Goal: Transaction & Acquisition: Purchase product/service

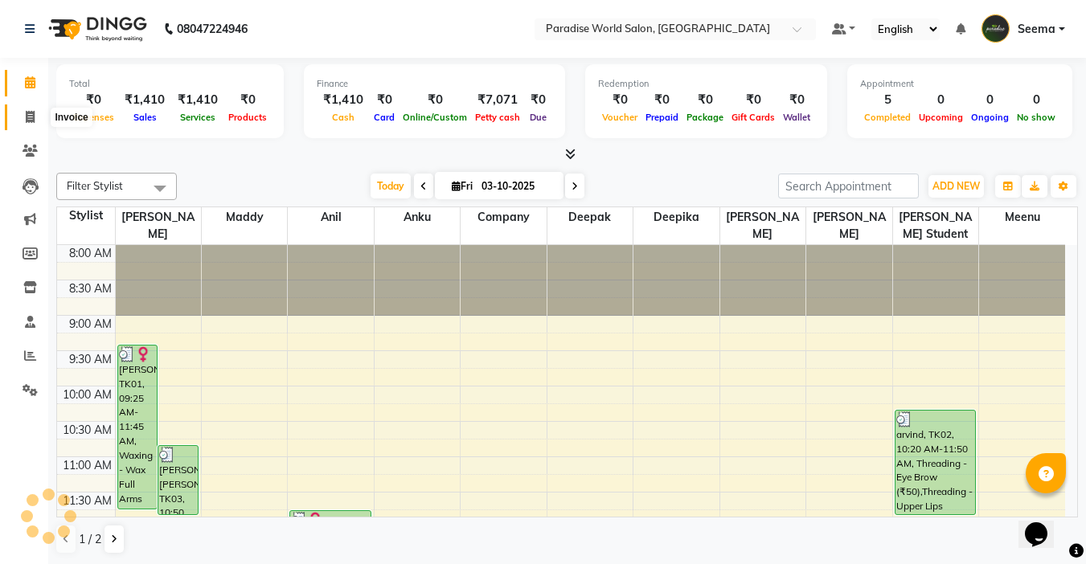
click at [35, 114] on icon at bounding box center [30, 117] width 9 height 12
select select "service"
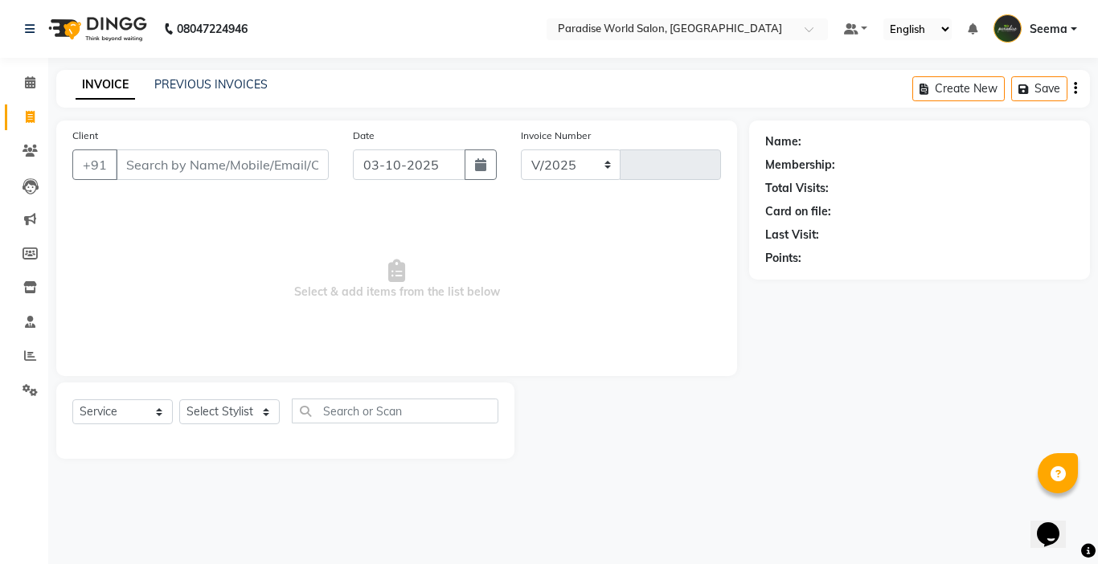
select select "4451"
type input "2931"
click at [165, 165] on input "Client" at bounding box center [222, 165] width 213 height 31
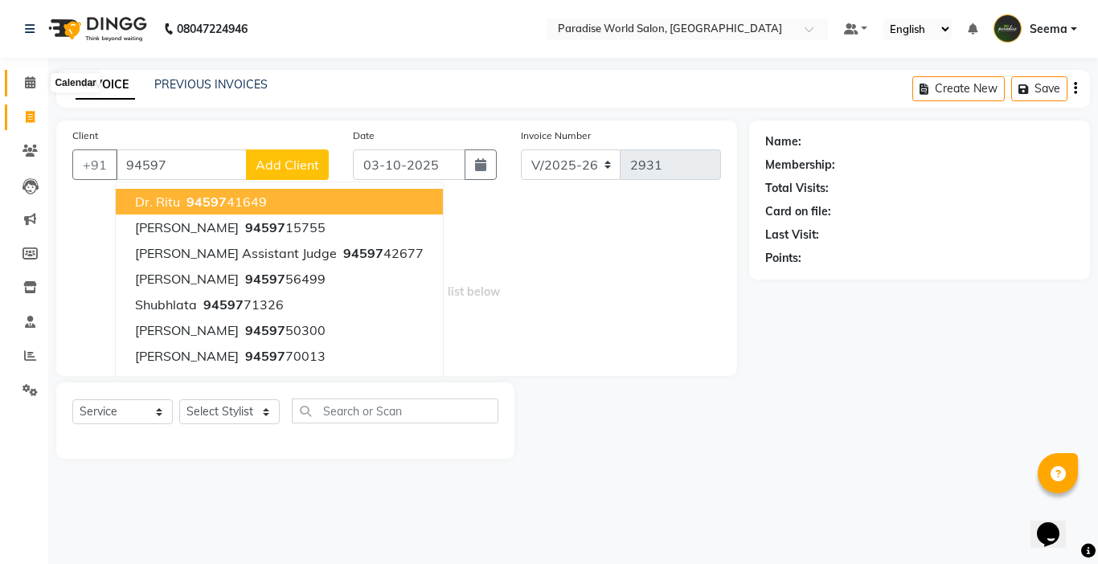
type input "94597"
click at [29, 80] on icon at bounding box center [30, 82] width 10 height 12
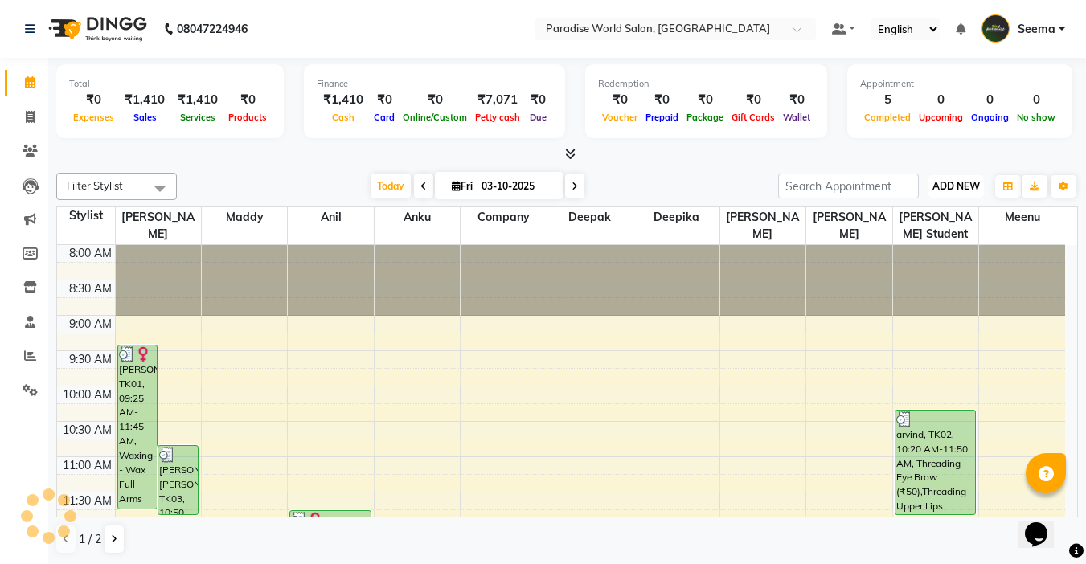
click at [955, 193] on button "ADD NEW Toggle Dropdown" at bounding box center [955, 186] width 55 height 23
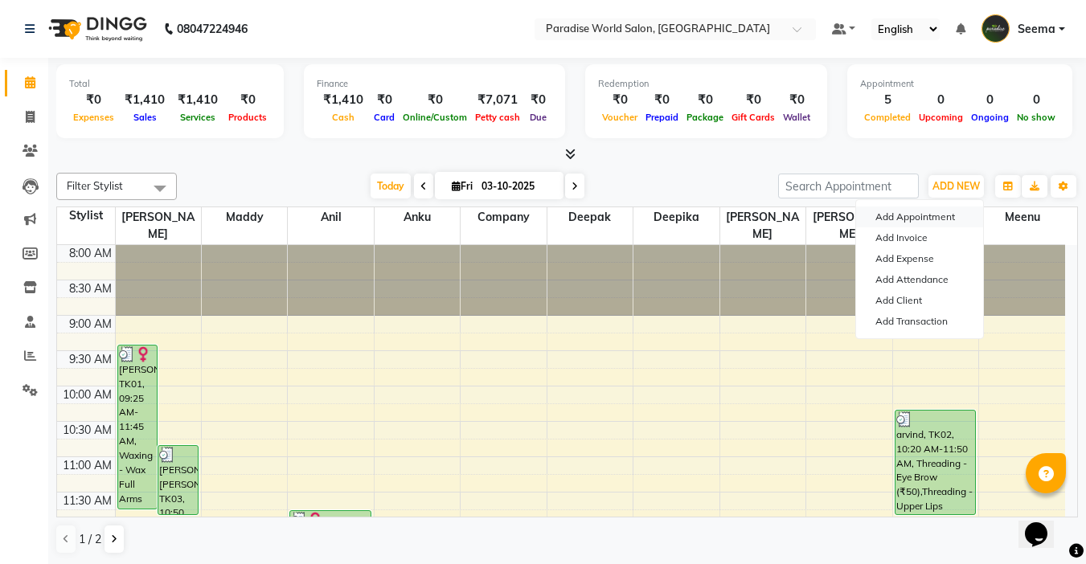
click at [893, 215] on button "Add Appointment" at bounding box center [919, 217] width 127 height 21
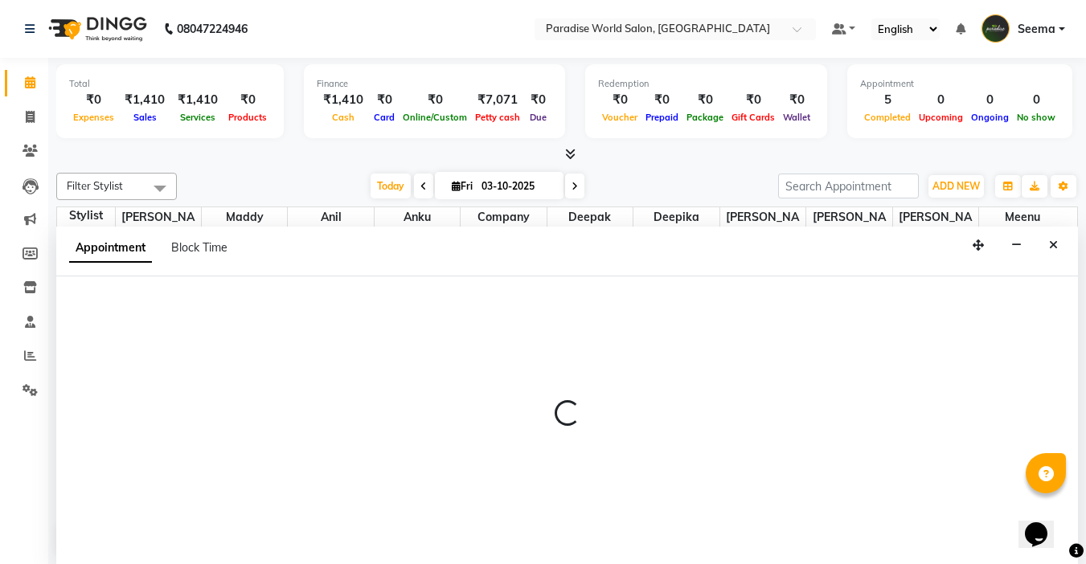
scroll to position [1, 0]
select select "540"
select select "tentative"
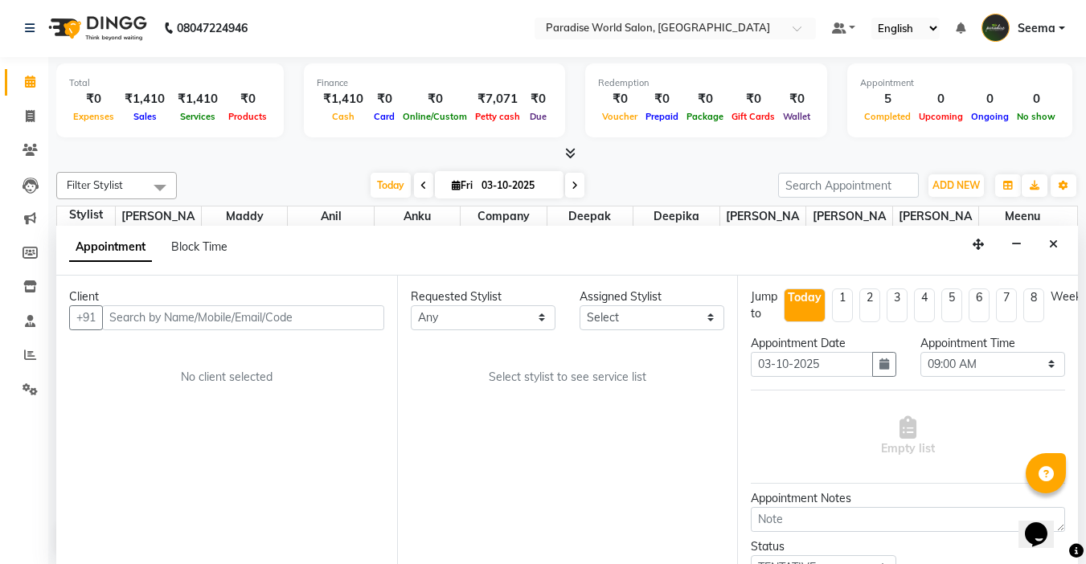
click at [145, 313] on input "text" at bounding box center [243, 317] width 282 height 25
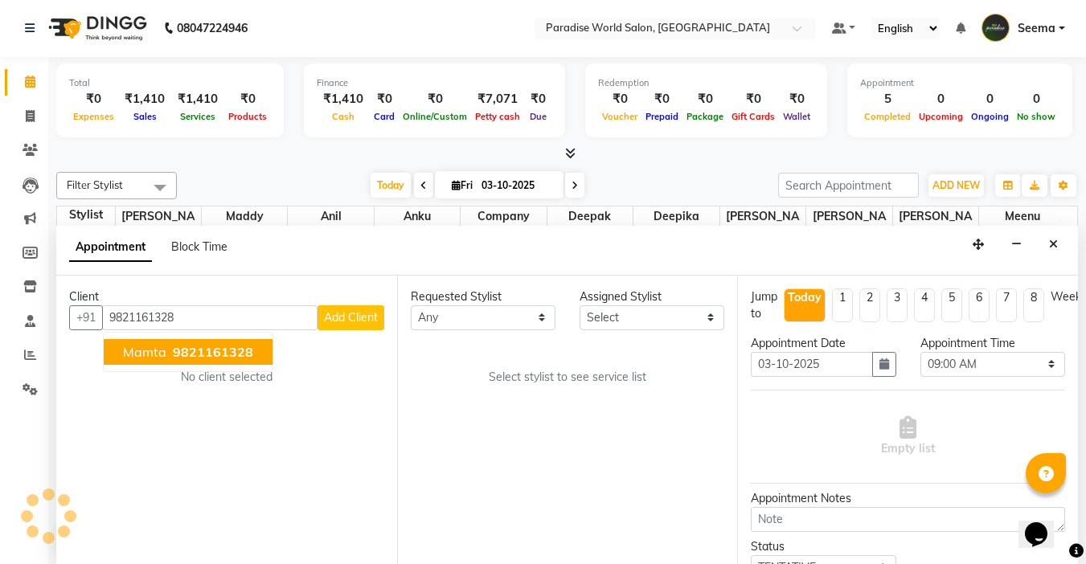
click at [176, 357] on span "9821161328" at bounding box center [213, 352] width 80 height 16
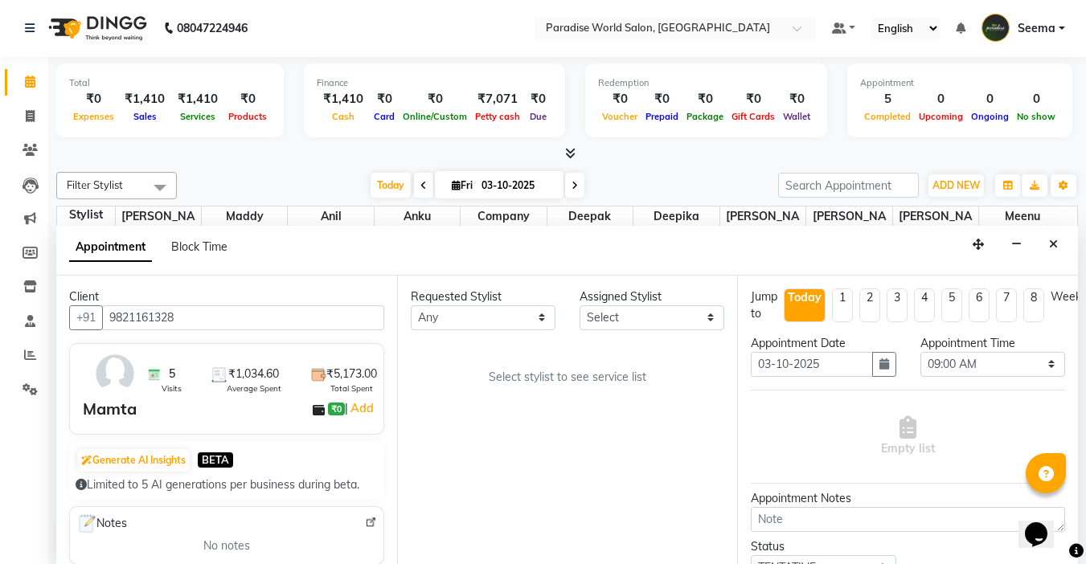
type input "9821161328"
click at [644, 310] on select "Select [PERSON_NAME] company Deepak [PERSON_NAME] [PERSON_NAME] student [PERSON…" at bounding box center [652, 317] width 145 height 25
select select "24938"
click at [580, 305] on select "Select [PERSON_NAME] company Deepak [PERSON_NAME] [PERSON_NAME] student [PERSON…" at bounding box center [652, 317] width 145 height 25
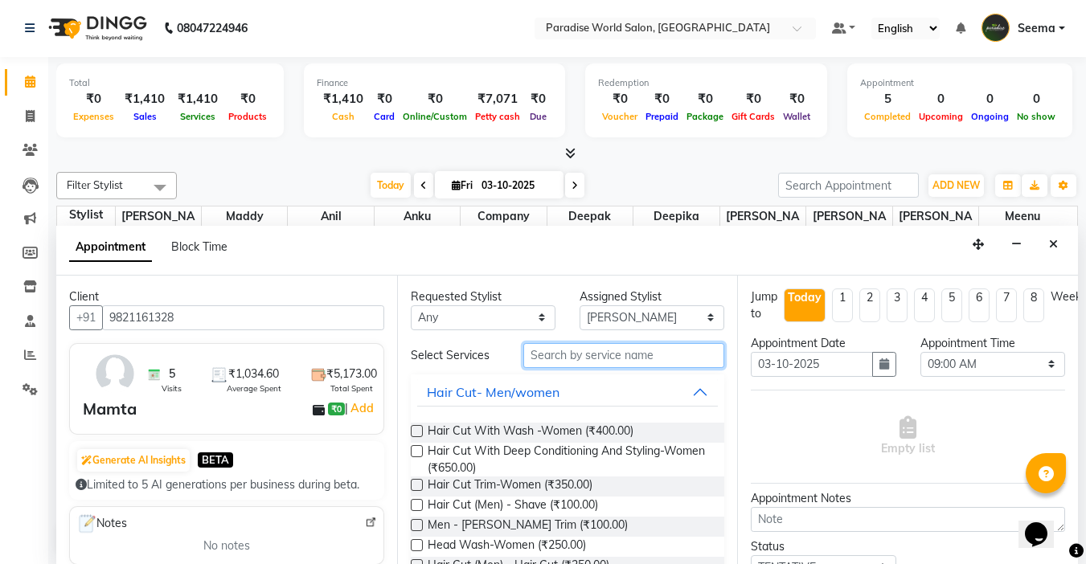
click at [637, 364] on input "text" at bounding box center [623, 355] width 201 height 25
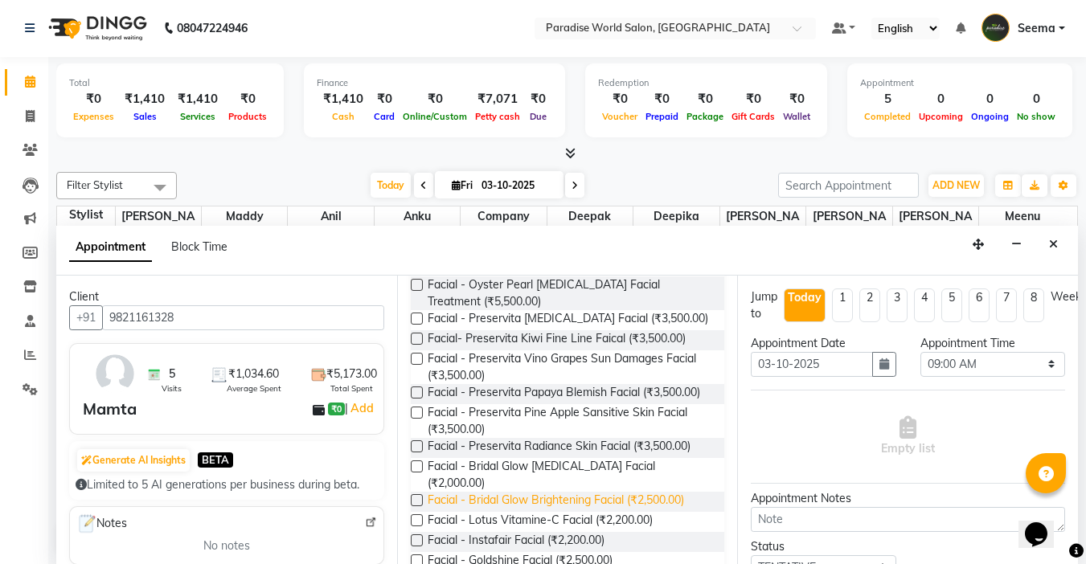
scroll to position [402, 0]
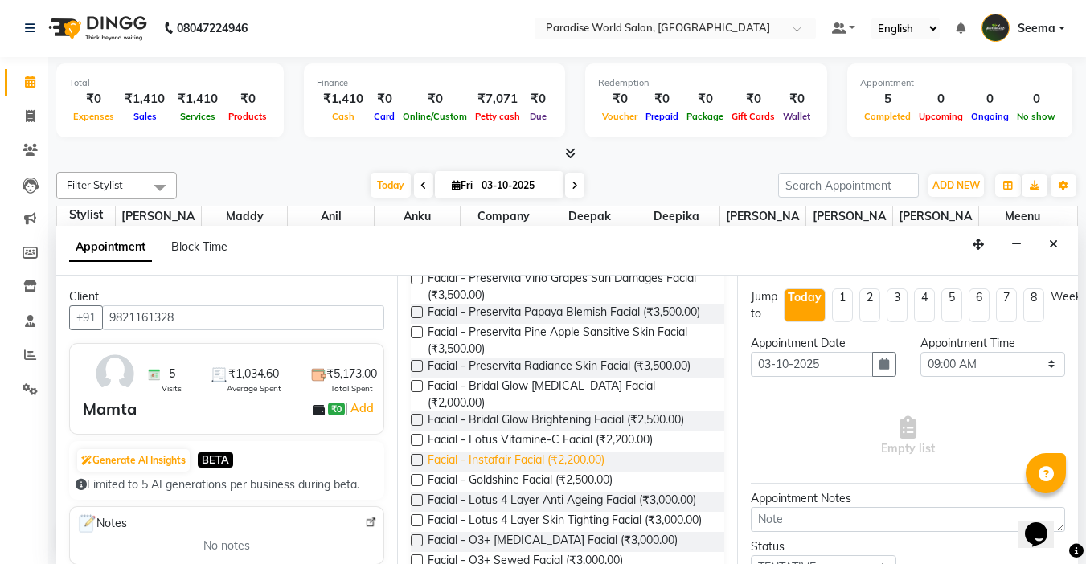
type input "facial"
click at [573, 460] on span "Facial - Instafair Facial (₹2,200.00)" at bounding box center [516, 462] width 177 height 20
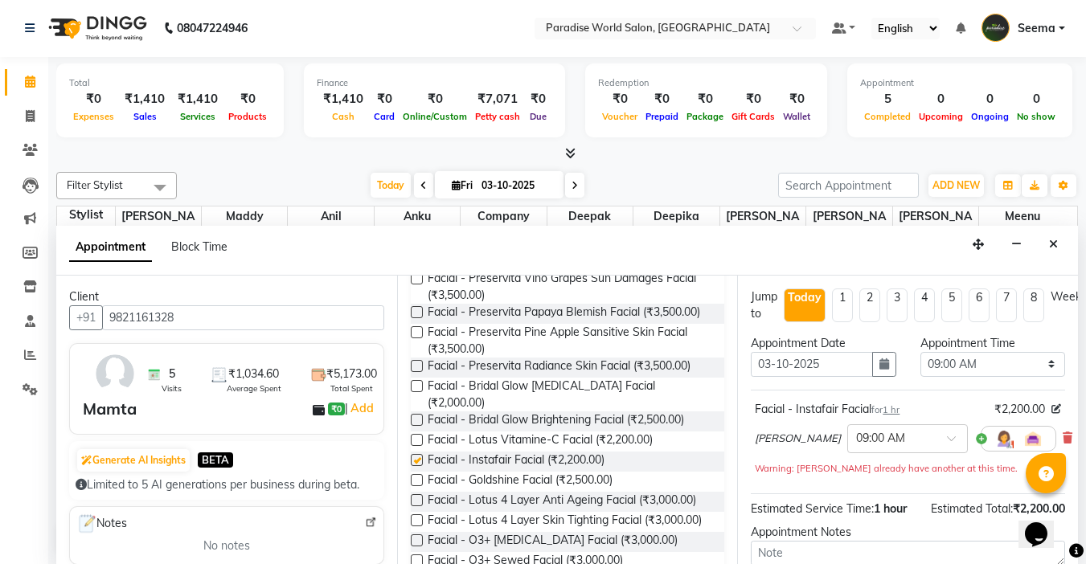
checkbox input "false"
click at [945, 365] on select "Select 09:00 AM 09:15 AM 09:30 AM 09:45 AM 10:00 AM 10:15 AM 10:30 AM 10:45 AM …" at bounding box center [992, 364] width 145 height 25
click at [920, 352] on select "Select 09:00 AM 09:15 AM 09:30 AM 09:45 AM 10:00 AM 10:15 AM 10:30 AM 10:45 AM …" at bounding box center [992, 364] width 145 height 25
click at [875, 373] on button "button" at bounding box center [884, 364] width 24 height 25
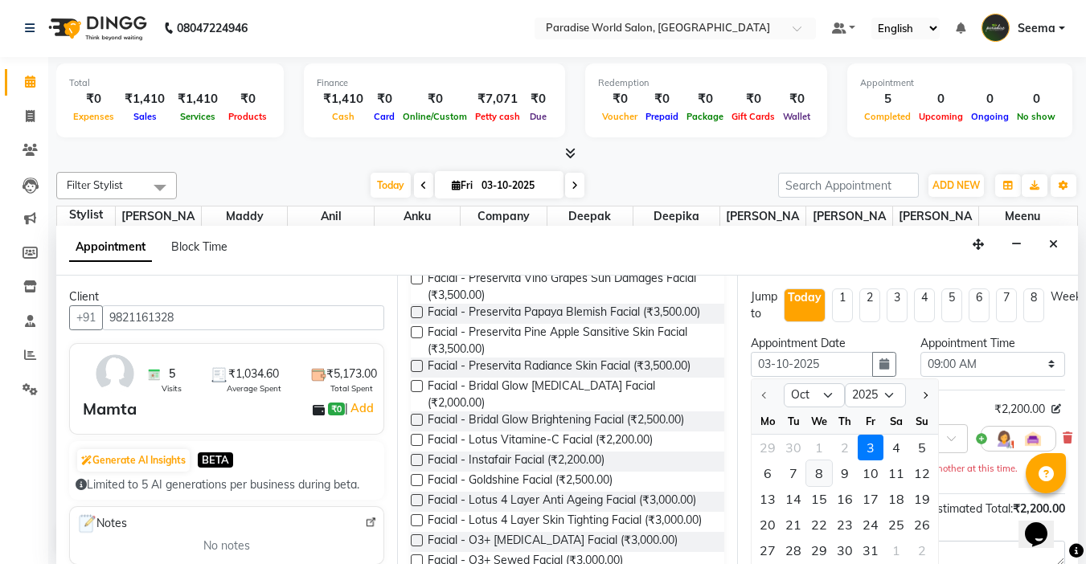
click at [816, 479] on div "8" at bounding box center [819, 474] width 26 height 26
type input "[DATE]"
select select "540"
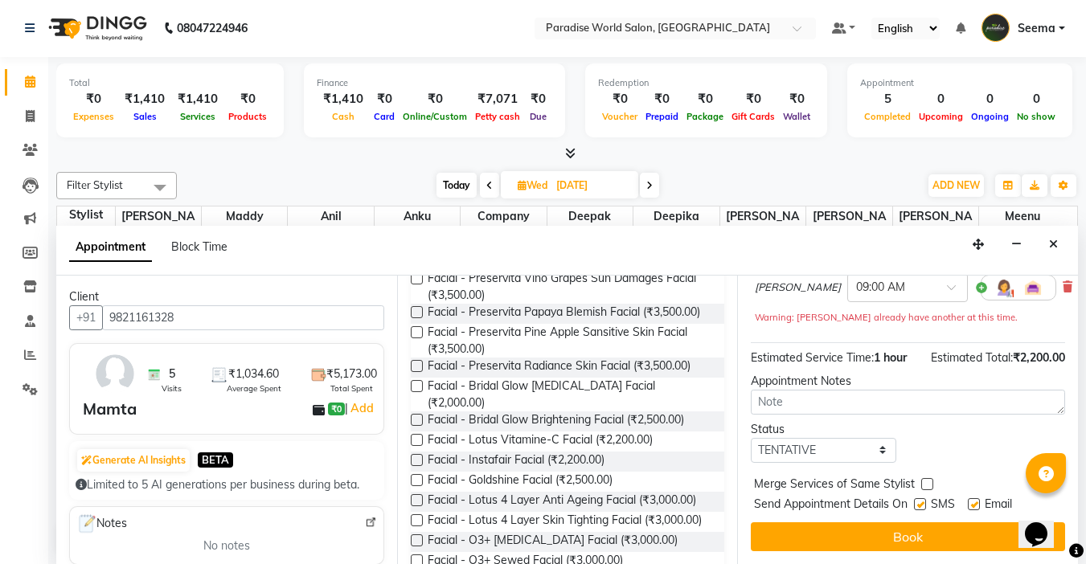
scroll to position [163, 0]
drag, startPoint x: 821, startPoint y: 441, endPoint x: 825, endPoint y: 449, distance: 9.0
click at [821, 441] on select "Select TENTATIVE CONFIRM UPCOMING" at bounding box center [823, 450] width 145 height 25
select select "confirm booking"
click at [751, 438] on select "Select TENTATIVE CONFIRM UPCOMING" at bounding box center [823, 450] width 145 height 25
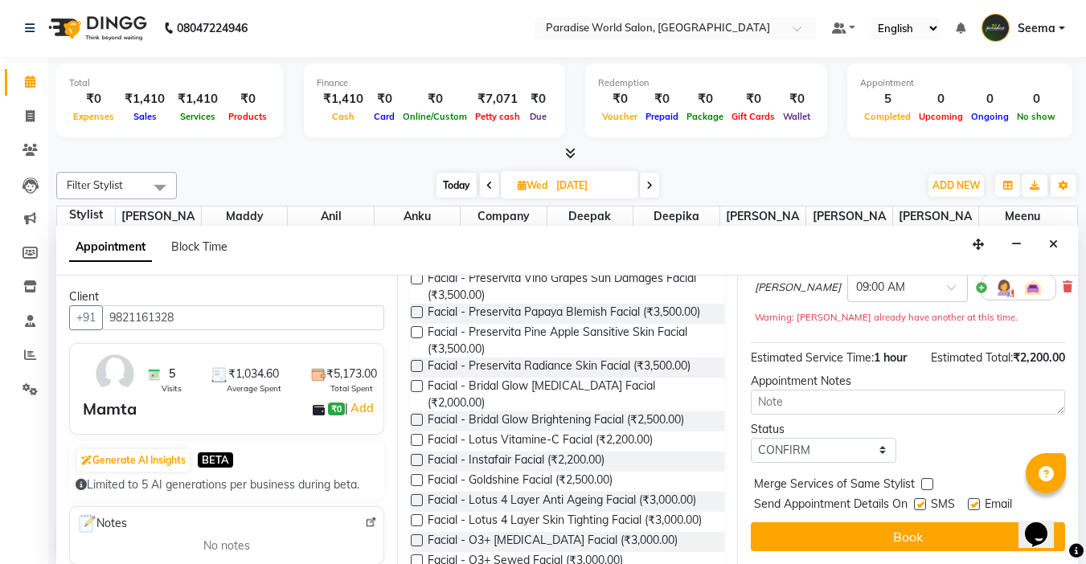
click at [976, 498] on label at bounding box center [974, 504] width 12 height 12
click at [976, 501] on input "checkbox" at bounding box center [973, 506] width 10 height 10
checkbox input "false"
click at [926, 498] on label at bounding box center [920, 504] width 12 height 12
click at [924, 501] on input "checkbox" at bounding box center [919, 506] width 10 height 10
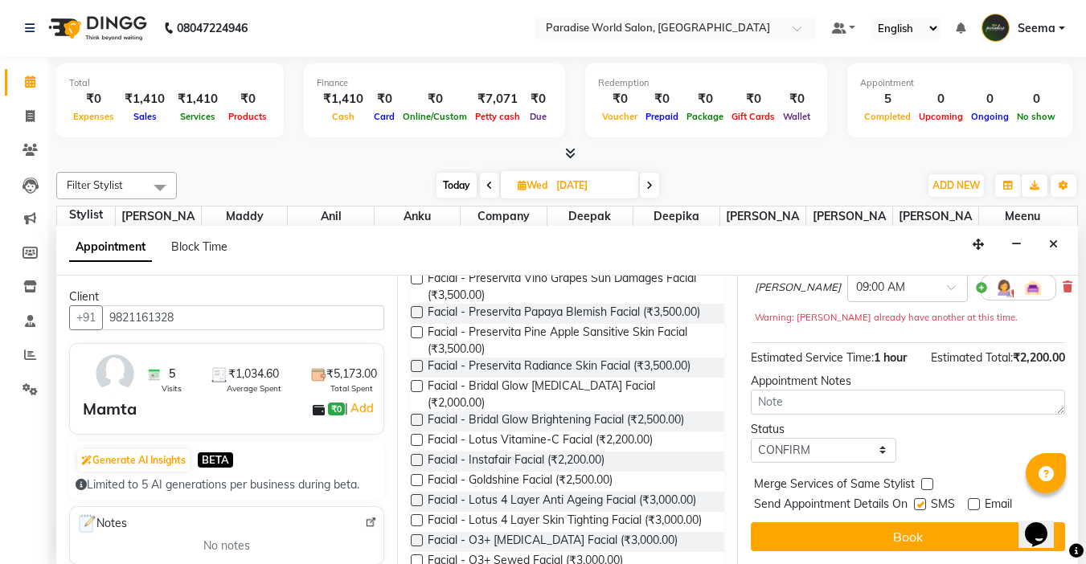
checkbox input "false"
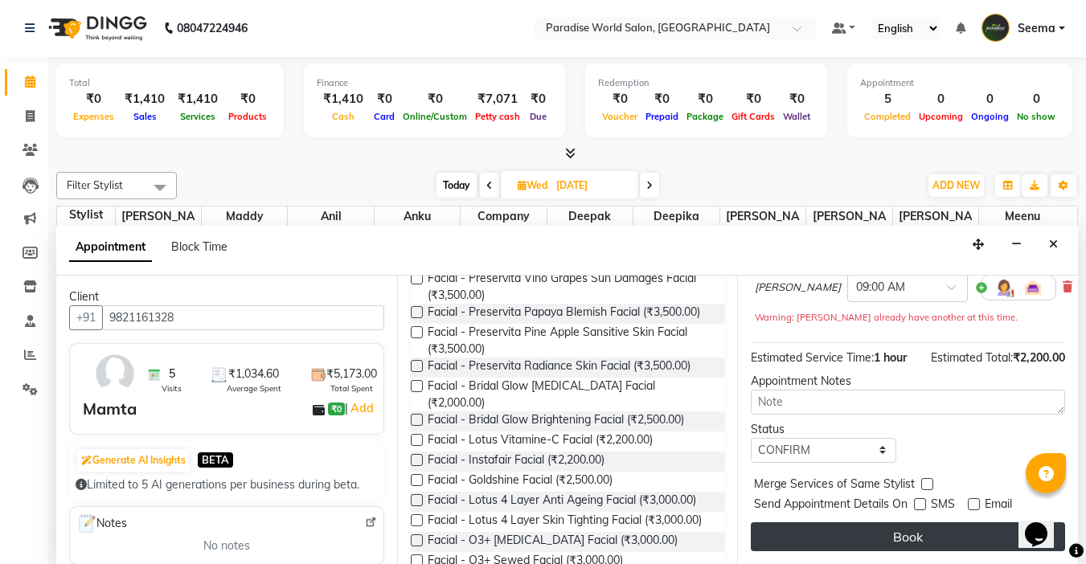
click at [928, 522] on button "Book" at bounding box center [908, 536] width 314 height 29
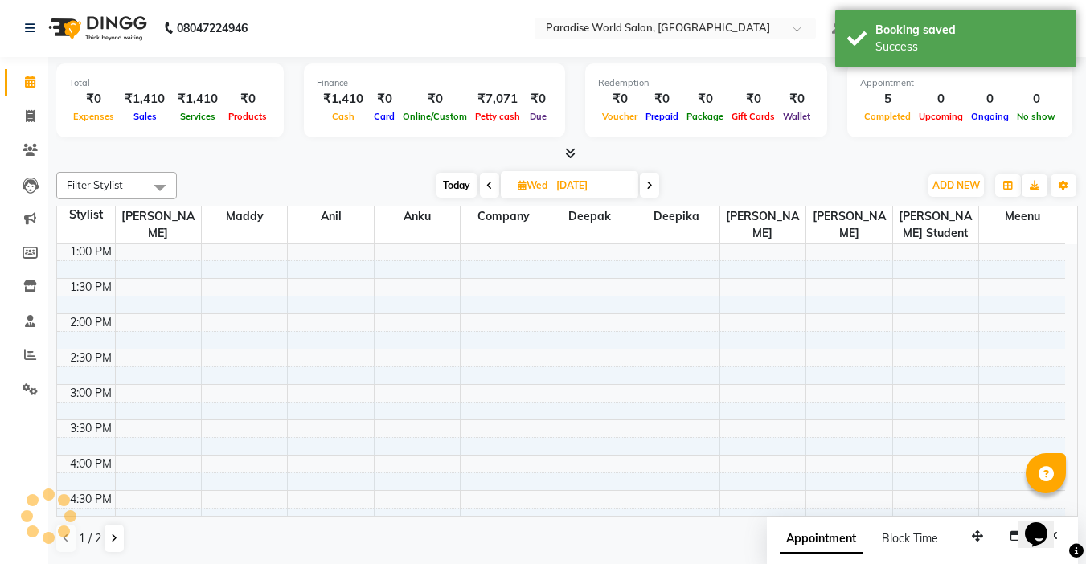
scroll to position [0, 0]
click at [953, 190] on span "ADD NEW" at bounding box center [955, 186] width 47 height 12
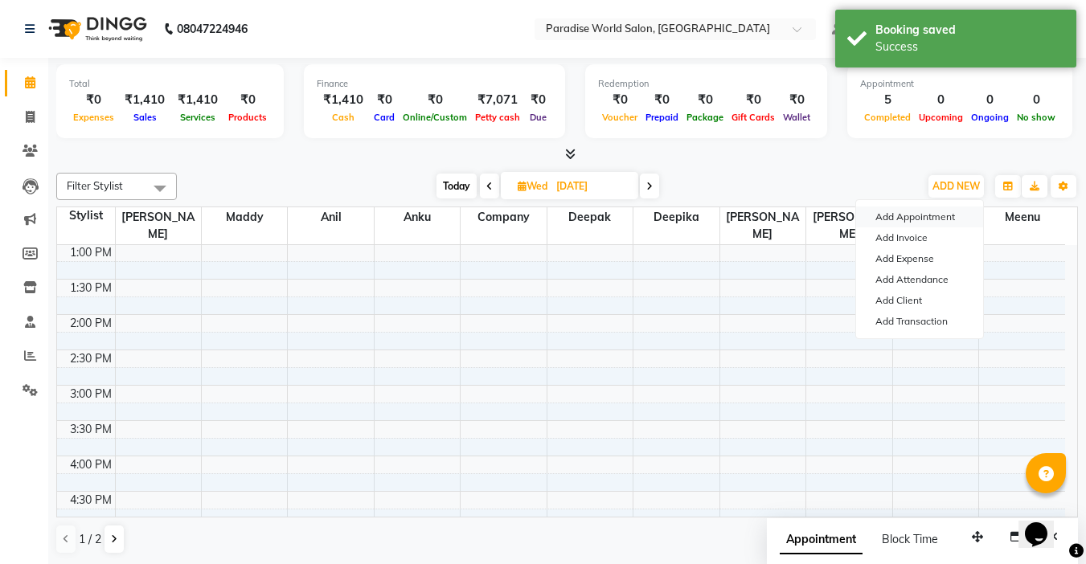
click at [940, 219] on button "Add Appointment" at bounding box center [919, 217] width 127 height 21
select select "540"
select select "tentative"
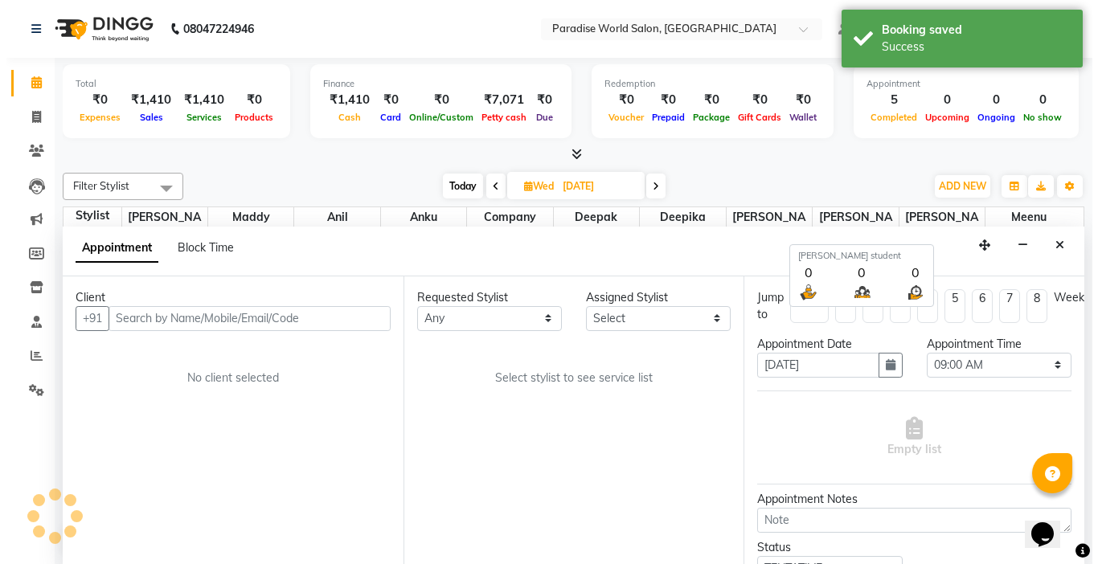
scroll to position [1, 0]
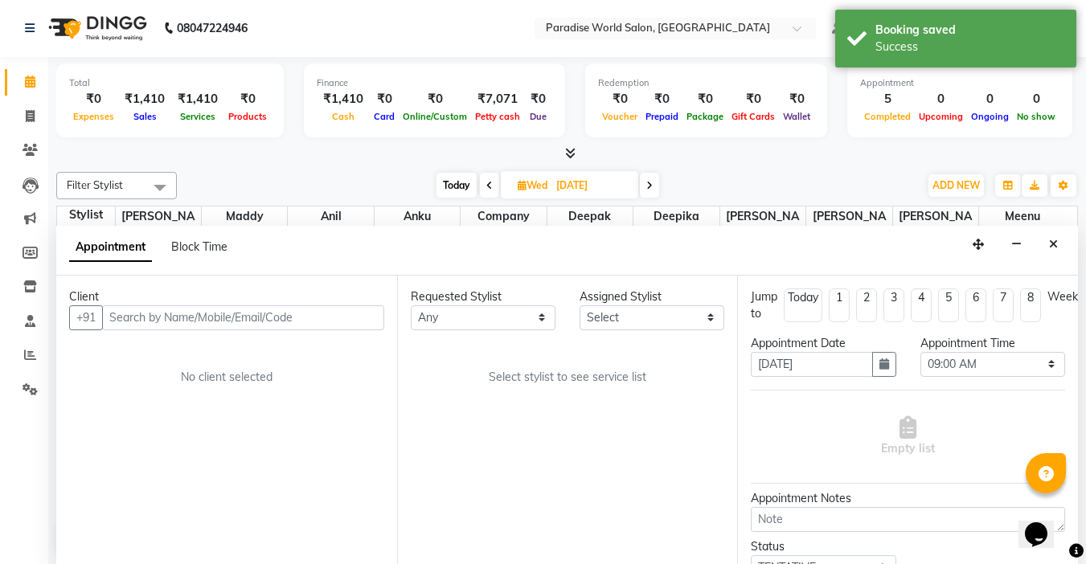
click at [160, 316] on input "text" at bounding box center [243, 317] width 282 height 25
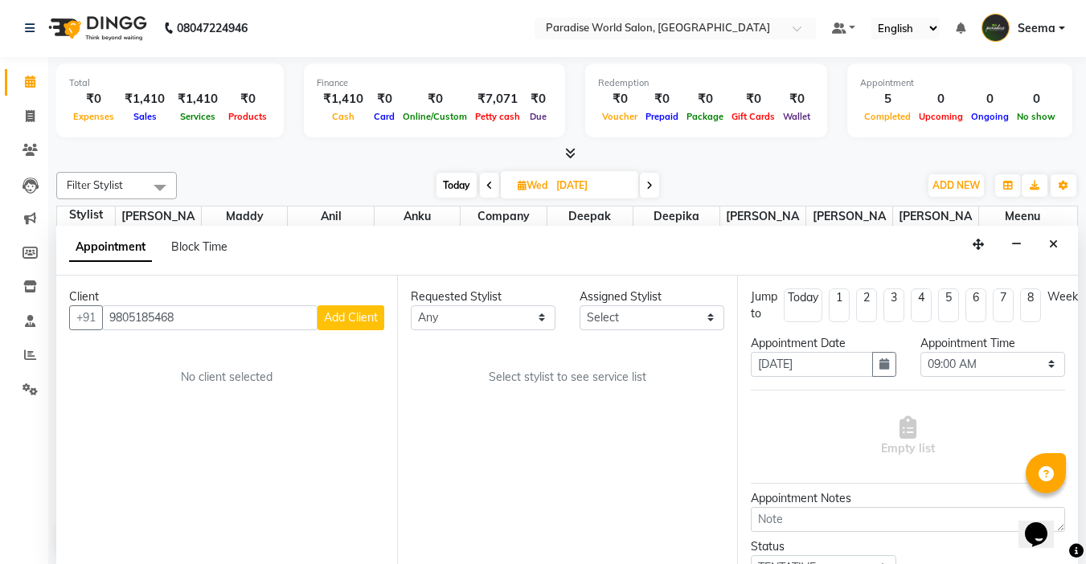
type input "9805185468"
click at [363, 322] on span "Add Client" at bounding box center [351, 317] width 54 height 14
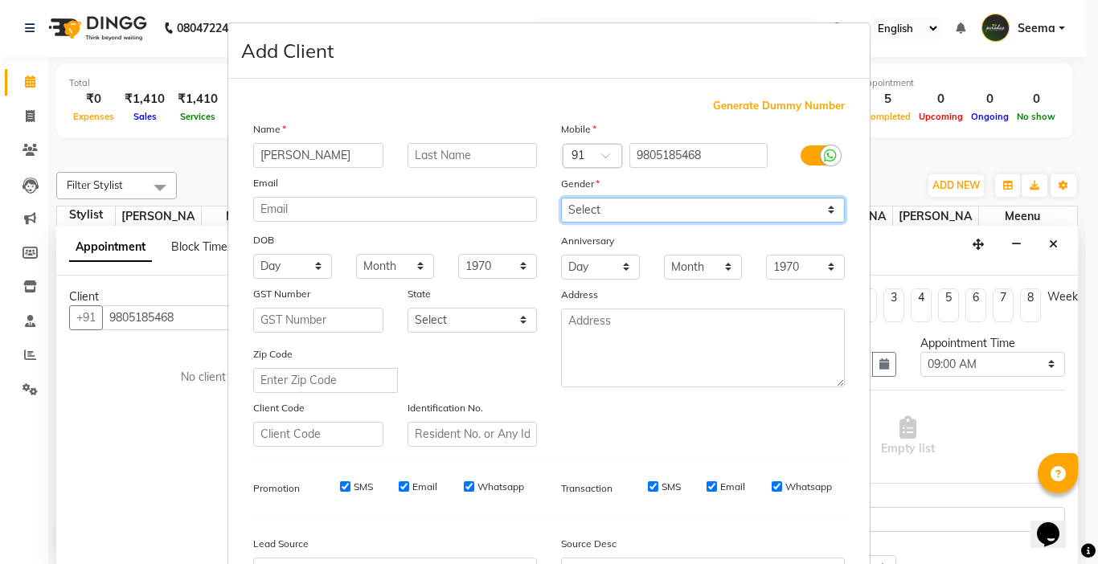
click at [590, 215] on select "Select [DEMOGRAPHIC_DATA] [DEMOGRAPHIC_DATA] Other Prefer Not To Say" at bounding box center [703, 210] width 284 height 25
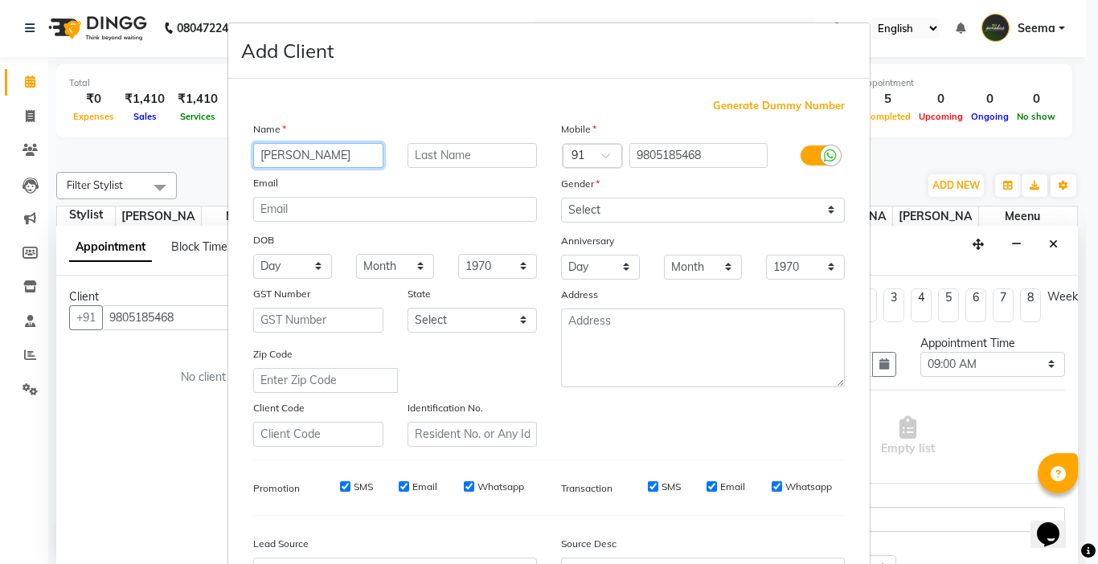
drag, startPoint x: 354, startPoint y: 157, endPoint x: 306, endPoint y: 160, distance: 48.3
click at [306, 160] on input "[PERSON_NAME]" at bounding box center [318, 155] width 130 height 25
type input "Abhishek"
click at [454, 146] on input "text" at bounding box center [473, 155] width 130 height 25
type input "[PERSON_NAME]"
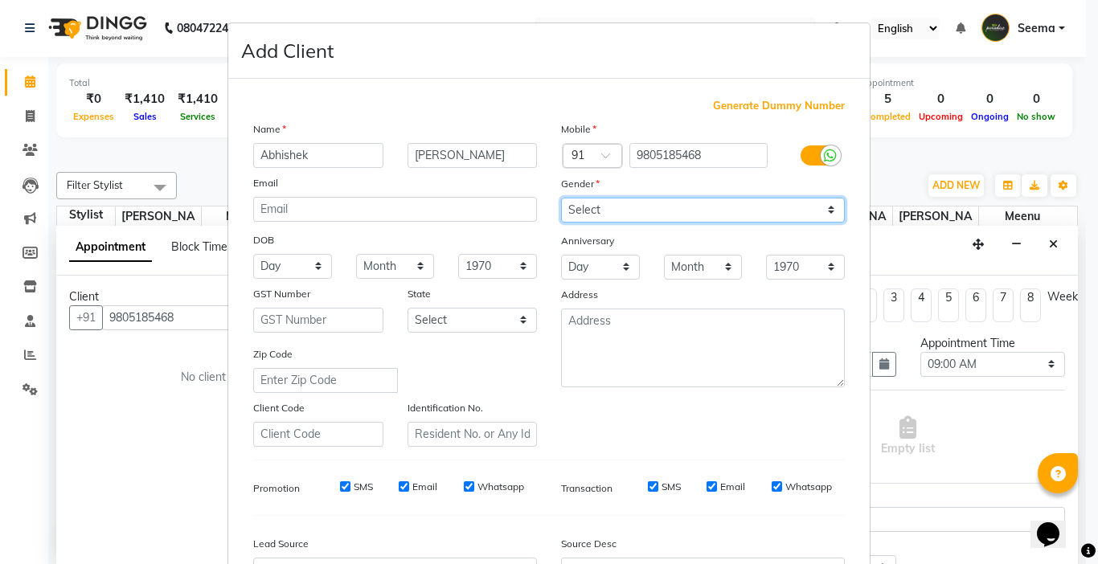
click at [628, 199] on select "Select [DEMOGRAPHIC_DATA] [DEMOGRAPHIC_DATA] Other Prefer Not To Say" at bounding box center [703, 210] width 284 height 25
select select "[DEMOGRAPHIC_DATA]"
click at [561, 198] on select "Select [DEMOGRAPHIC_DATA] [DEMOGRAPHIC_DATA] Other Prefer Not To Say" at bounding box center [703, 210] width 284 height 25
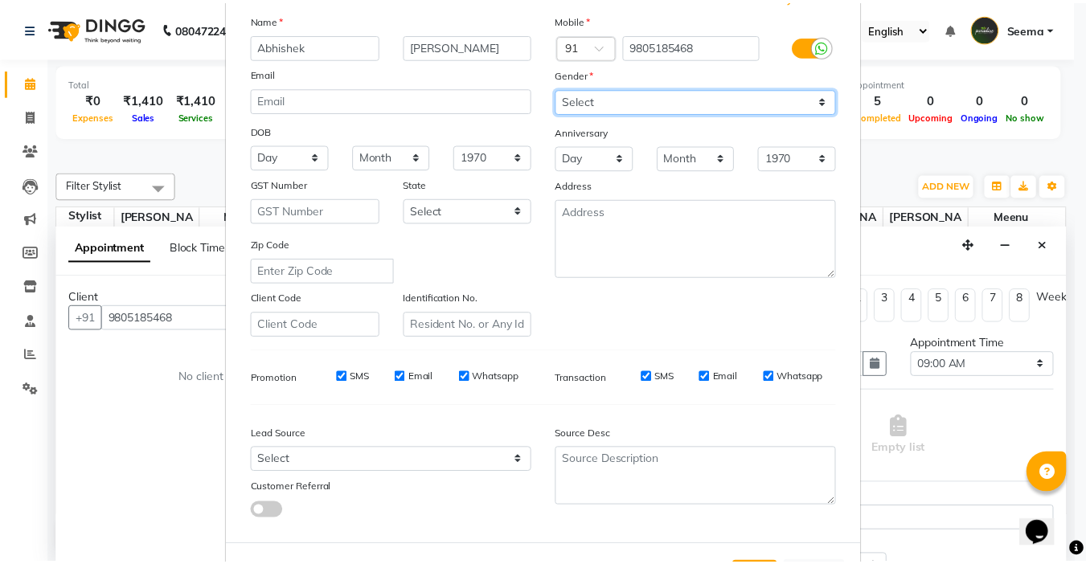
scroll to position [178, 0]
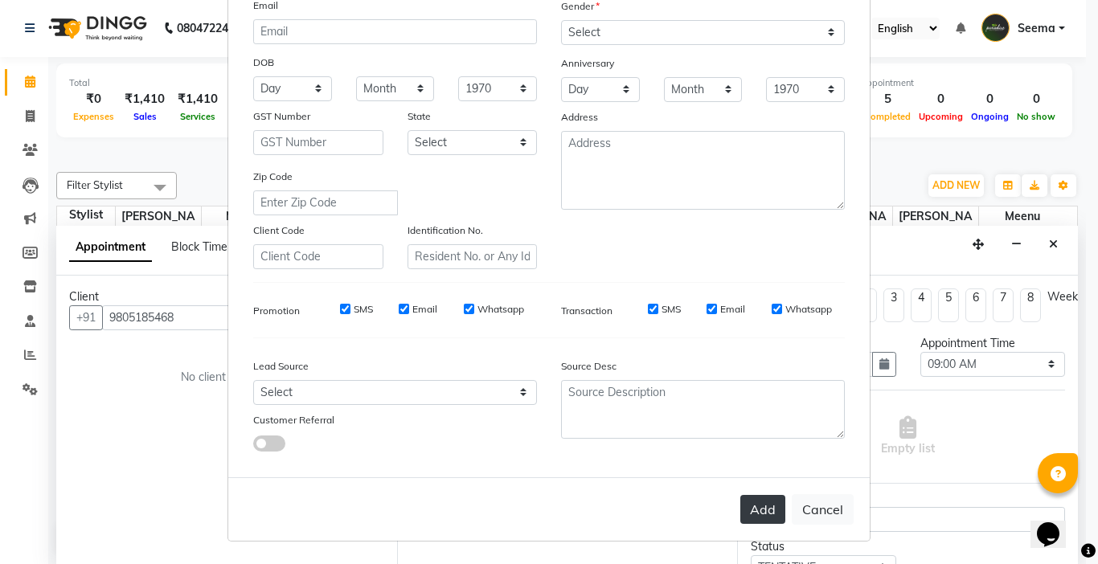
click at [770, 512] on button "Add" at bounding box center [762, 509] width 45 height 29
select select
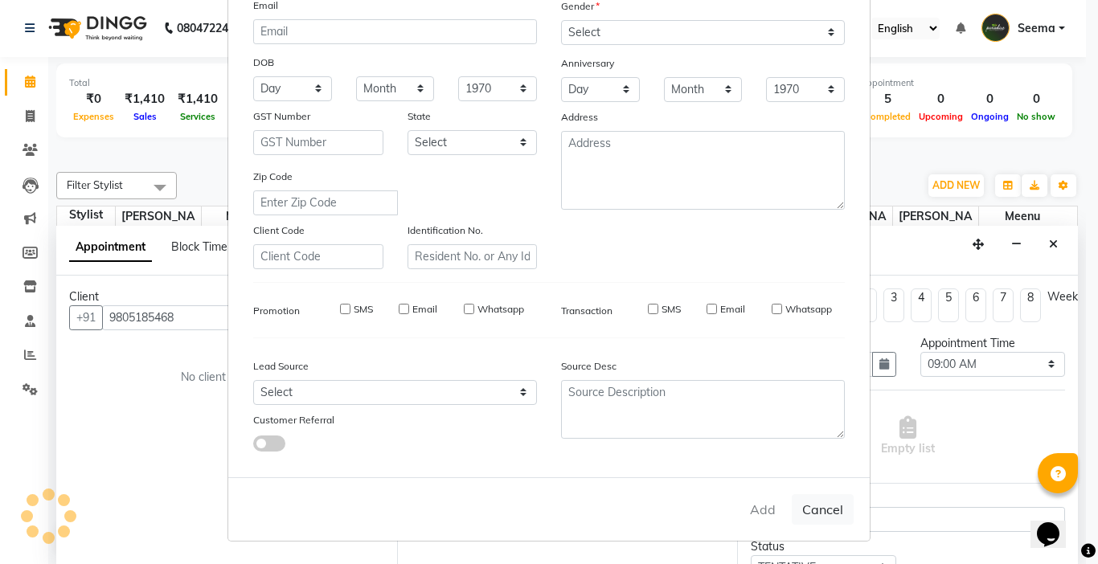
select select
checkbox input "false"
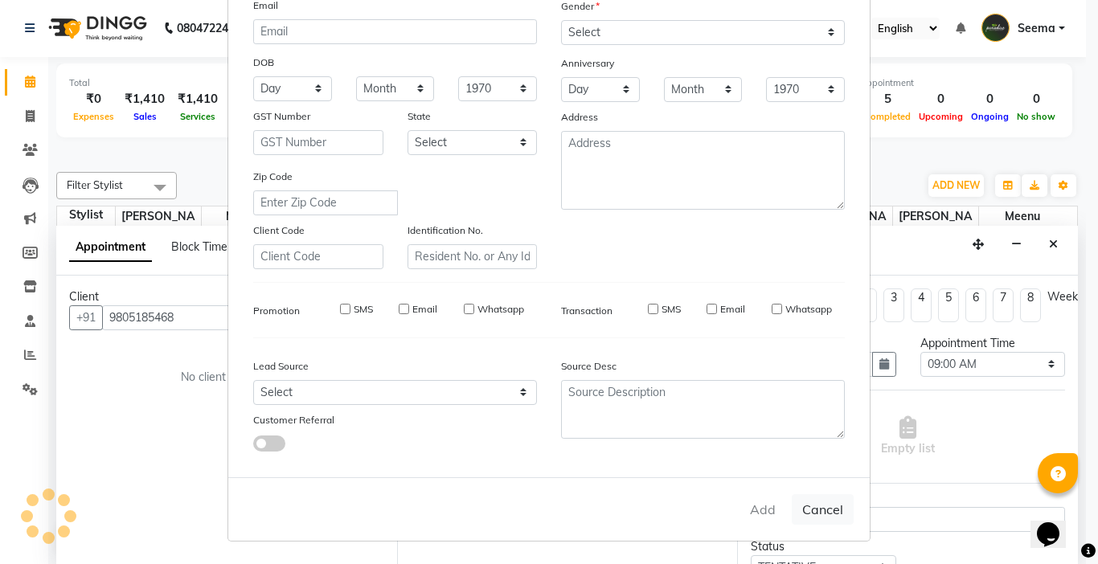
checkbox input "false"
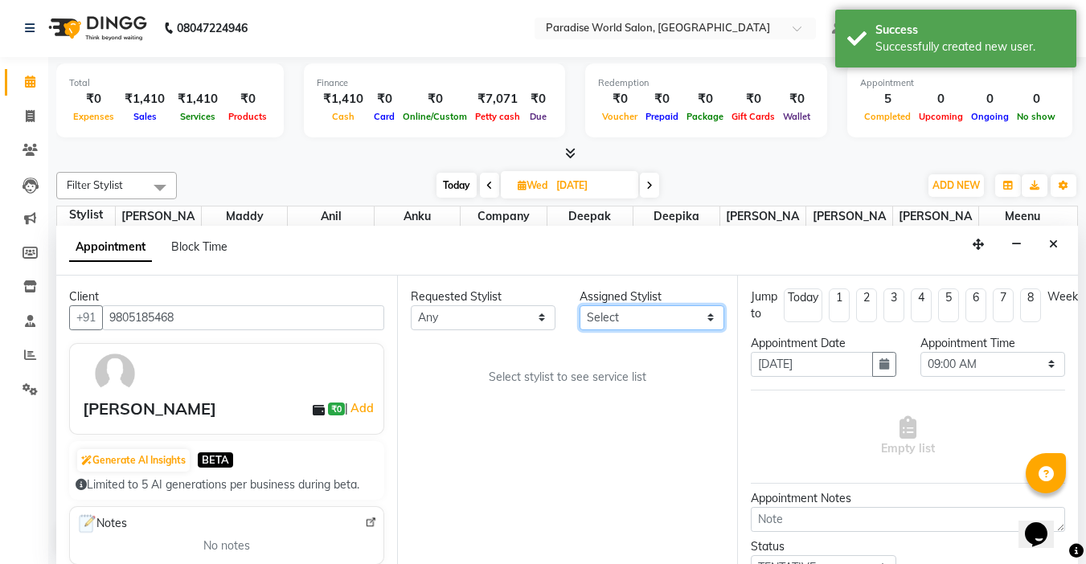
click at [647, 313] on select "Select [PERSON_NAME] company Deepak [PERSON_NAME] [PERSON_NAME] student [PERSON…" at bounding box center [652, 317] width 145 height 25
select select "24941"
click at [580, 305] on select "Select [PERSON_NAME] company Deepak [PERSON_NAME] [PERSON_NAME] student [PERSON…" at bounding box center [652, 317] width 145 height 25
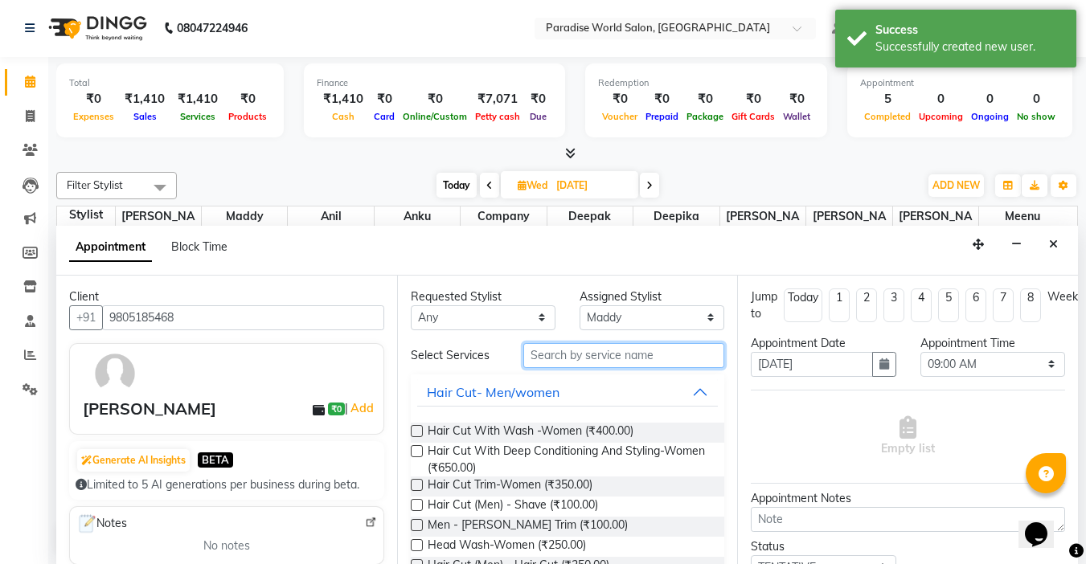
click at [637, 355] on input "text" at bounding box center [623, 355] width 201 height 25
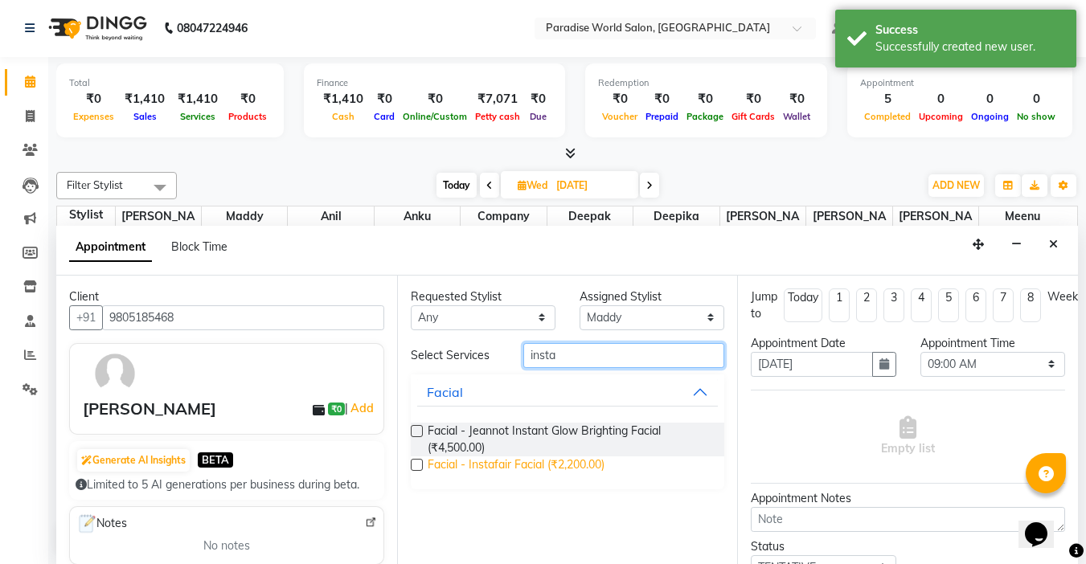
type input "insta"
click at [567, 463] on span "Facial - Instafair Facial (₹2,200.00)" at bounding box center [516, 467] width 177 height 20
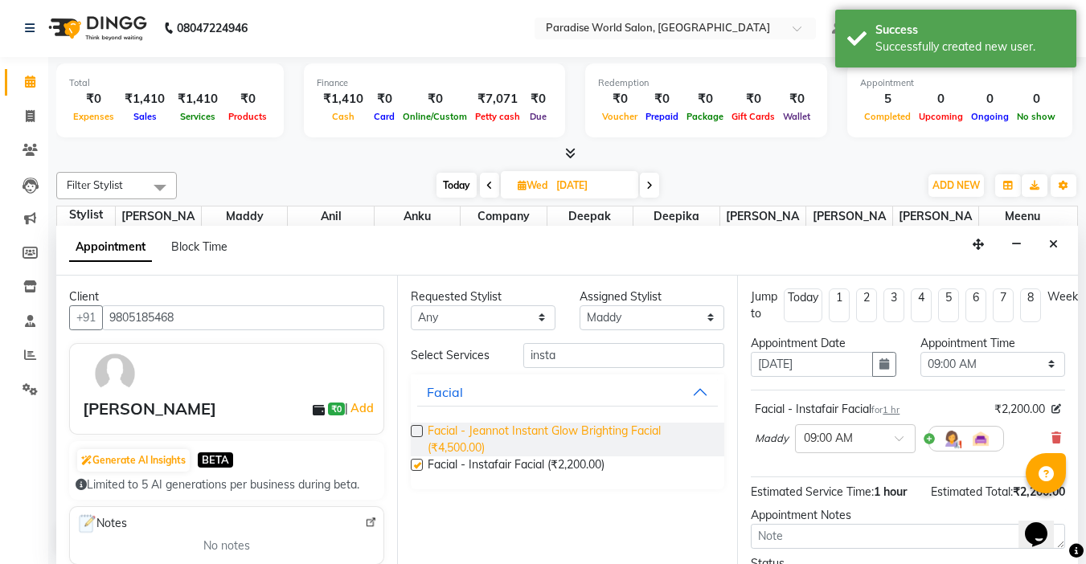
checkbox input "false"
click at [879, 368] on icon "button" at bounding box center [884, 363] width 10 height 11
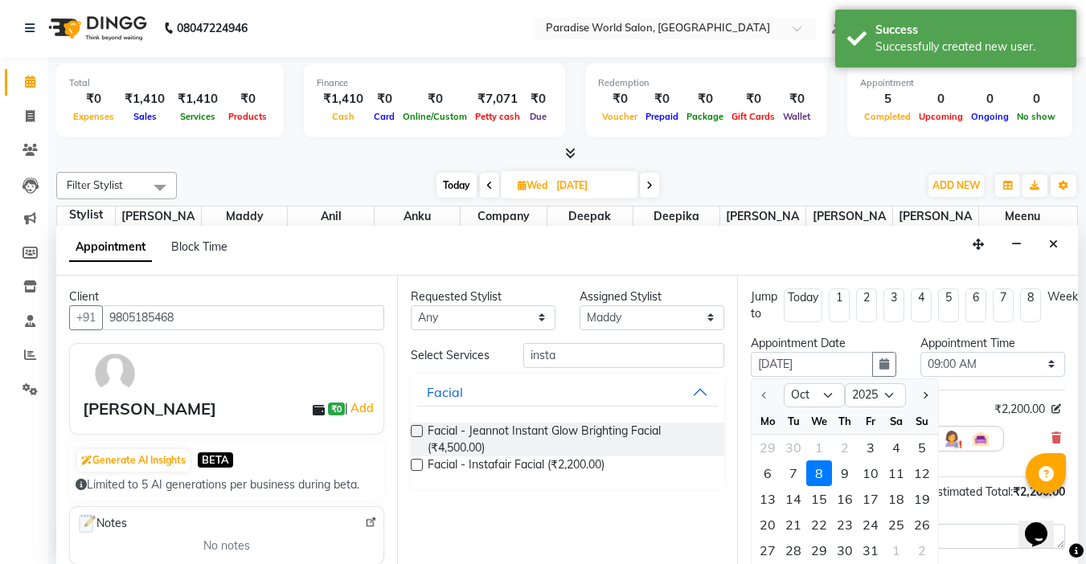
click at [820, 482] on div "8" at bounding box center [819, 474] width 26 height 26
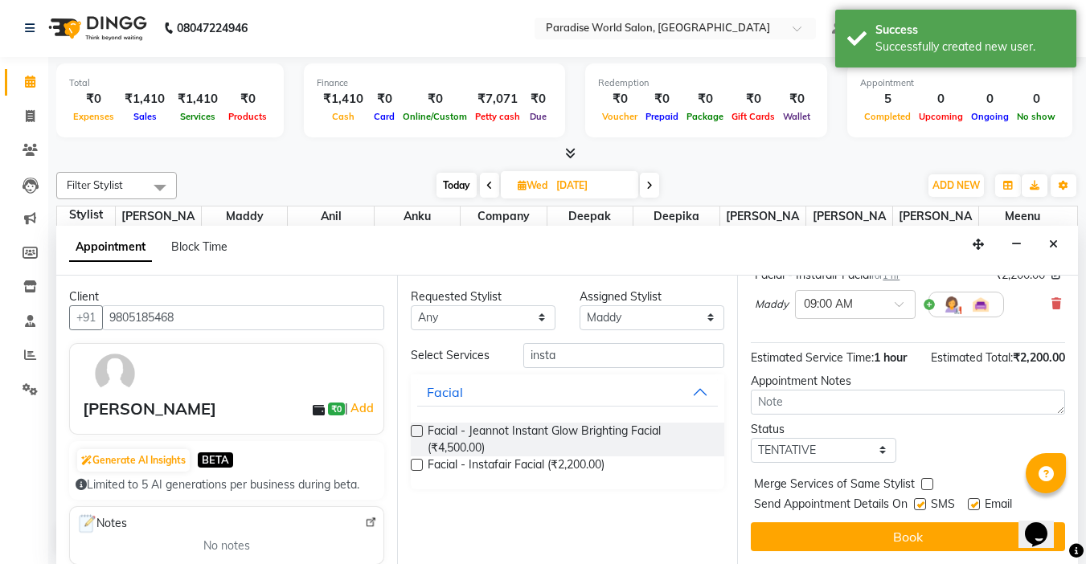
scroll to position [146, 0]
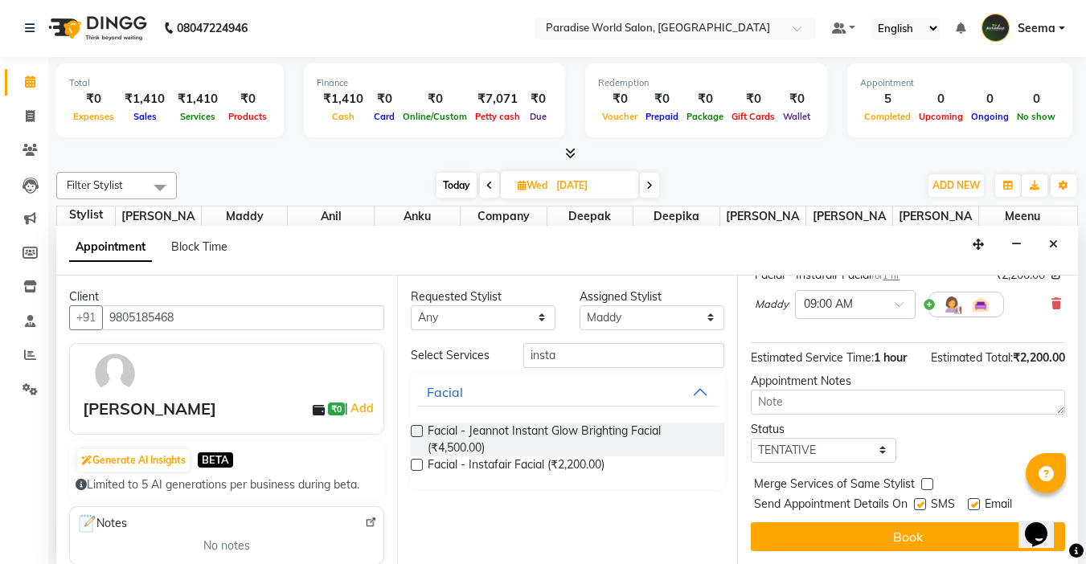
click at [829, 453] on div "Jump to [DATE] 1 2 3 4 5 6 7 8 Weeks Appointment Date [DATE] Appointment Time S…" at bounding box center [907, 420] width 341 height 289
click at [977, 498] on label at bounding box center [974, 504] width 12 height 12
click at [977, 501] on input "checkbox" at bounding box center [973, 506] width 10 height 10
checkbox input "false"
click at [924, 498] on label at bounding box center [920, 504] width 12 height 12
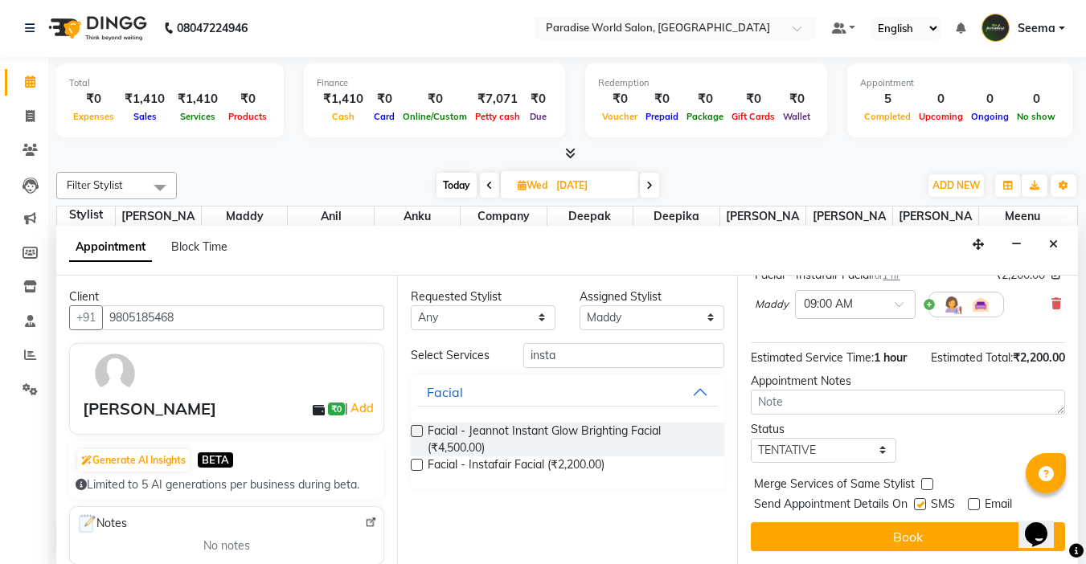
click at [924, 501] on input "checkbox" at bounding box center [919, 506] width 10 height 10
checkbox input "false"
click at [887, 440] on select "Select TENTATIVE CONFIRM UPCOMING" at bounding box center [823, 450] width 145 height 25
select select "confirm booking"
click at [751, 438] on select "Select TENTATIVE CONFIRM UPCOMING" at bounding box center [823, 450] width 145 height 25
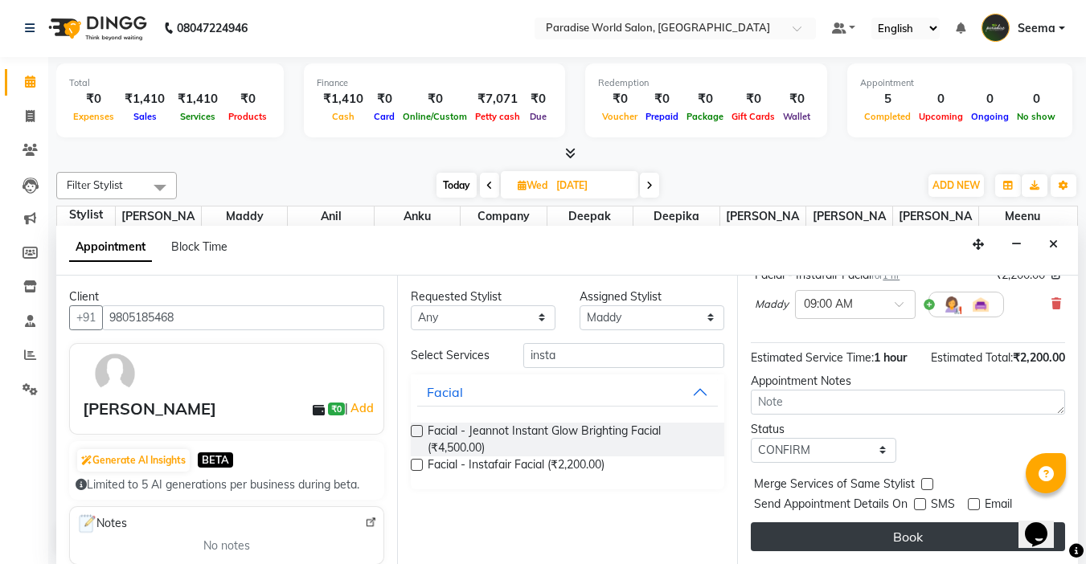
click at [909, 530] on button "Book" at bounding box center [908, 536] width 314 height 29
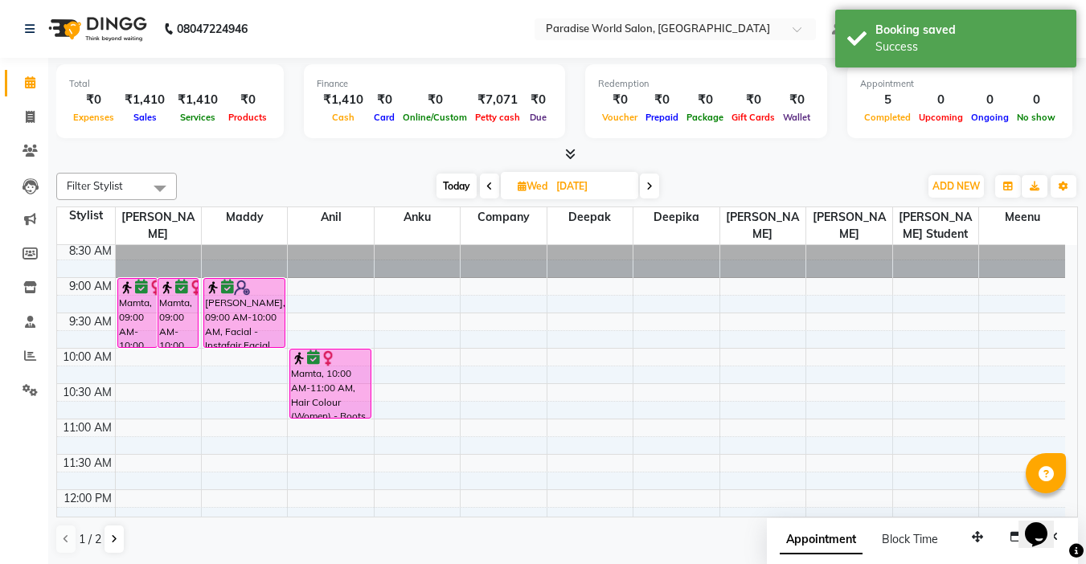
scroll to position [0, 0]
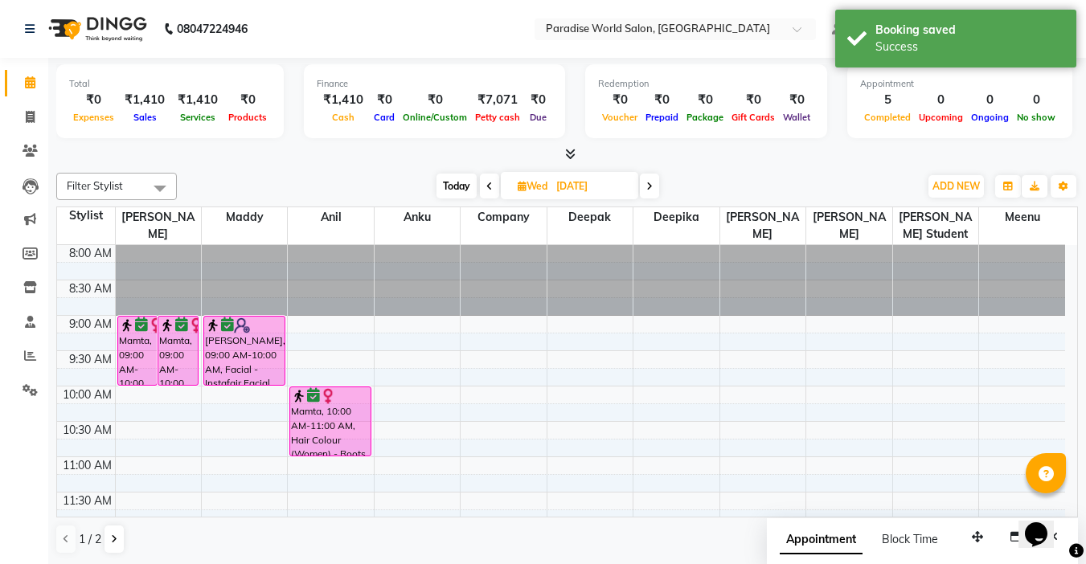
click at [244, 147] on div at bounding box center [567, 154] width 1022 height 17
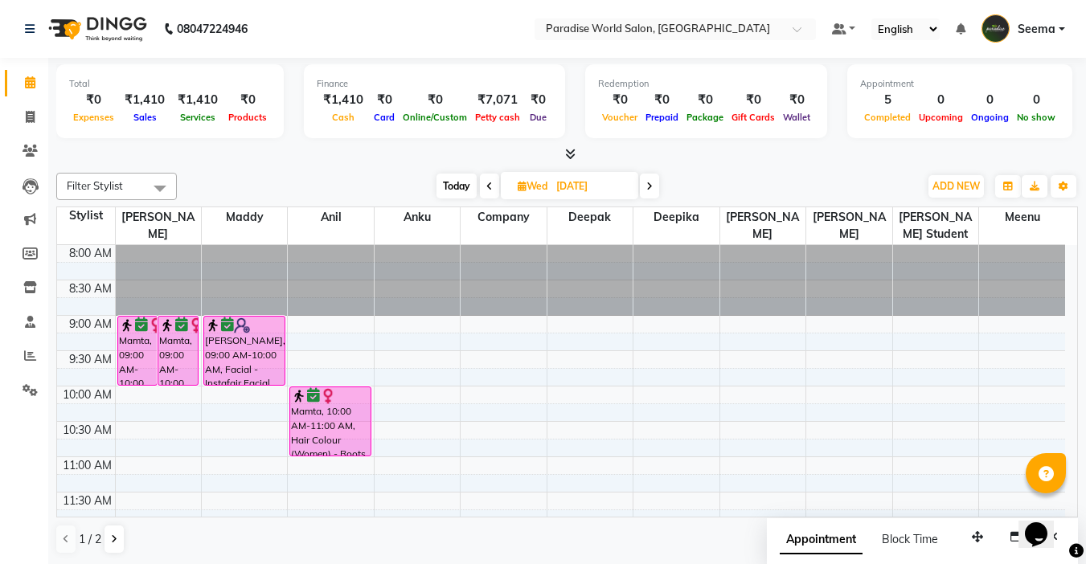
click at [301, 158] on div at bounding box center [567, 154] width 1022 height 17
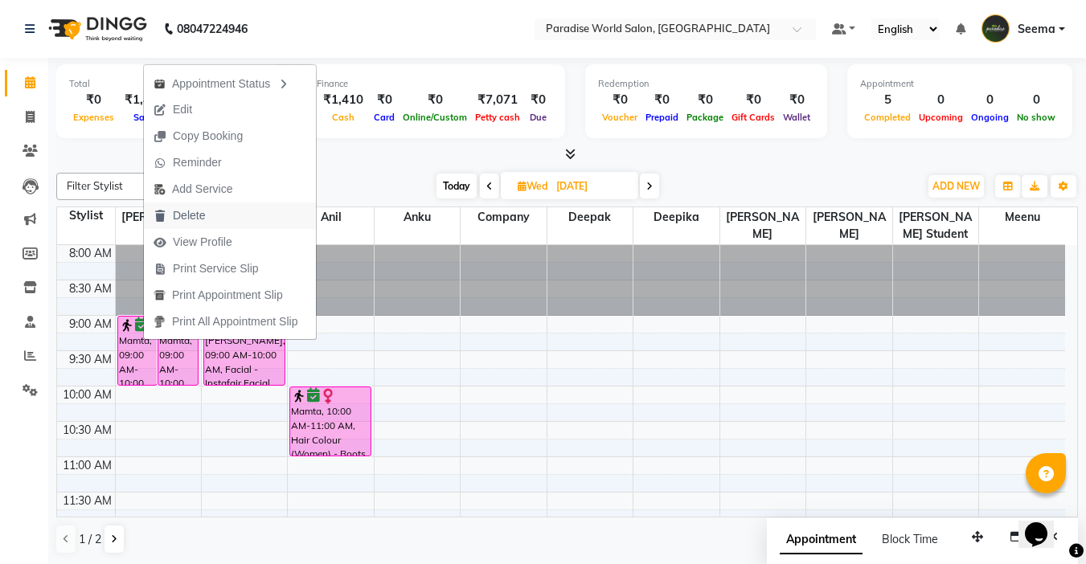
click at [190, 220] on span "Delete" at bounding box center [189, 215] width 32 height 17
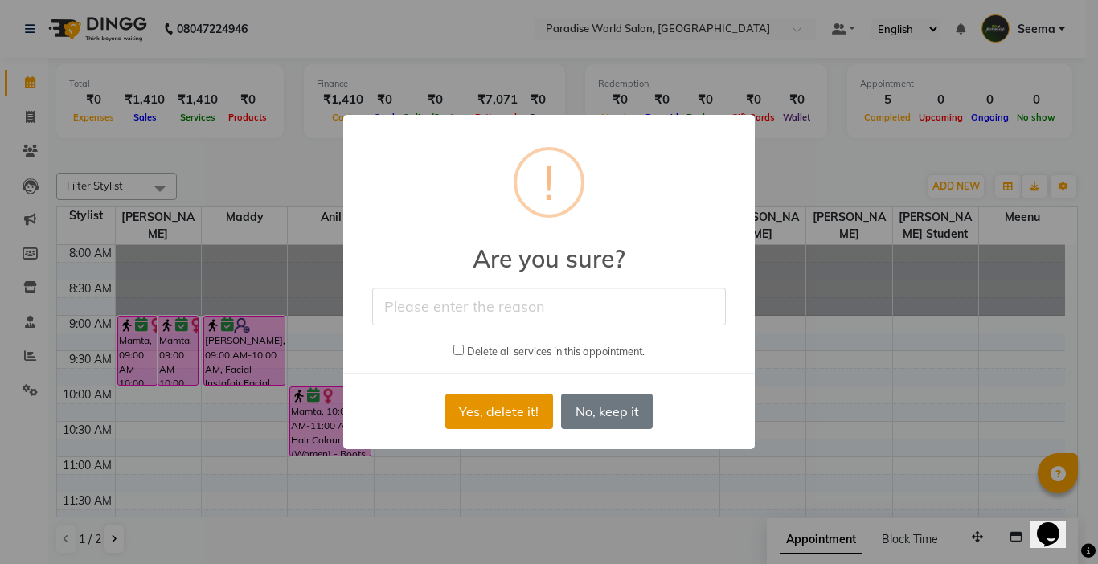
click at [498, 415] on button "Yes, delete it!" at bounding box center [499, 411] width 108 height 35
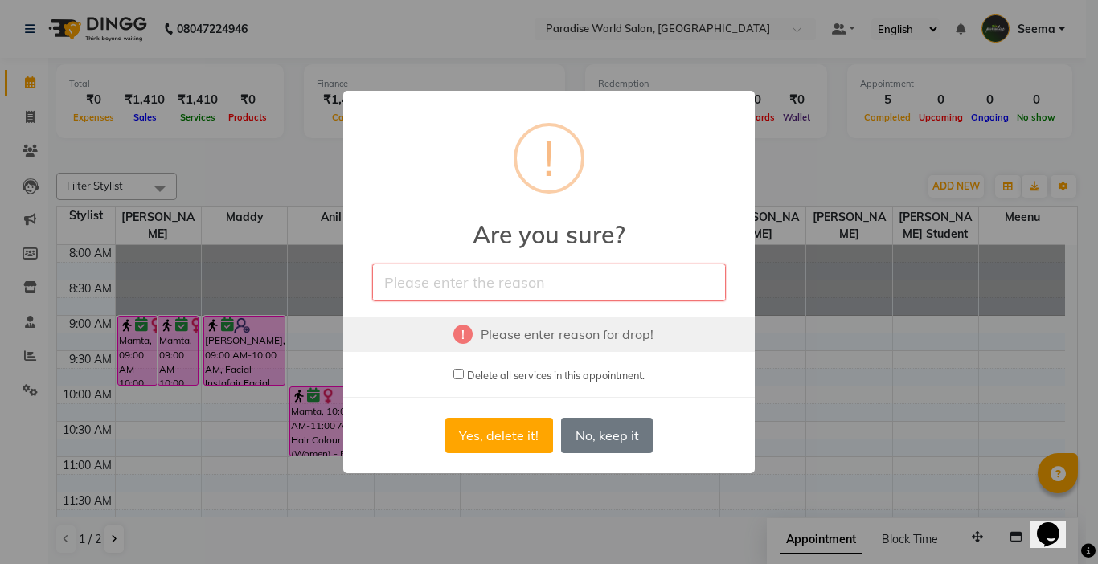
click at [432, 288] on input "text" at bounding box center [549, 283] width 354 height 38
type input "duplicate"
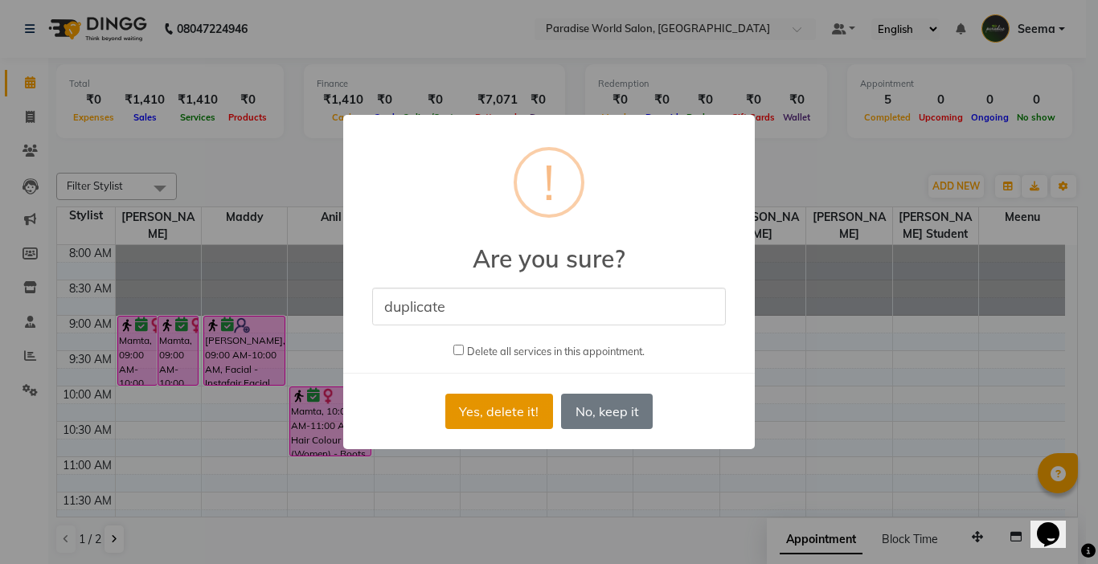
click at [507, 417] on button "Yes, delete it!" at bounding box center [499, 411] width 108 height 35
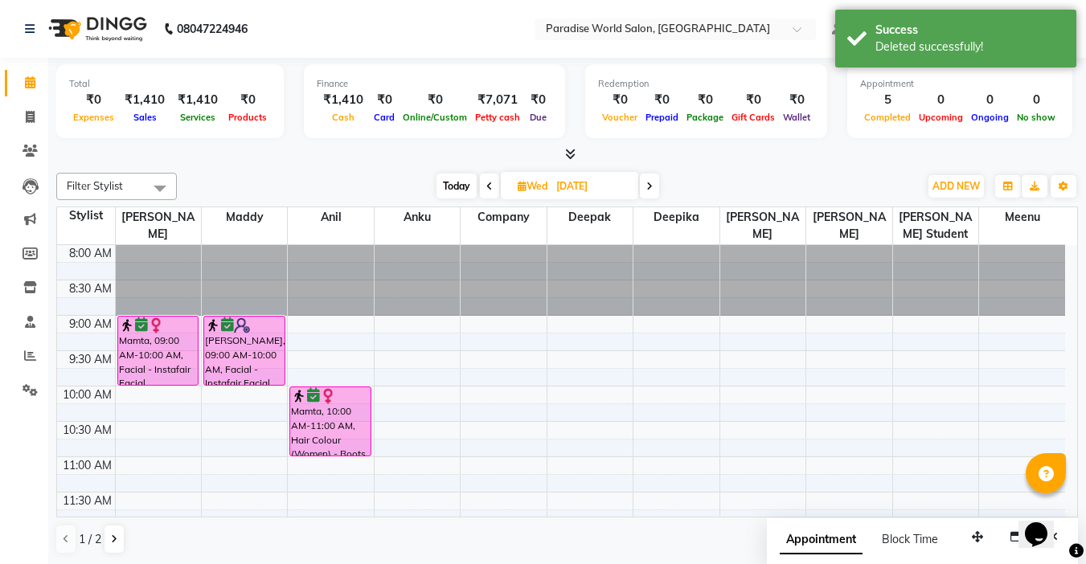
click at [359, 162] on div at bounding box center [567, 154] width 1022 height 17
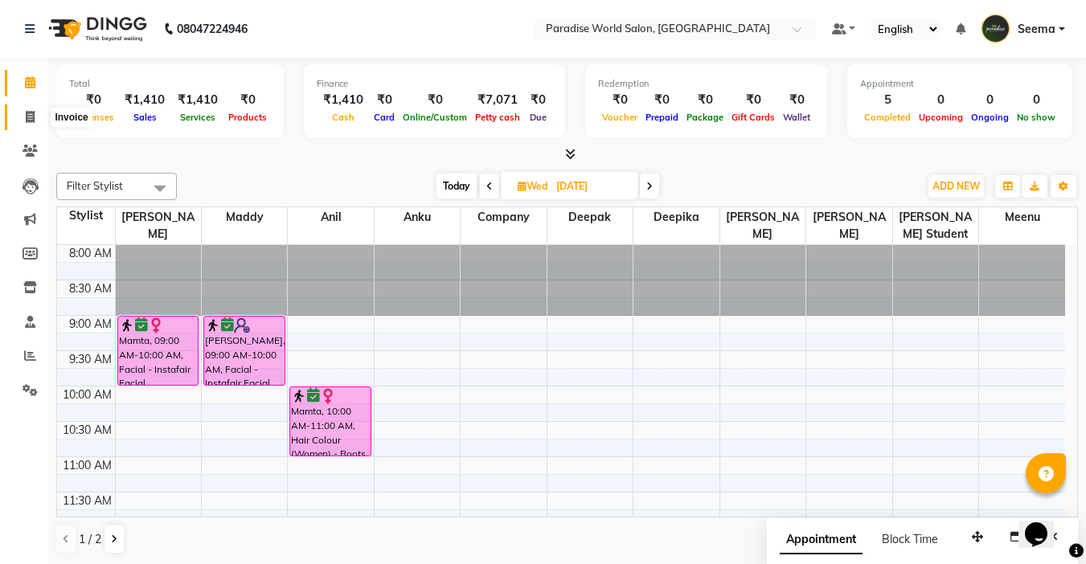
click at [27, 119] on icon at bounding box center [30, 117] width 9 height 12
select select "service"
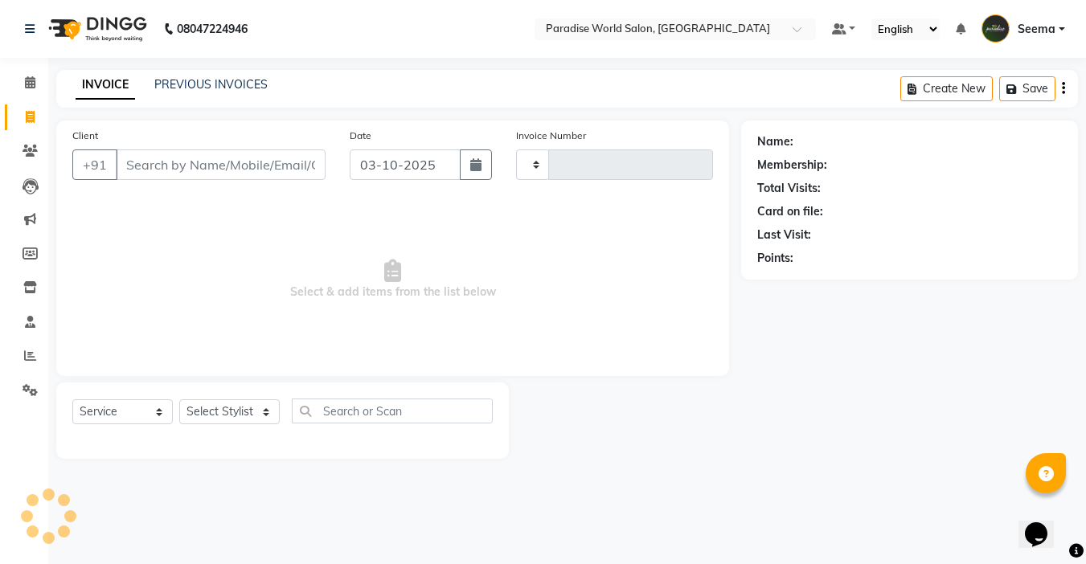
type input "2931"
select select "4451"
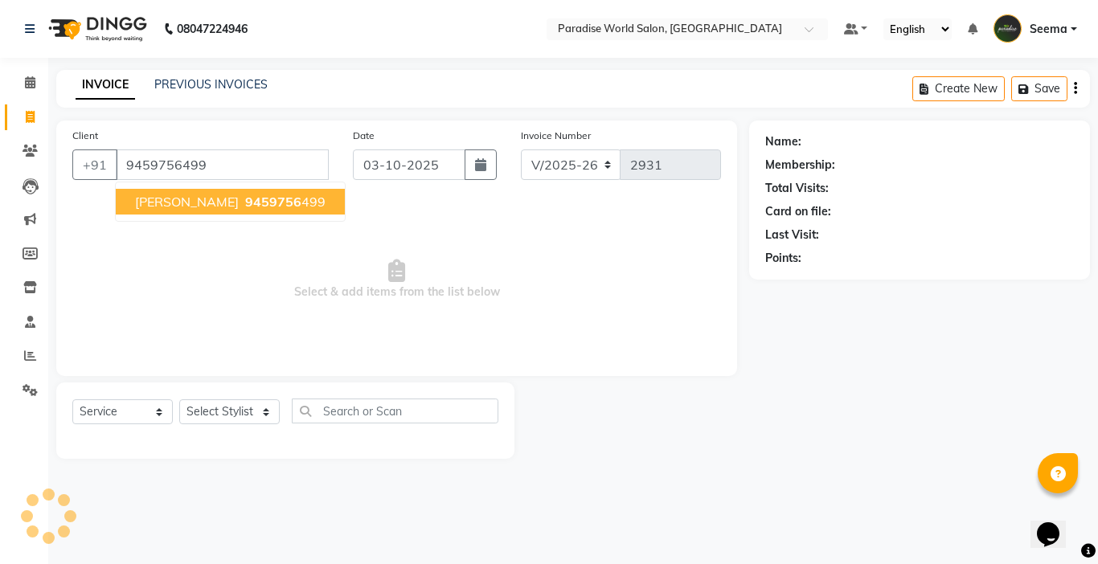
type input "9459756499"
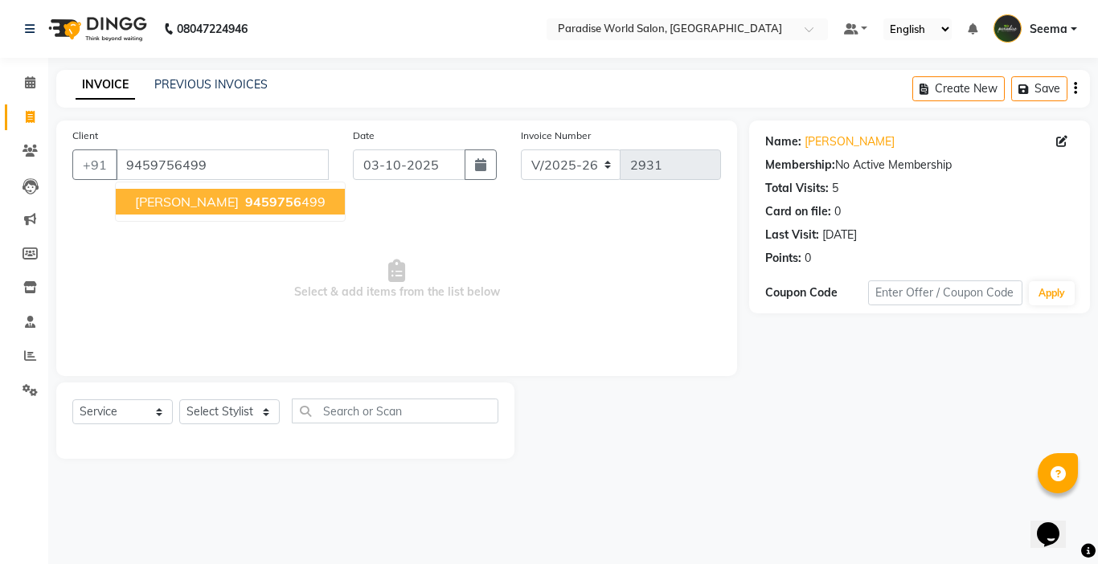
click at [159, 204] on span "[PERSON_NAME]" at bounding box center [187, 202] width 104 height 16
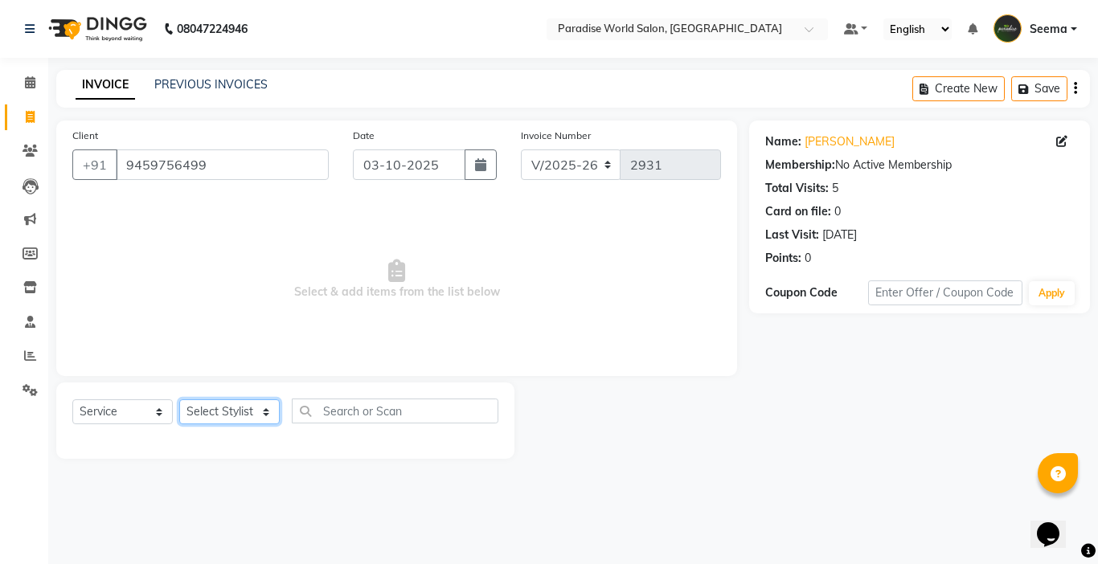
click at [219, 416] on select "Select Stylist [PERSON_NAME] [PERSON_NAME] [PERSON_NAME] company Deepak [PERSON…" at bounding box center [229, 411] width 100 height 25
select select "54032"
click at [179, 399] on select "Select Stylist [PERSON_NAME] [PERSON_NAME] [PERSON_NAME] company Deepak [PERSON…" at bounding box center [229, 411] width 100 height 25
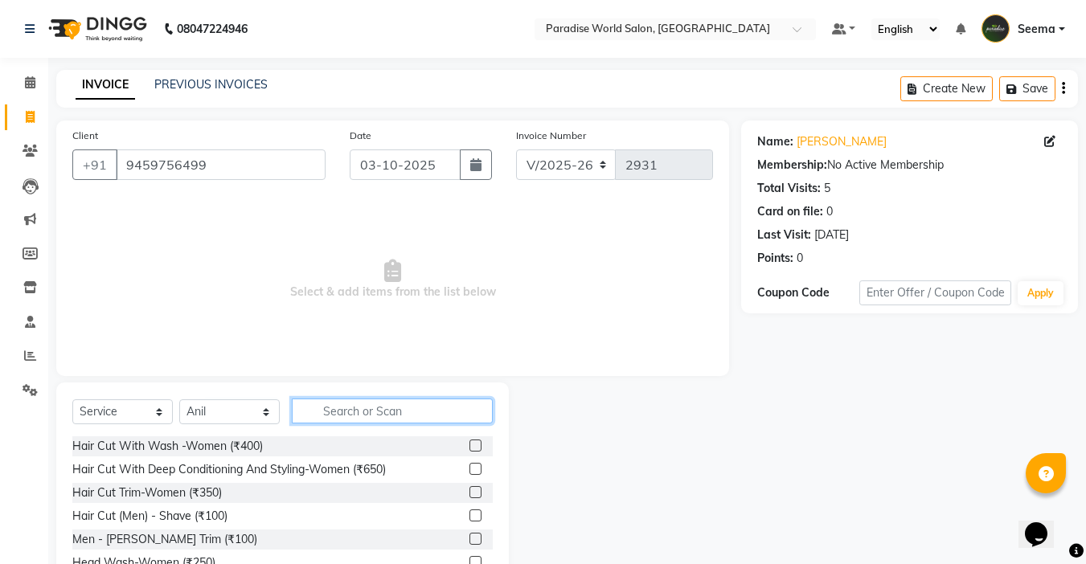
click at [398, 414] on input "text" at bounding box center [392, 411] width 201 height 25
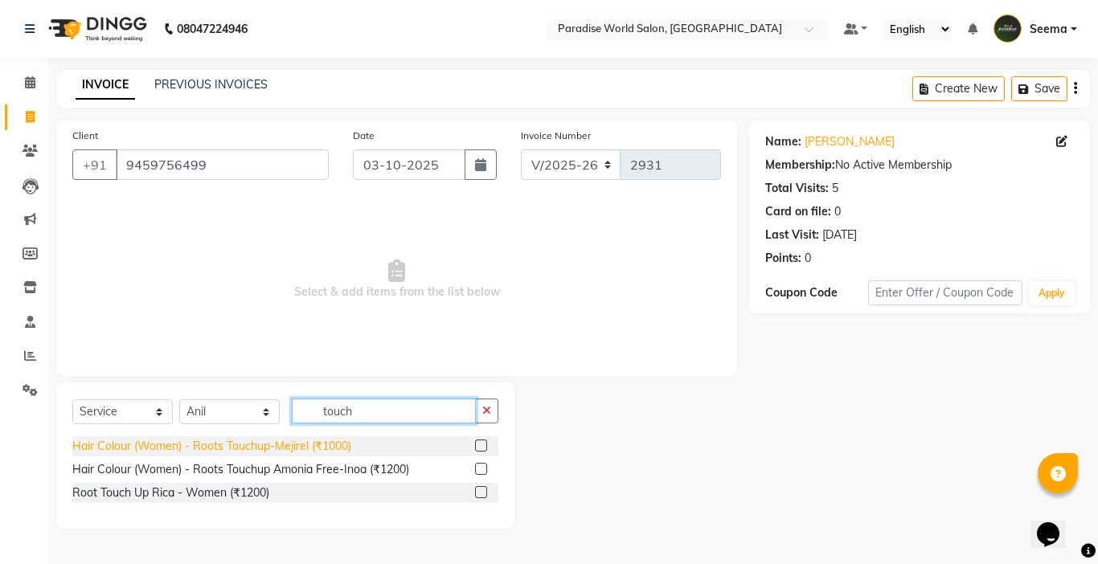
type input "touch"
click at [330, 443] on div "Hair Colour (Women) - Roots Touchup-Mejirel (₹1000)" at bounding box center [211, 446] width 279 height 17
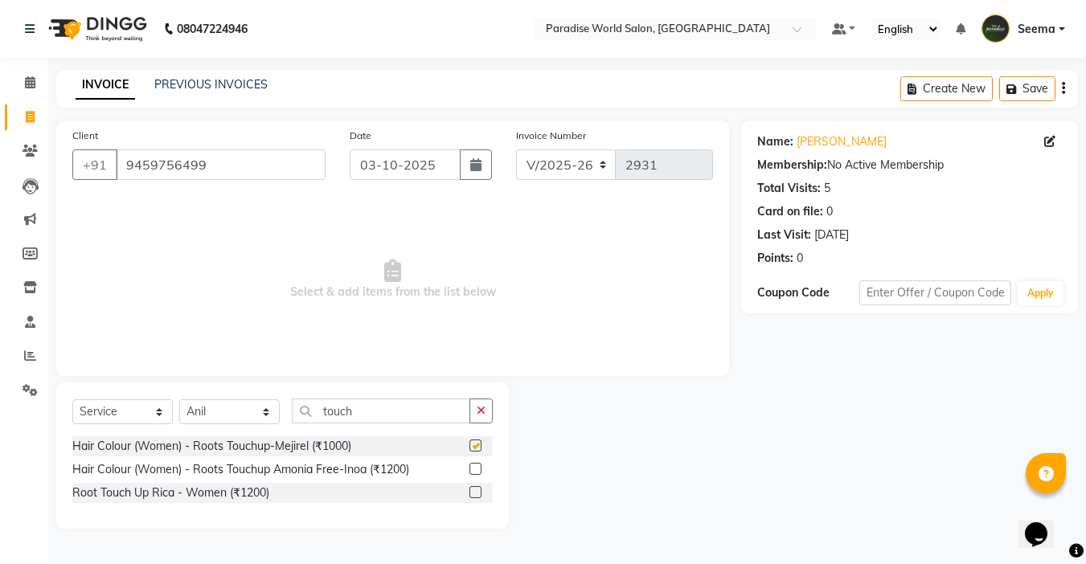
checkbox input "false"
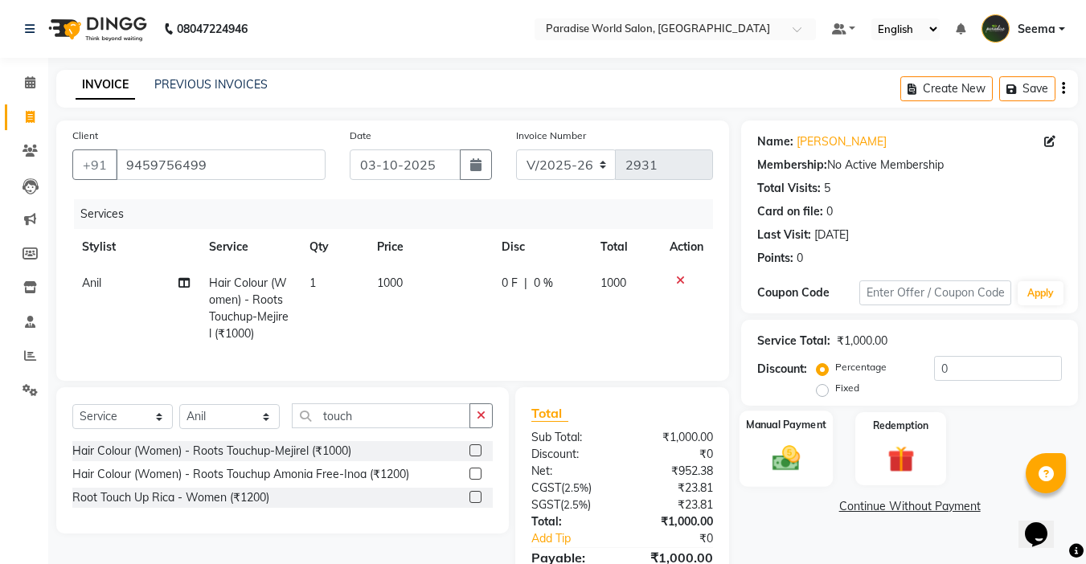
click at [785, 451] on img at bounding box center [786, 458] width 45 height 32
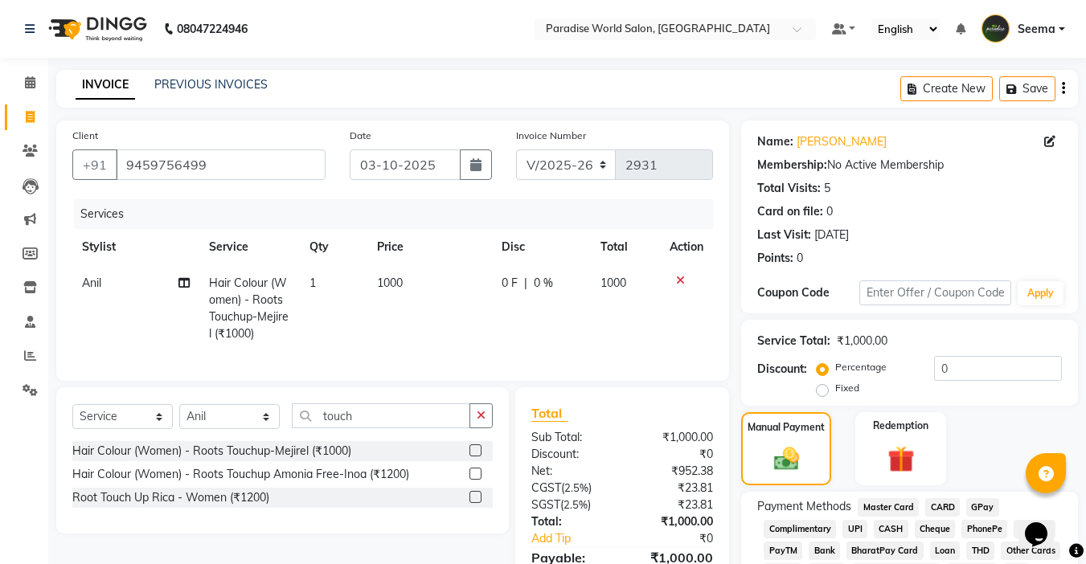
scroll to position [128, 0]
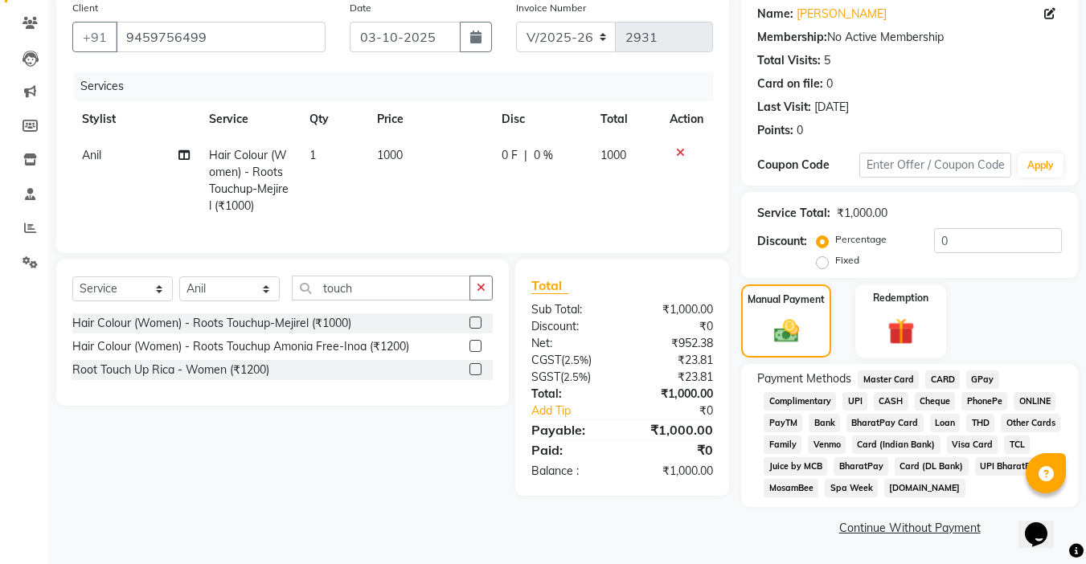
click at [888, 411] on div "CASH" at bounding box center [887, 403] width 41 height 22
click at [908, 397] on div "Cheque" at bounding box center [931, 403] width 47 height 22
click at [893, 401] on span "CASH" at bounding box center [891, 401] width 35 height 18
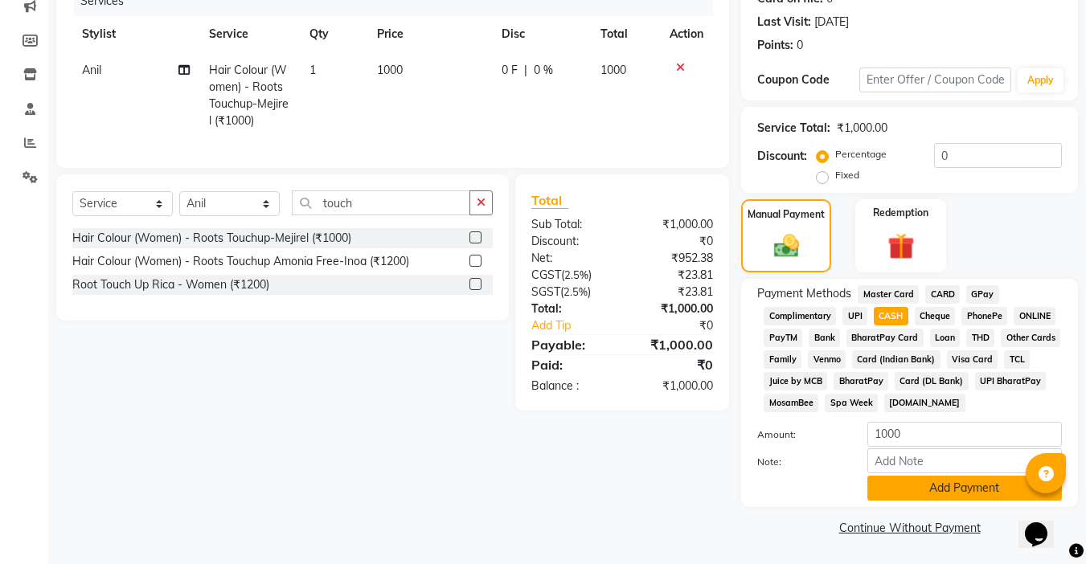
click at [964, 493] on button "Add Payment" at bounding box center [964, 488] width 195 height 25
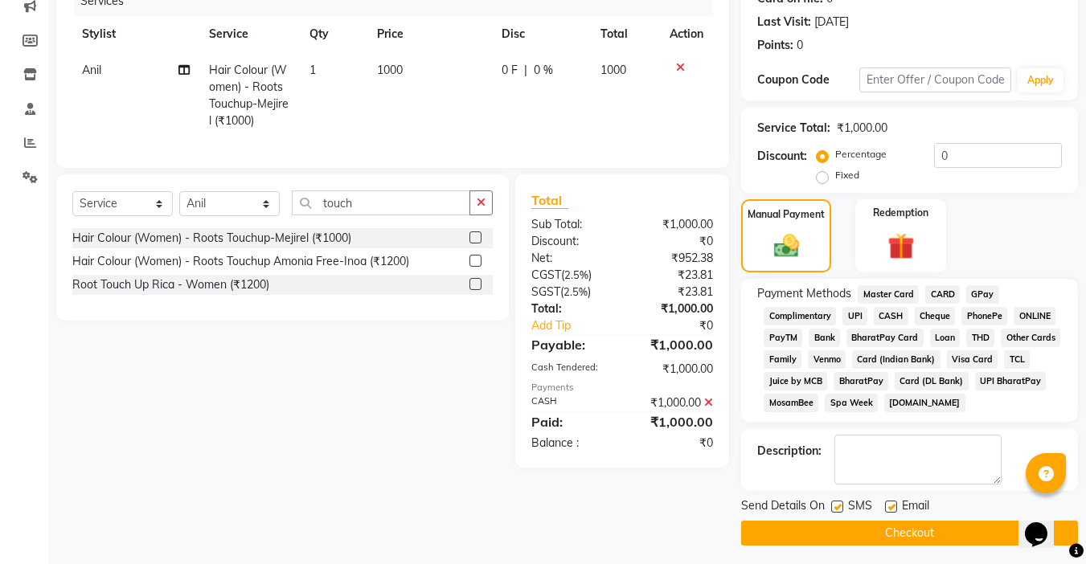
click at [907, 528] on button "Checkout" at bounding box center [909, 533] width 337 height 25
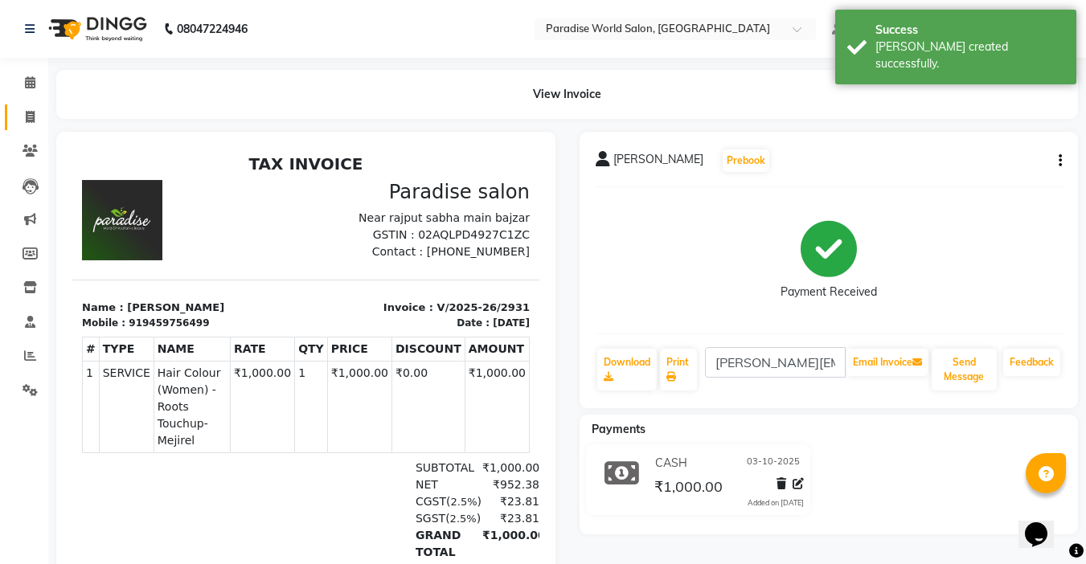
click at [28, 113] on icon at bounding box center [30, 117] width 9 height 12
select select "service"
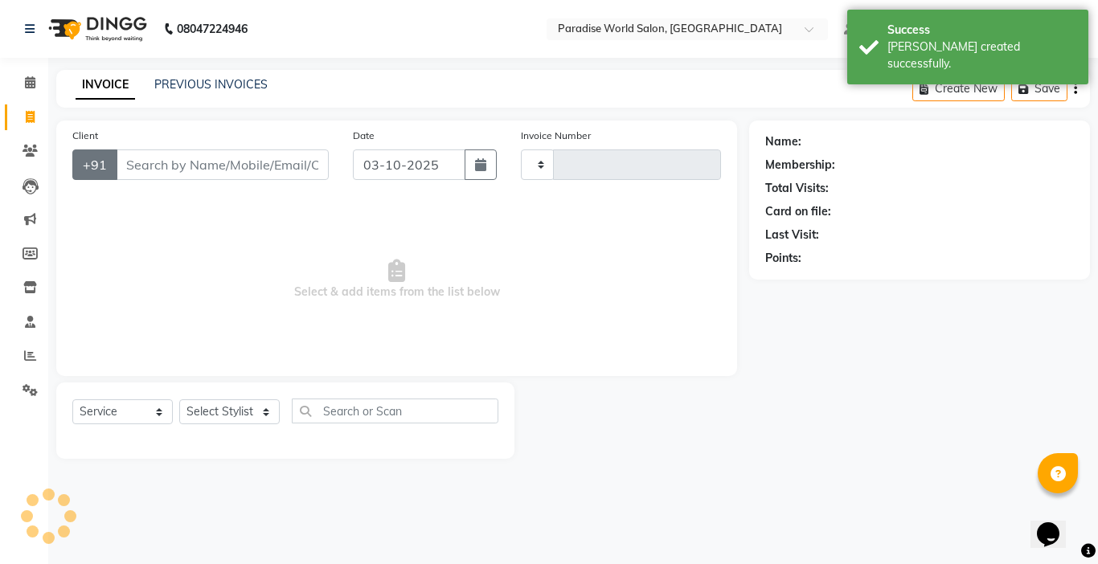
type input "2932"
select select "4451"
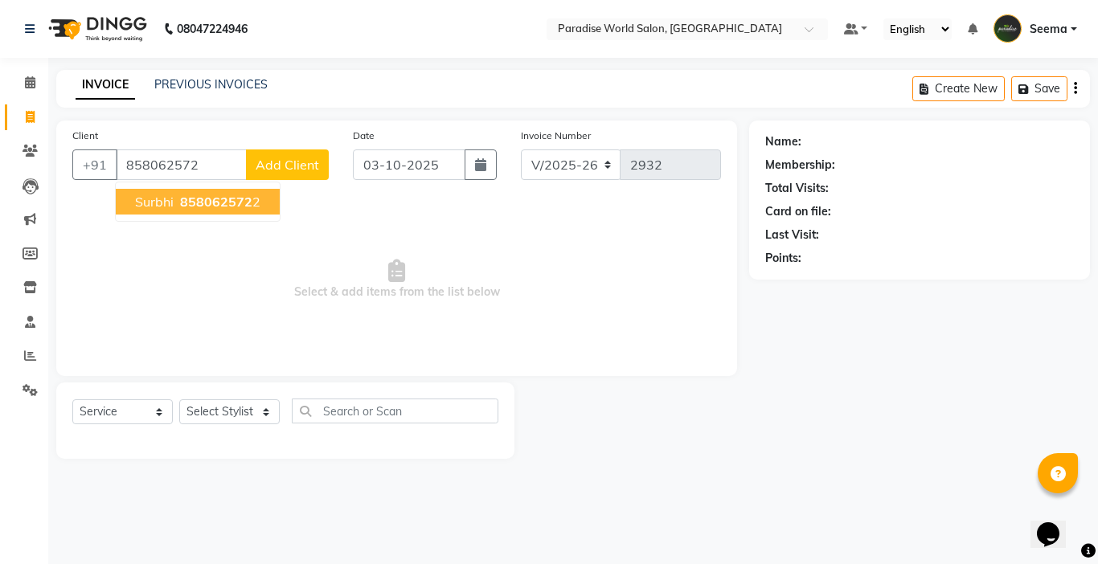
click at [221, 204] on span "858062572" at bounding box center [216, 202] width 72 height 16
type input "8580625722"
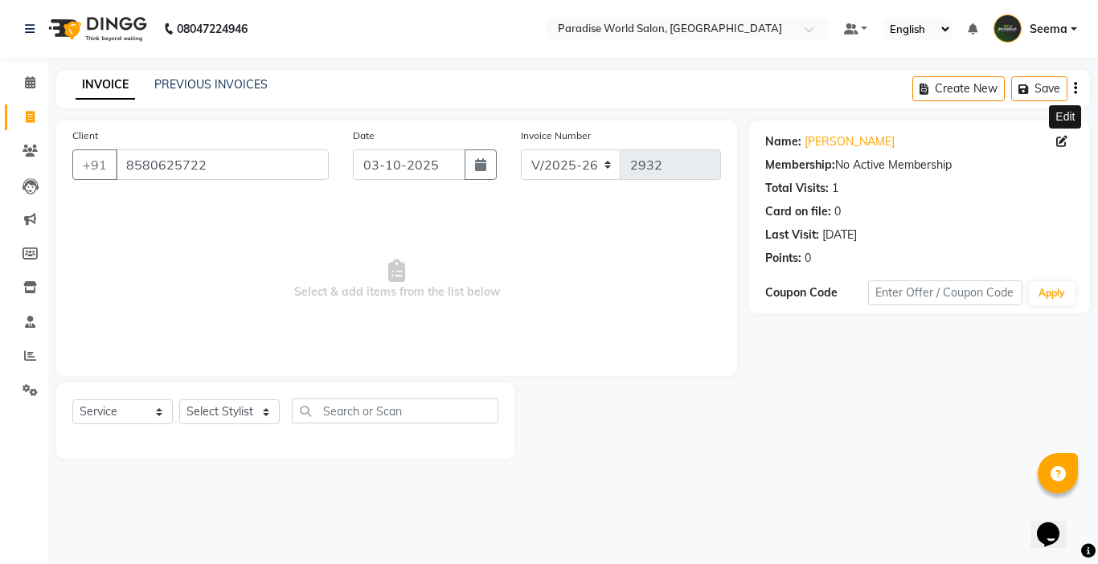
click at [1062, 141] on icon at bounding box center [1061, 141] width 11 height 11
select select "[DEMOGRAPHIC_DATA]"
select select "30486"
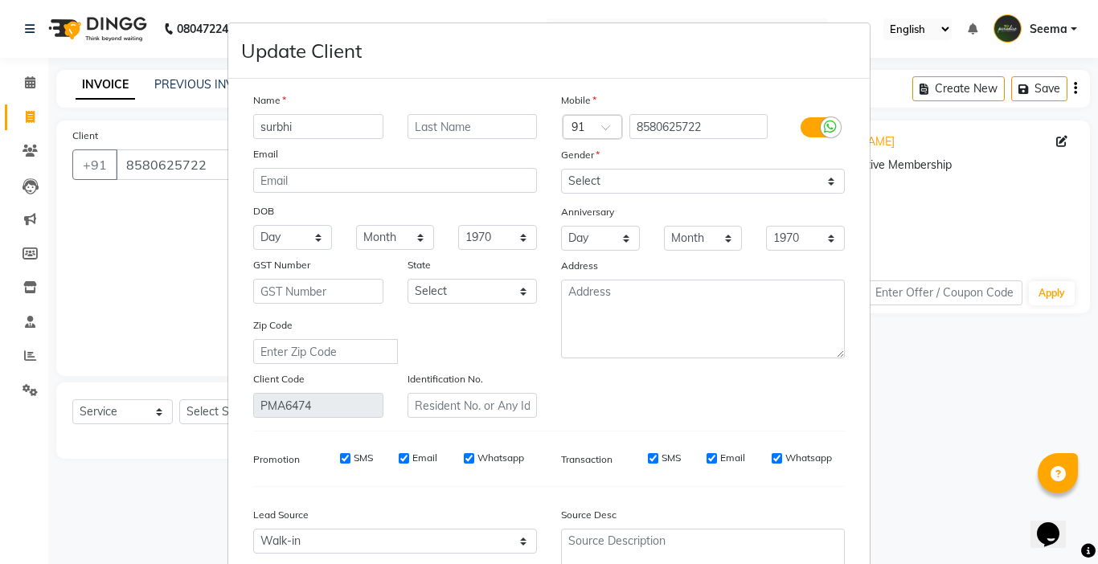
drag, startPoint x: 354, startPoint y: 128, endPoint x: 169, endPoint y: 131, distance: 184.9
click at [169, 131] on ngb-modal-window "Update Client Name [PERSON_NAME] Email DOB Day 01 02 03 04 05 06 07 08 09 10 11…" at bounding box center [549, 282] width 1098 height 564
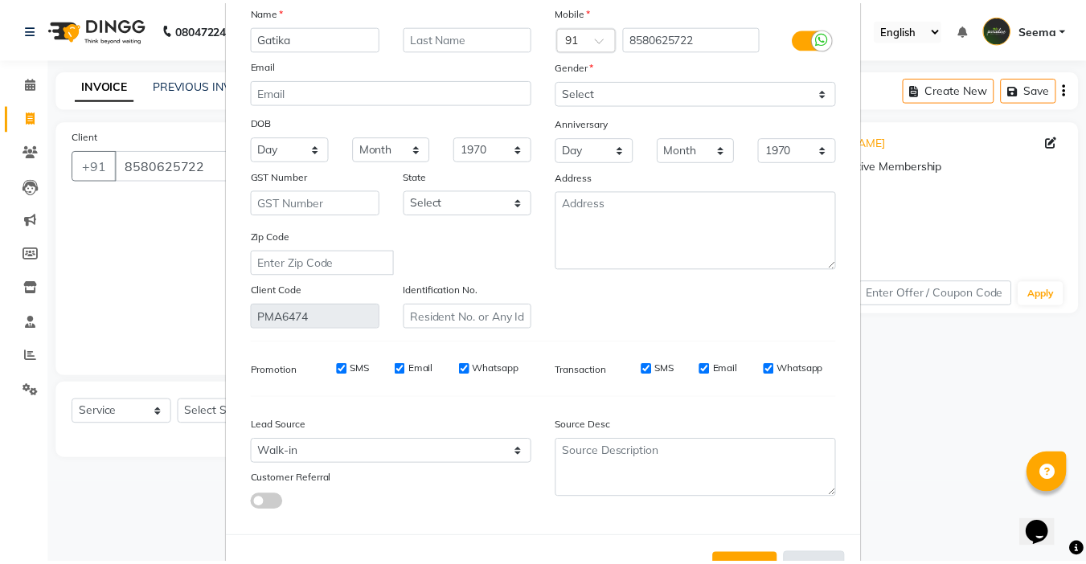
scroll to position [149, 0]
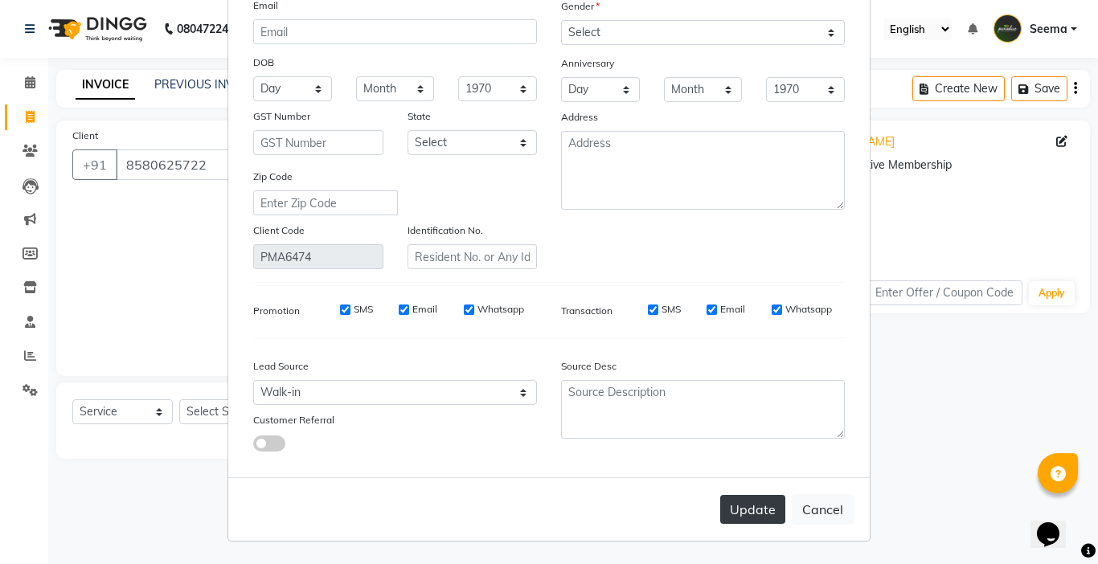
type input "Gatika"
click at [742, 505] on button "Update" at bounding box center [752, 509] width 65 height 29
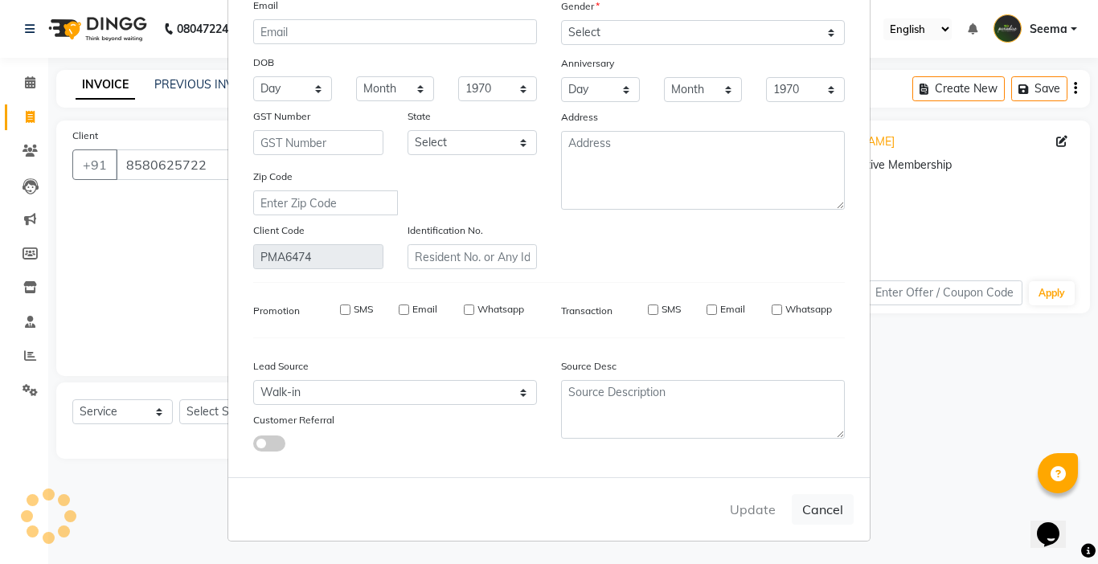
select select
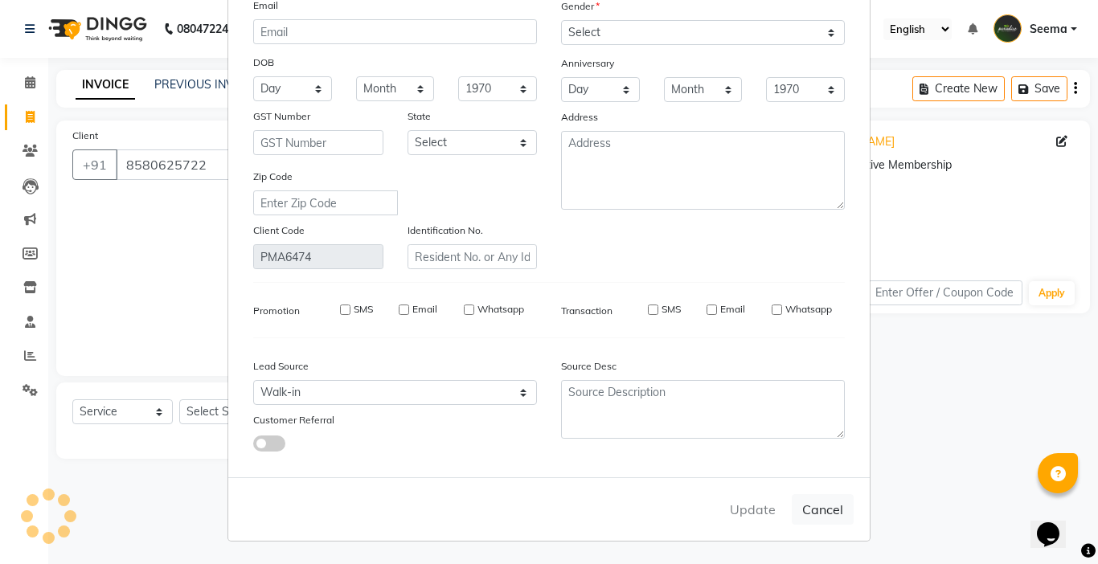
select select
checkbox input "false"
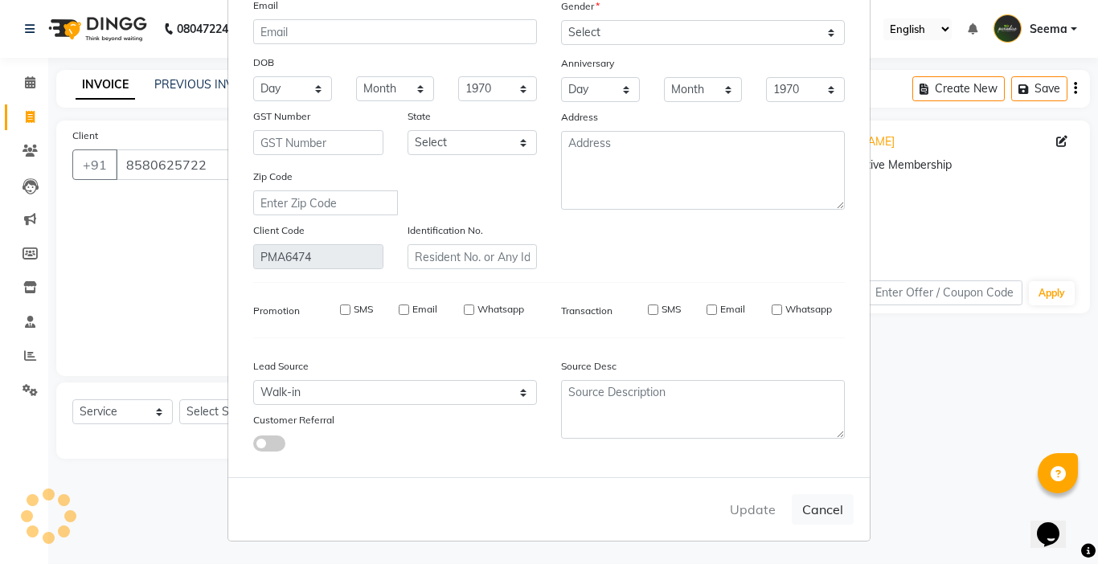
checkbox input "false"
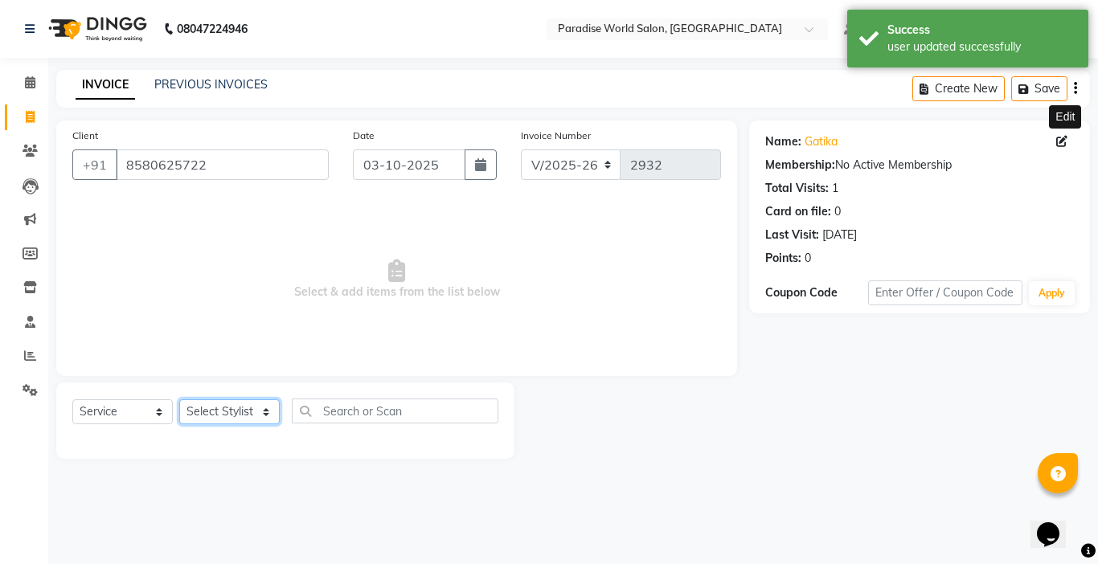
click at [224, 414] on select "Select Stylist [PERSON_NAME] [PERSON_NAME] [PERSON_NAME] company Deepak [PERSON…" at bounding box center [229, 411] width 100 height 25
select select "54032"
click at [179, 399] on select "Select Stylist [PERSON_NAME] [PERSON_NAME] [PERSON_NAME] company Deepak [PERSON…" at bounding box center [229, 411] width 100 height 25
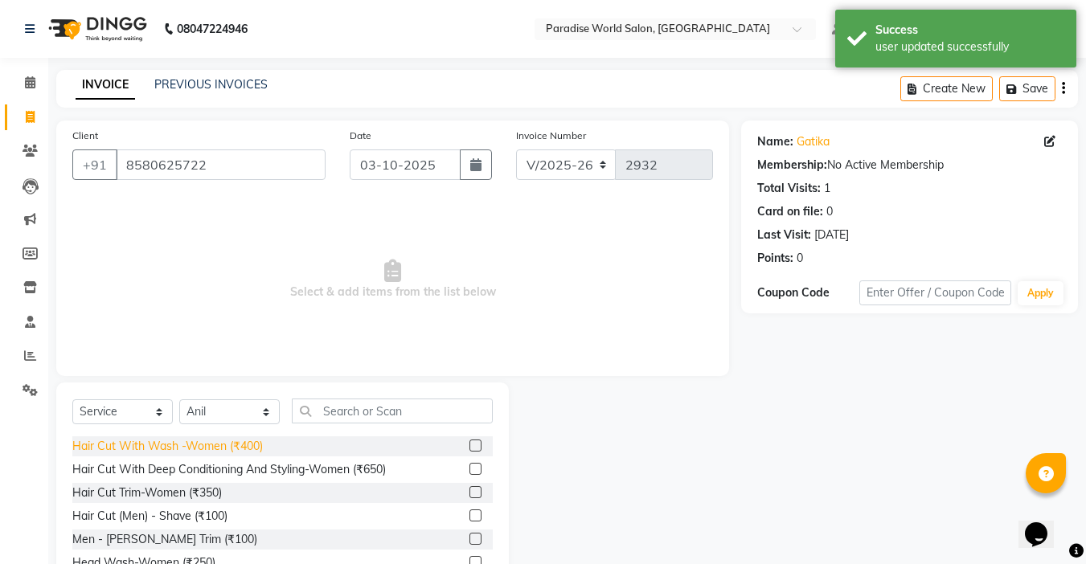
click at [246, 446] on div "Hair Cut With Wash -Women (₹400)" at bounding box center [167, 446] width 190 height 17
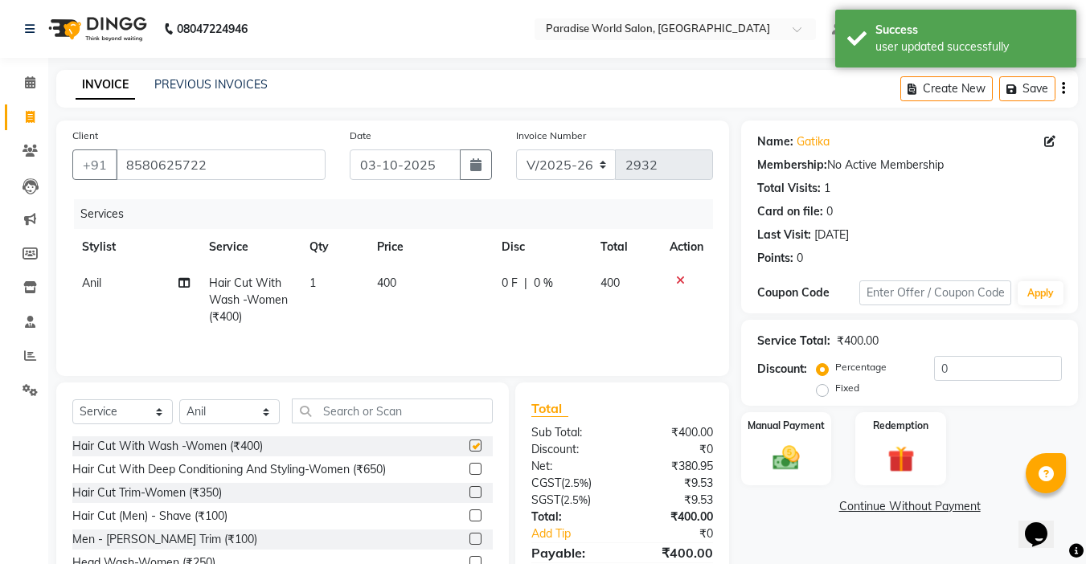
checkbox input "false"
click at [778, 449] on img at bounding box center [786, 458] width 45 height 32
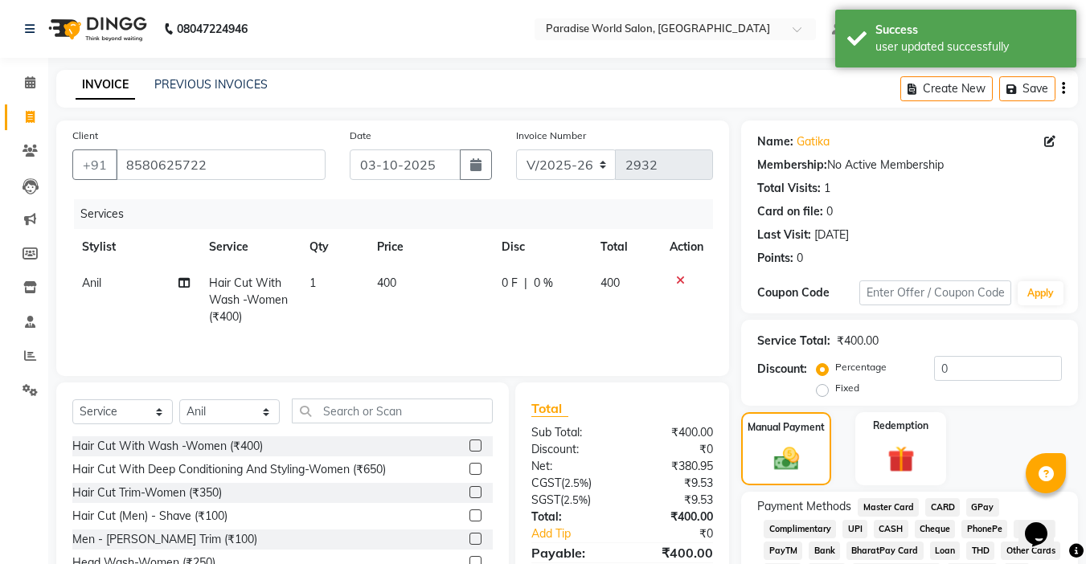
scroll to position [128, 0]
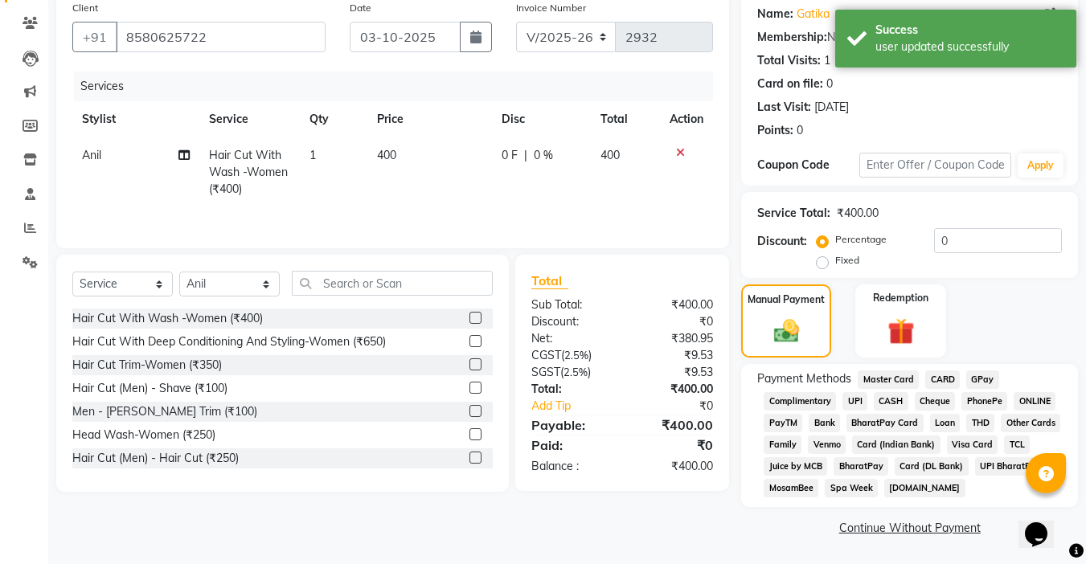
click at [899, 404] on span "CASH" at bounding box center [891, 401] width 35 height 18
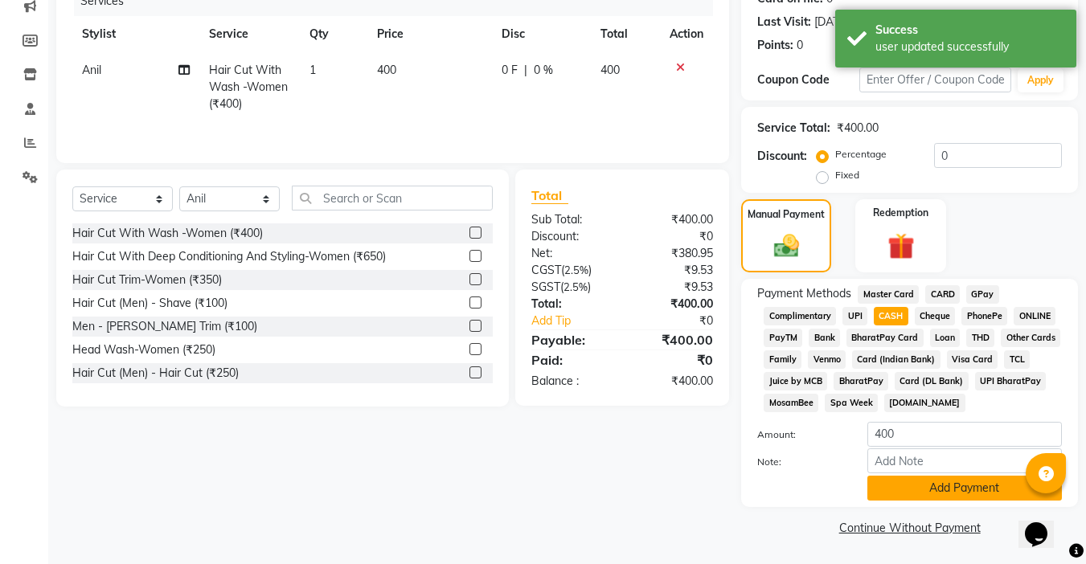
click at [945, 490] on button "Add Payment" at bounding box center [964, 488] width 195 height 25
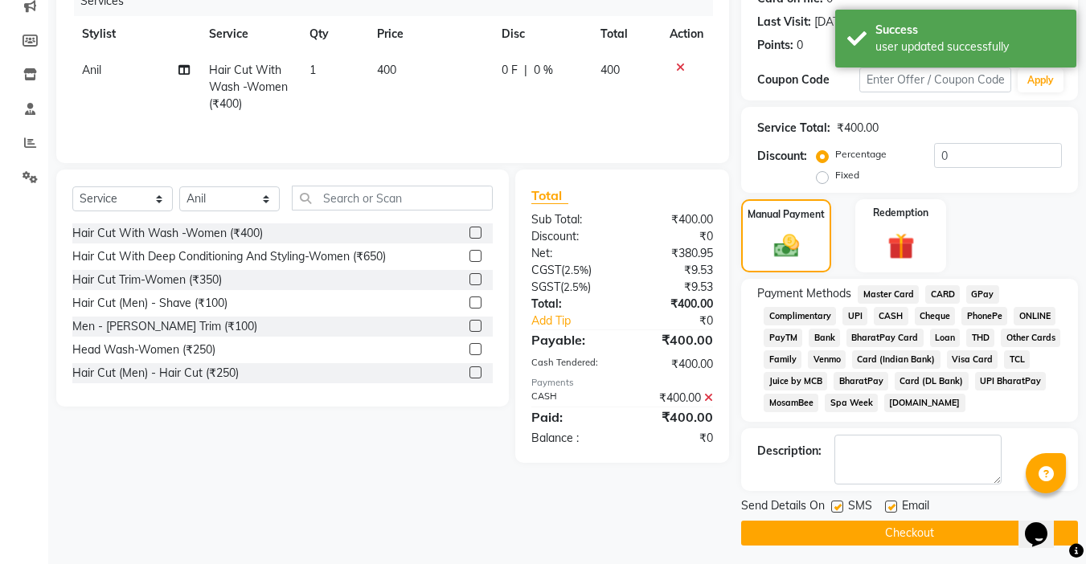
drag, startPoint x: 892, startPoint y: 506, endPoint x: 878, endPoint y: 509, distance: 14.8
click at [892, 505] on label at bounding box center [891, 507] width 12 height 12
click at [892, 505] on input "checkbox" at bounding box center [890, 507] width 10 height 10
checkbox input "false"
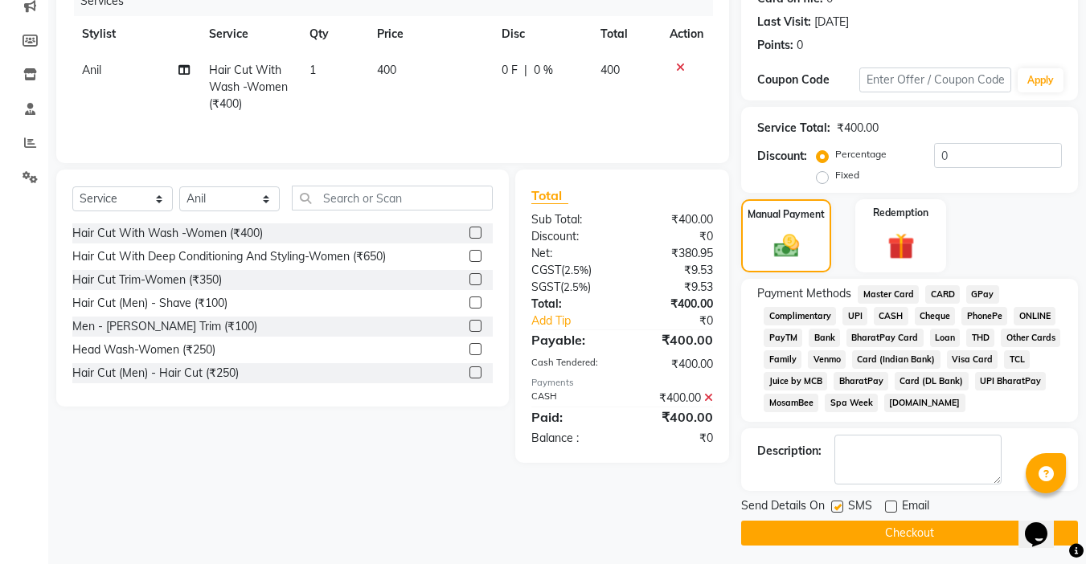
click at [839, 511] on label at bounding box center [837, 507] width 12 height 12
click at [839, 511] on input "checkbox" at bounding box center [836, 507] width 10 height 10
checkbox input "false"
click at [892, 531] on button "Checkout" at bounding box center [909, 533] width 337 height 25
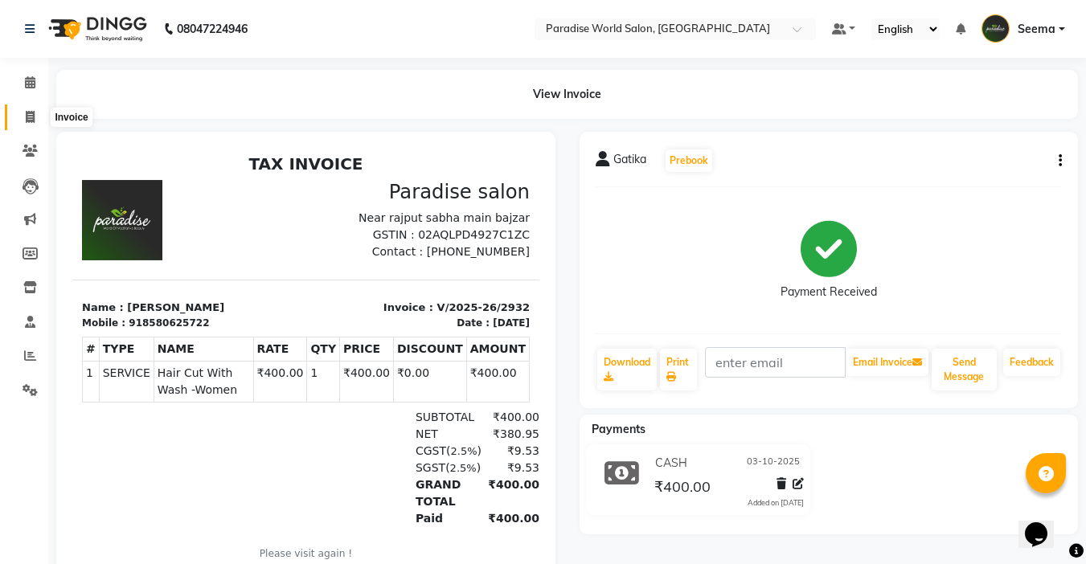
click at [31, 111] on icon at bounding box center [30, 117] width 9 height 12
select select "service"
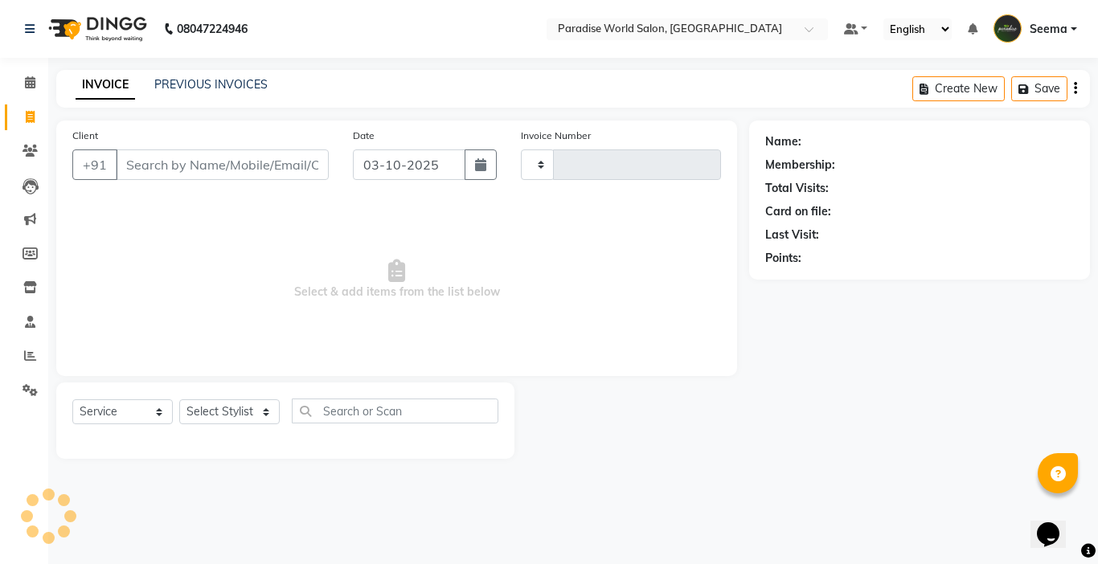
type input "2933"
select select "4451"
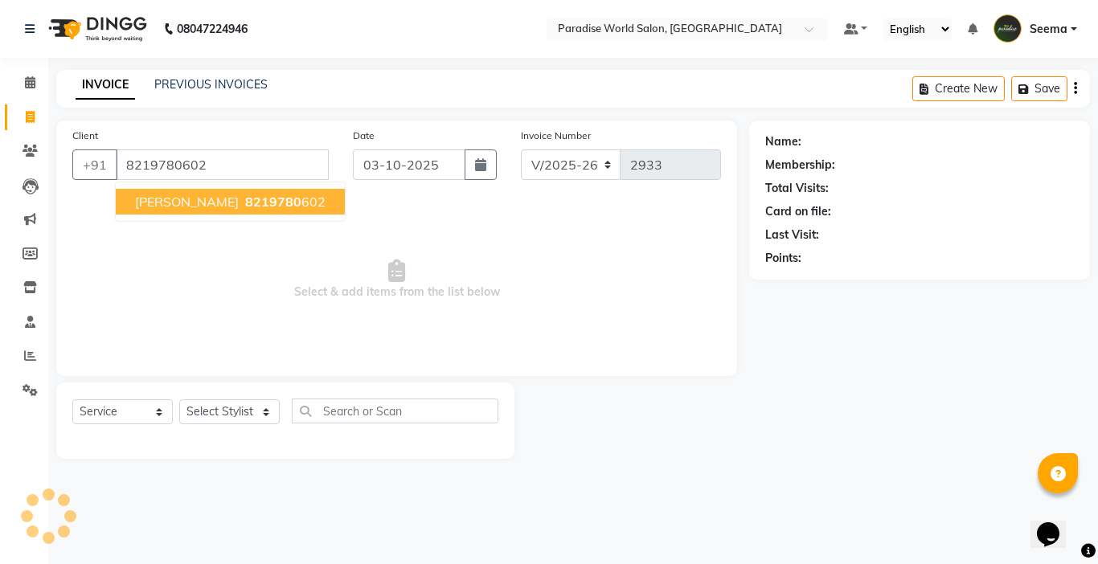
type input "8219780602"
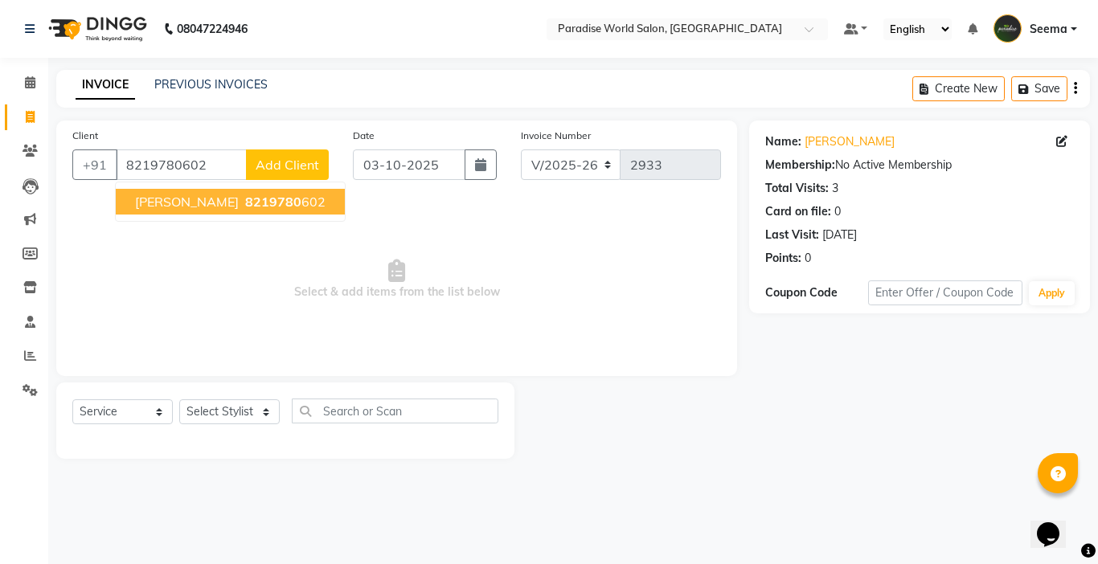
click at [289, 210] on button "[PERSON_NAME] 8219780 602" at bounding box center [230, 202] width 229 height 26
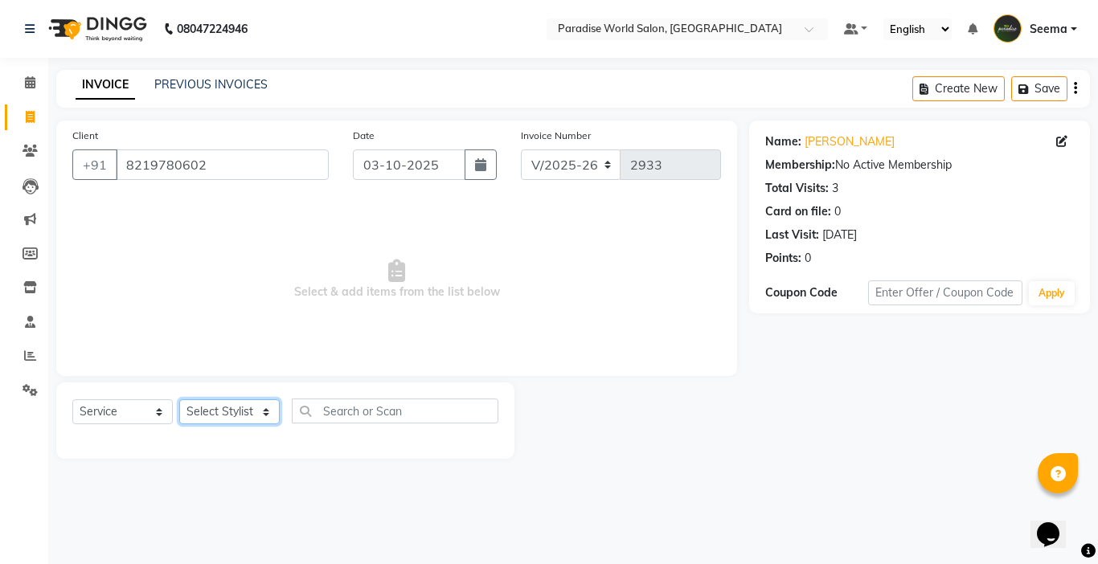
click at [231, 418] on select "Select Stylist [PERSON_NAME] [PERSON_NAME] [PERSON_NAME] company Deepak [PERSON…" at bounding box center [229, 411] width 100 height 25
select select "54032"
click at [179, 399] on select "Select Stylist [PERSON_NAME] [PERSON_NAME] [PERSON_NAME] company Deepak [PERSON…" at bounding box center [229, 411] width 100 height 25
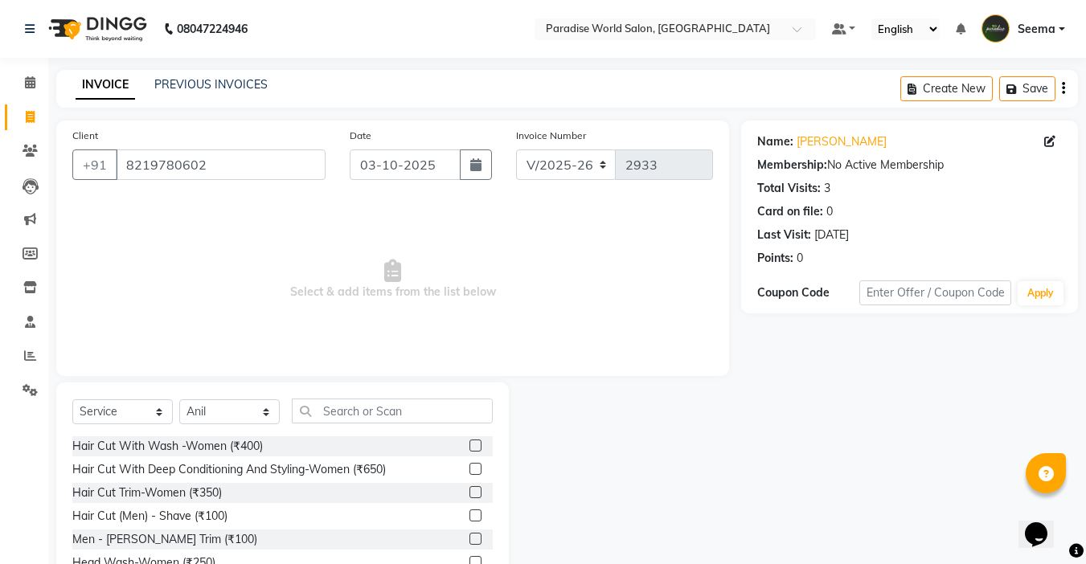
click at [247, 436] on div "Select Service Product Membership Package Voucher Prepaid Gift Card Select Styl…" at bounding box center [282, 418] width 420 height 38
click at [249, 444] on div "Hair Cut With Wash -Women (₹400)" at bounding box center [167, 446] width 190 height 17
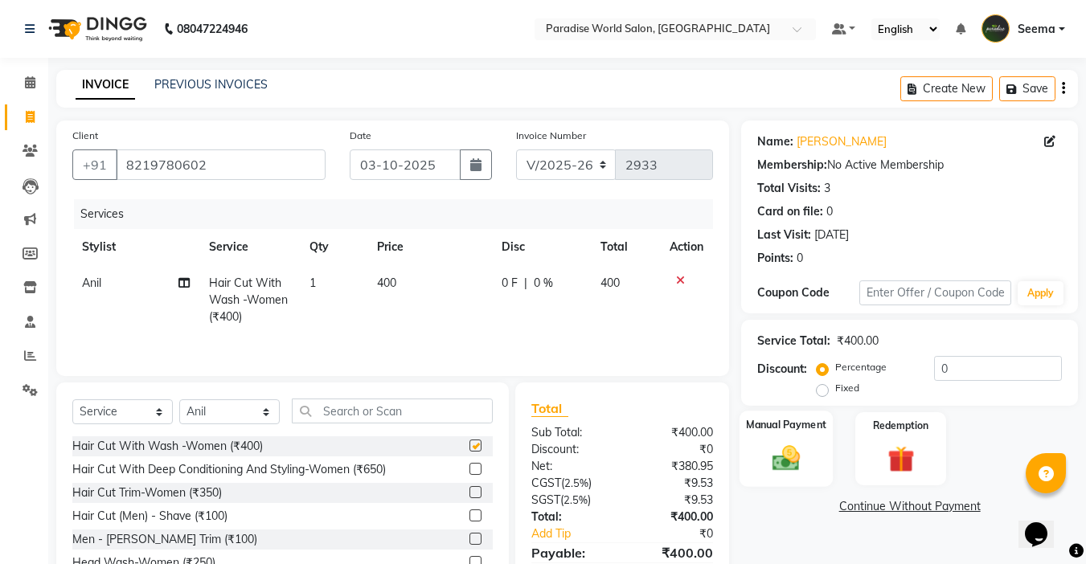
checkbox input "false"
click at [780, 431] on label "Manual Payment" at bounding box center [786, 424] width 80 height 15
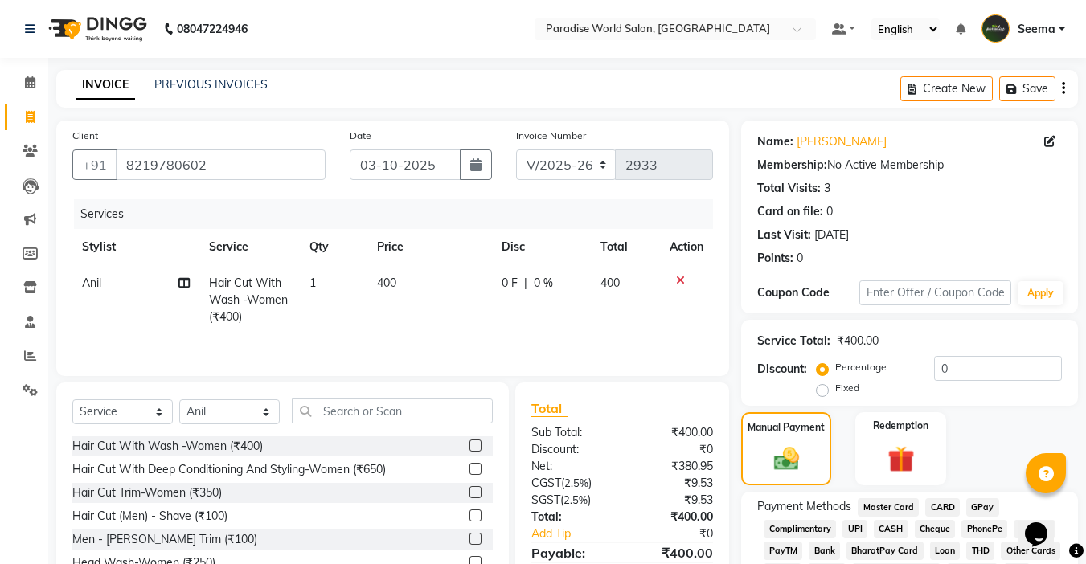
scroll to position [128, 0]
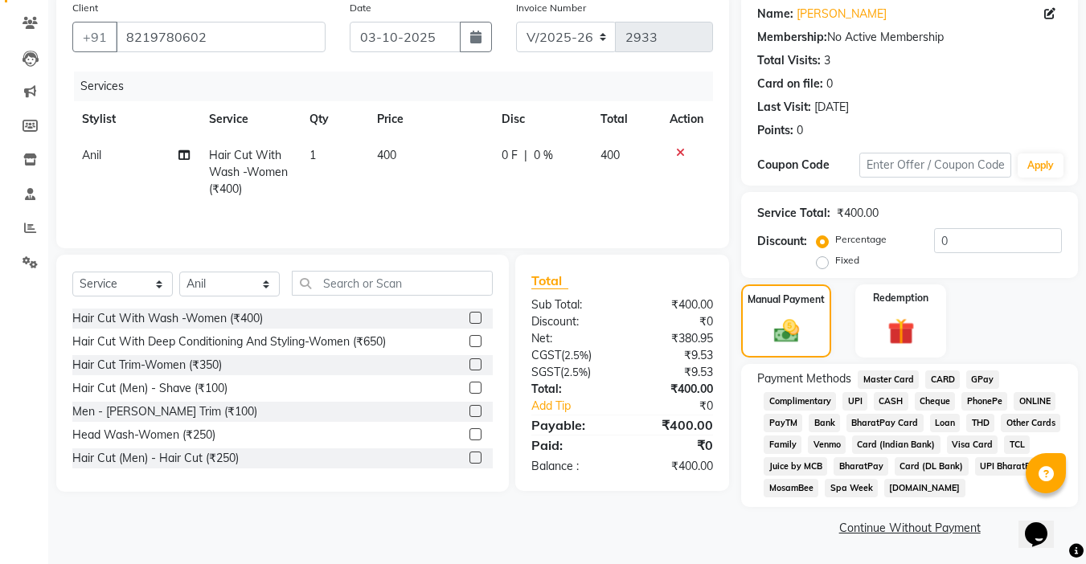
click at [892, 401] on span "CASH" at bounding box center [891, 401] width 35 height 18
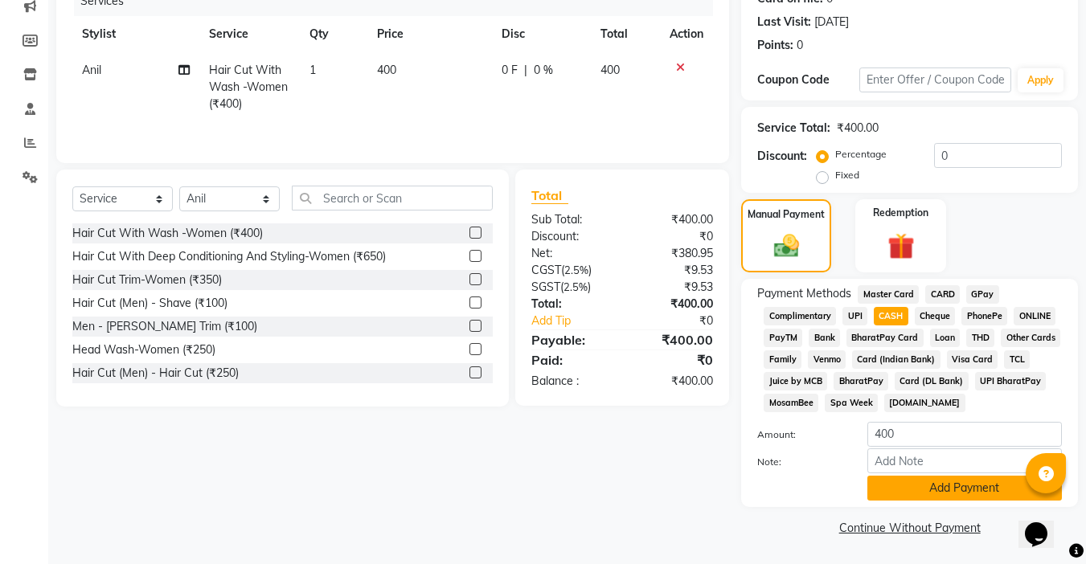
click at [916, 485] on button "Add Payment" at bounding box center [964, 488] width 195 height 25
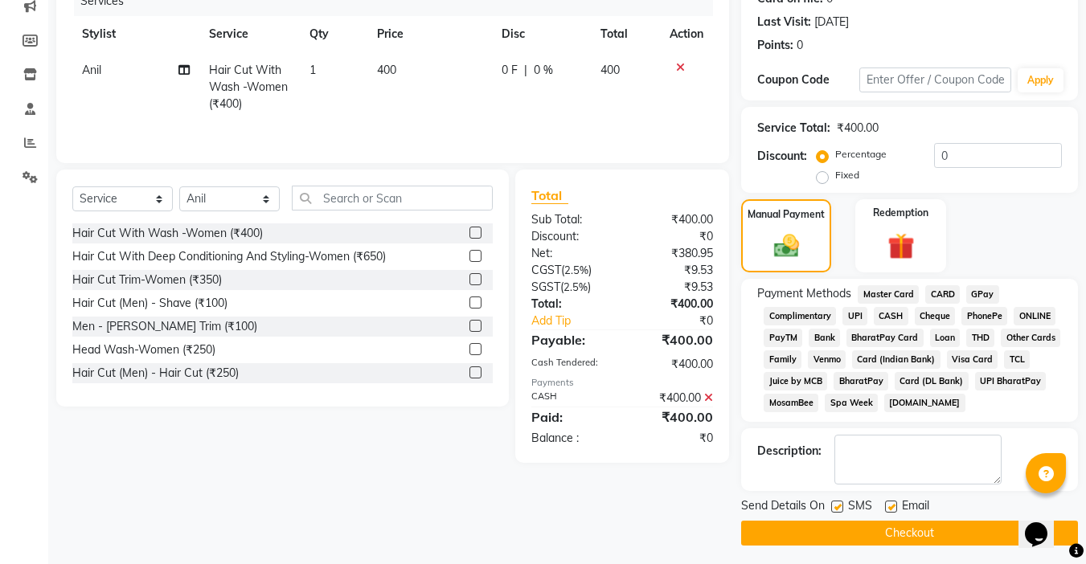
click at [928, 526] on button "Checkout" at bounding box center [909, 533] width 337 height 25
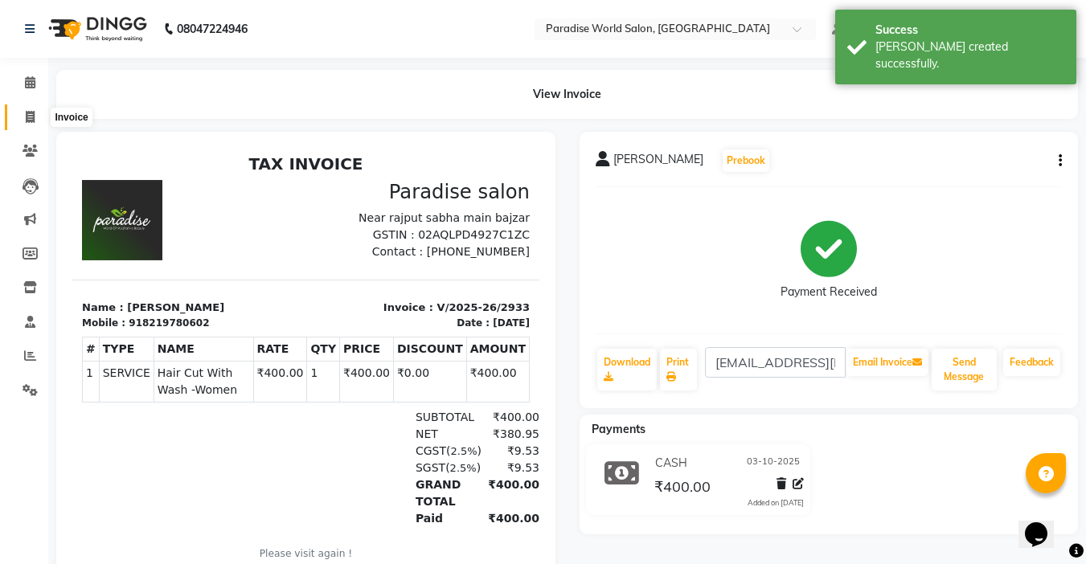
click at [27, 122] on icon at bounding box center [30, 117] width 9 height 12
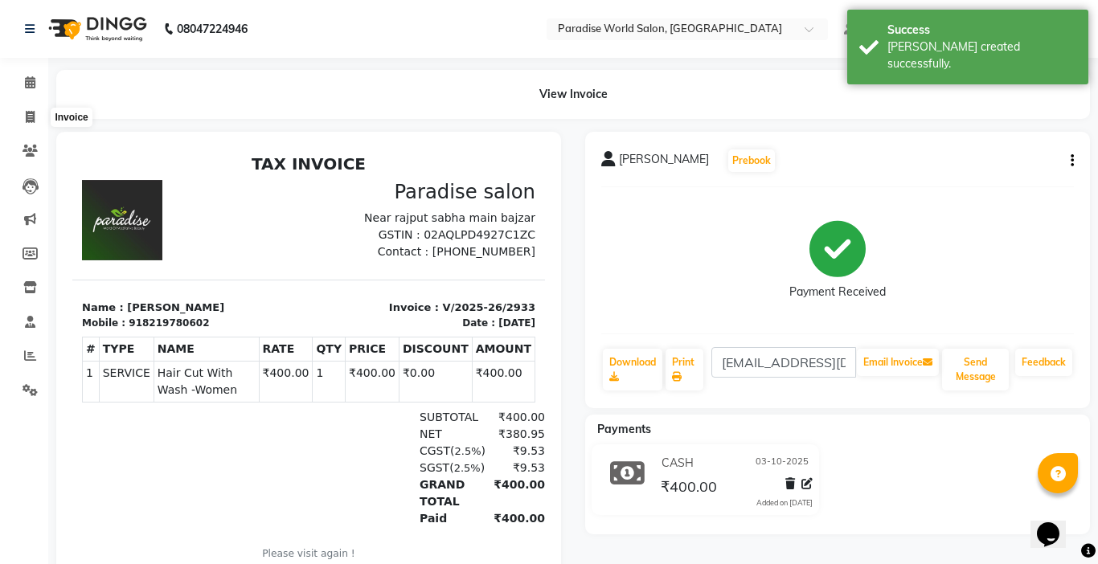
select select "service"
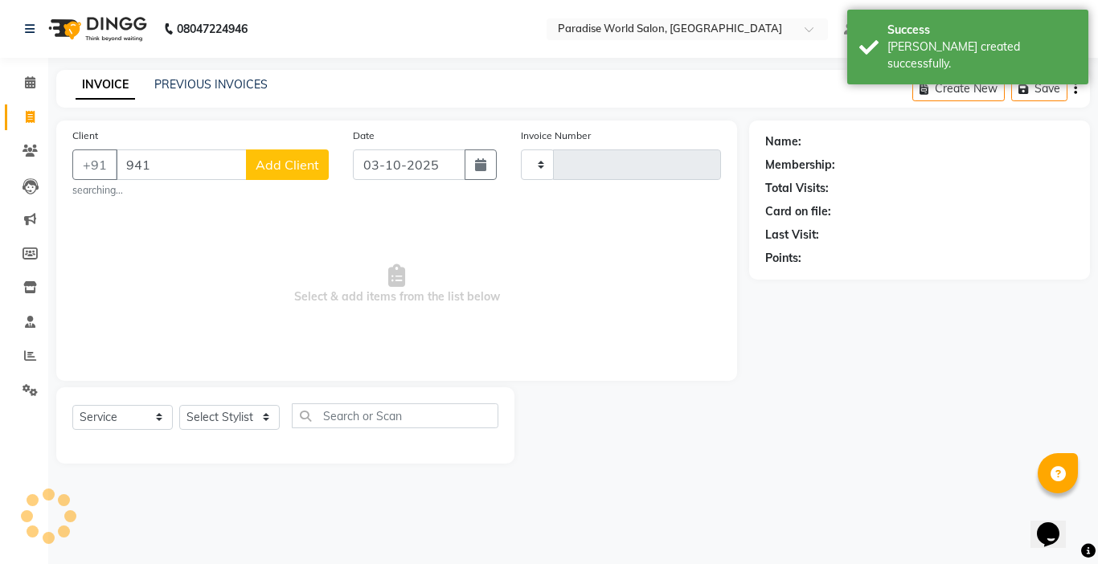
type input "9419"
type input "2934"
select select "4451"
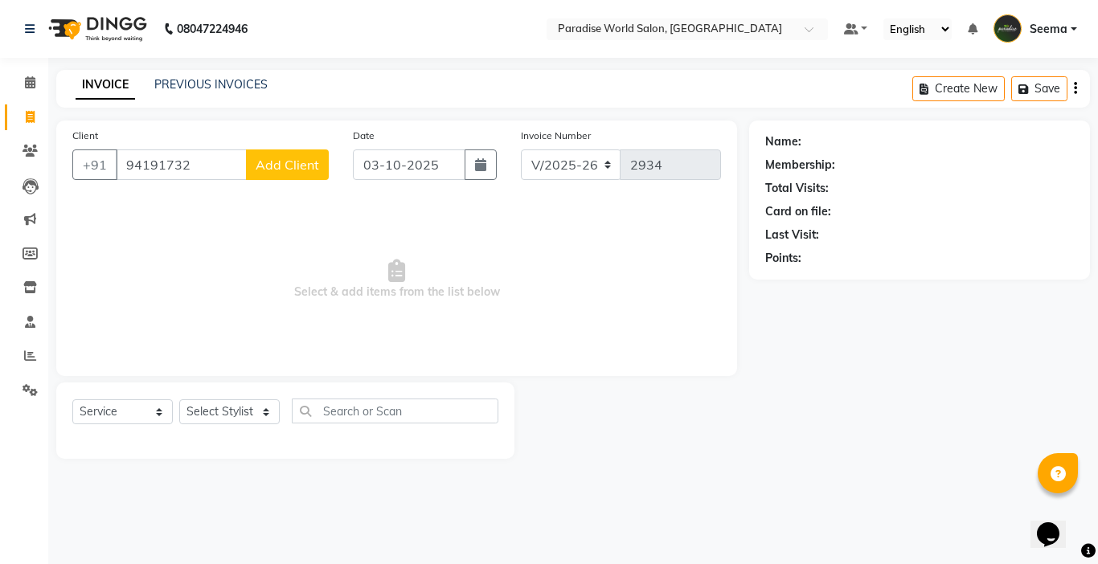
click at [157, 169] on input "94191732" at bounding box center [181, 165] width 131 height 31
drag, startPoint x: 209, startPoint y: 166, endPoint x: 152, endPoint y: 167, distance: 57.1
click at [152, 167] on input "94191732" at bounding box center [181, 165] width 131 height 31
click at [158, 170] on input "941417" at bounding box center [181, 165] width 131 height 31
click at [192, 203] on span "941817" at bounding box center [194, 202] width 48 height 16
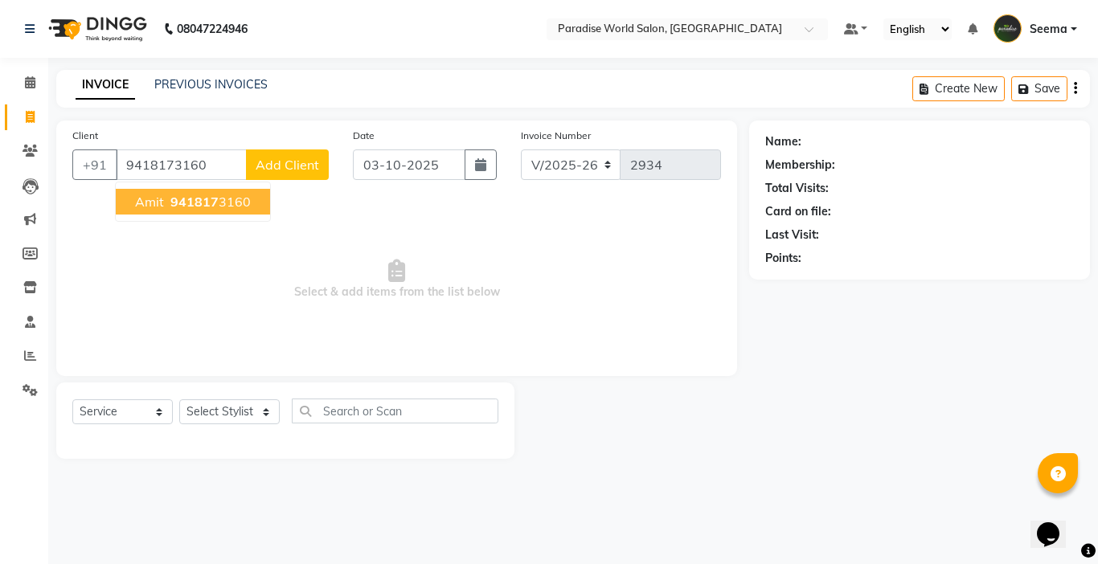
type input "9418173160"
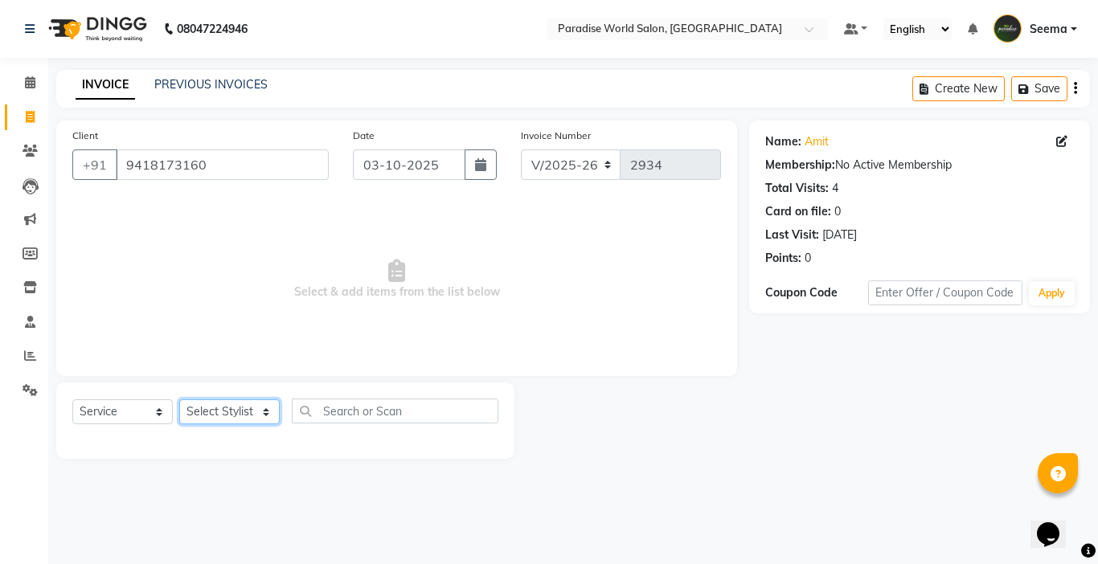
click at [223, 414] on select "Select Stylist [PERSON_NAME] [PERSON_NAME] [PERSON_NAME] company Deepak [PERSON…" at bounding box center [229, 411] width 100 height 25
select select "24939"
click at [179, 399] on select "Select Stylist [PERSON_NAME] [PERSON_NAME] [PERSON_NAME] company Deepak [PERSON…" at bounding box center [229, 411] width 100 height 25
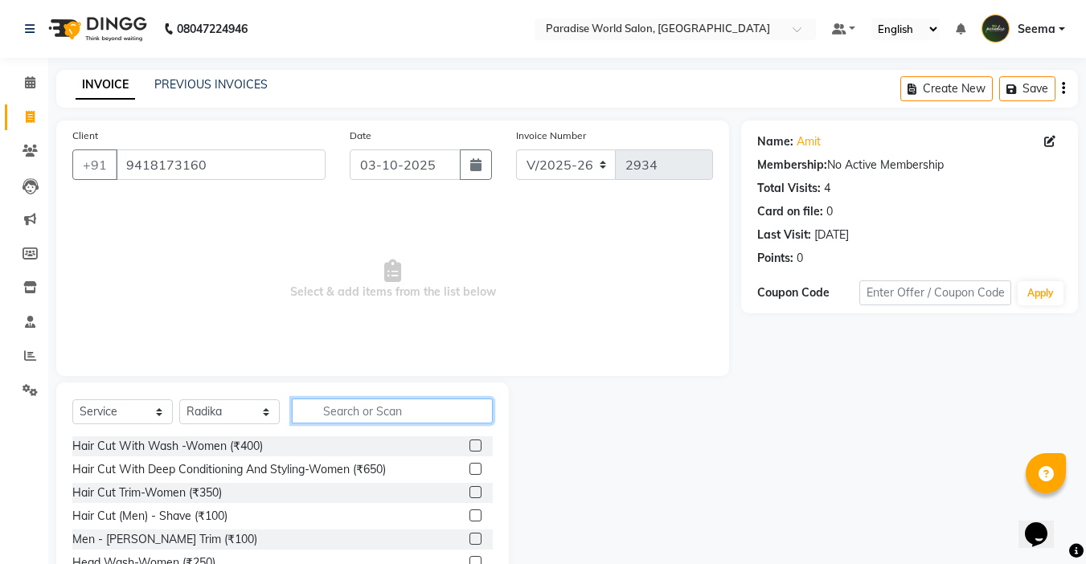
click at [347, 402] on input "text" at bounding box center [392, 411] width 201 height 25
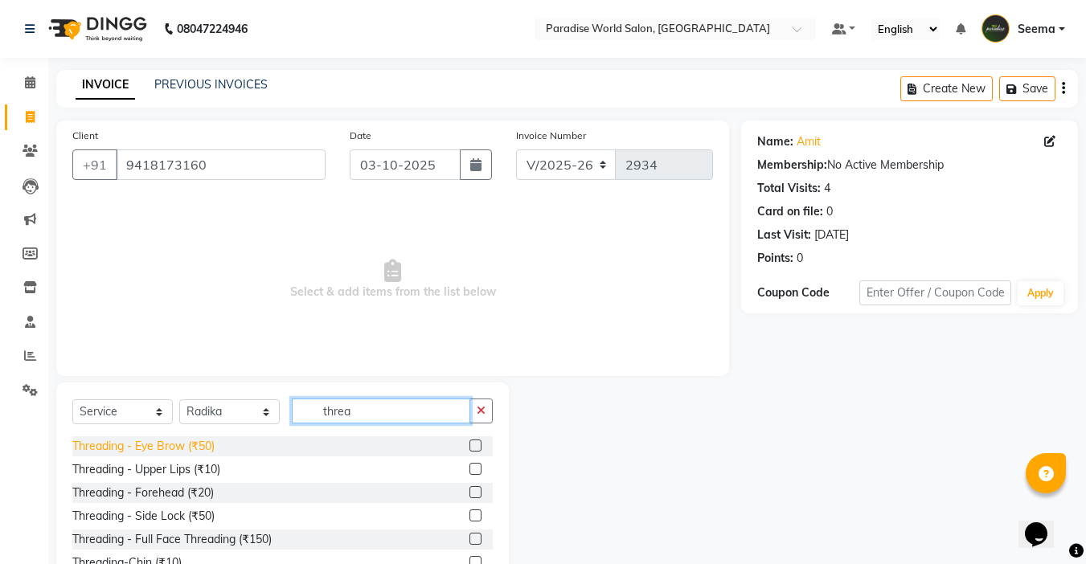
type input "threa"
click at [206, 451] on div "Threading - Eye Brow (₹50)" at bounding box center [143, 446] width 142 height 17
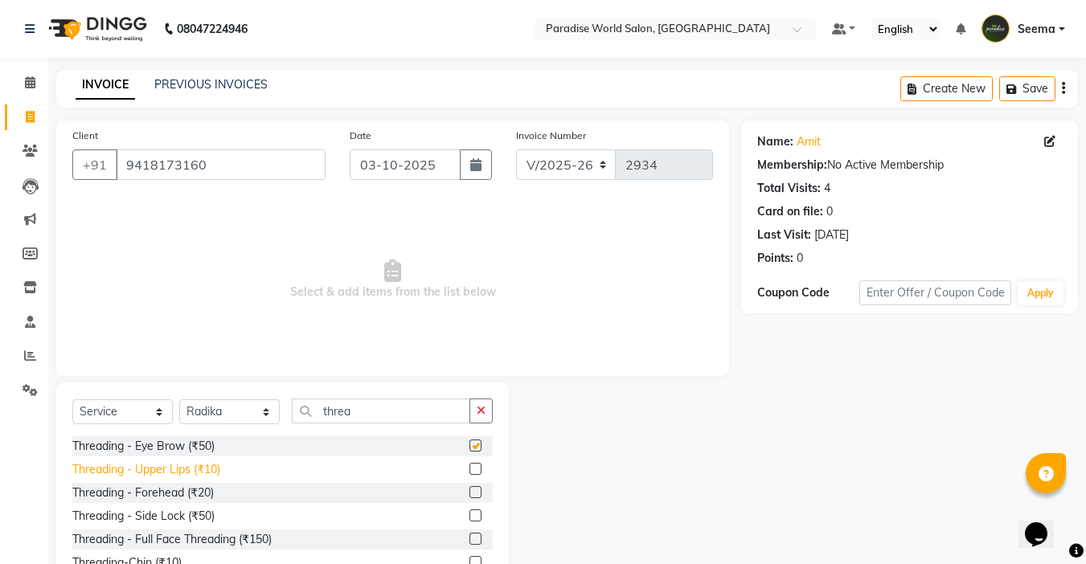
checkbox input "false"
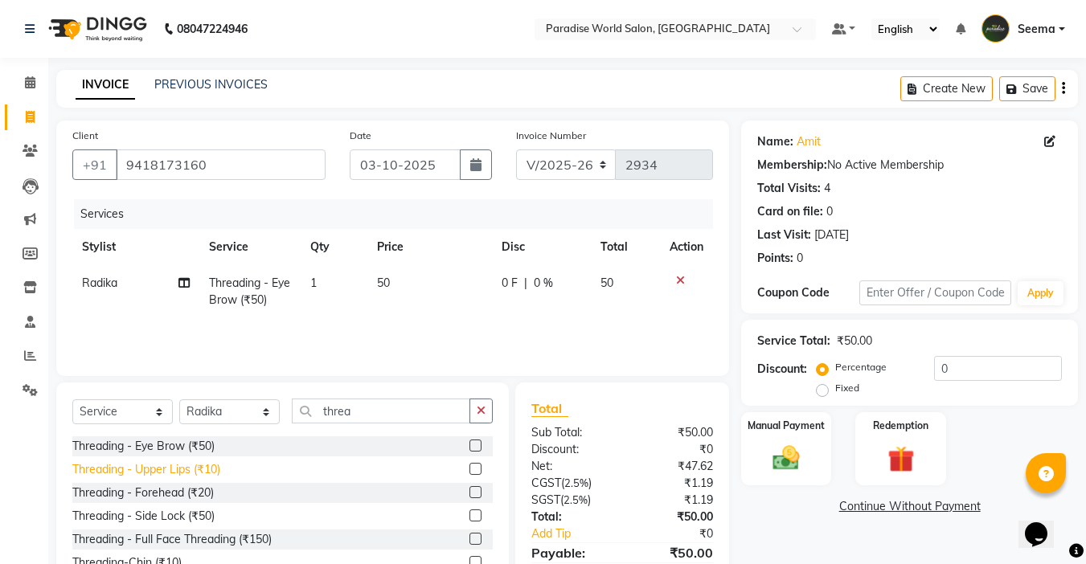
click at [212, 469] on div "Threading - Upper Lips (₹10)" at bounding box center [146, 469] width 148 height 17
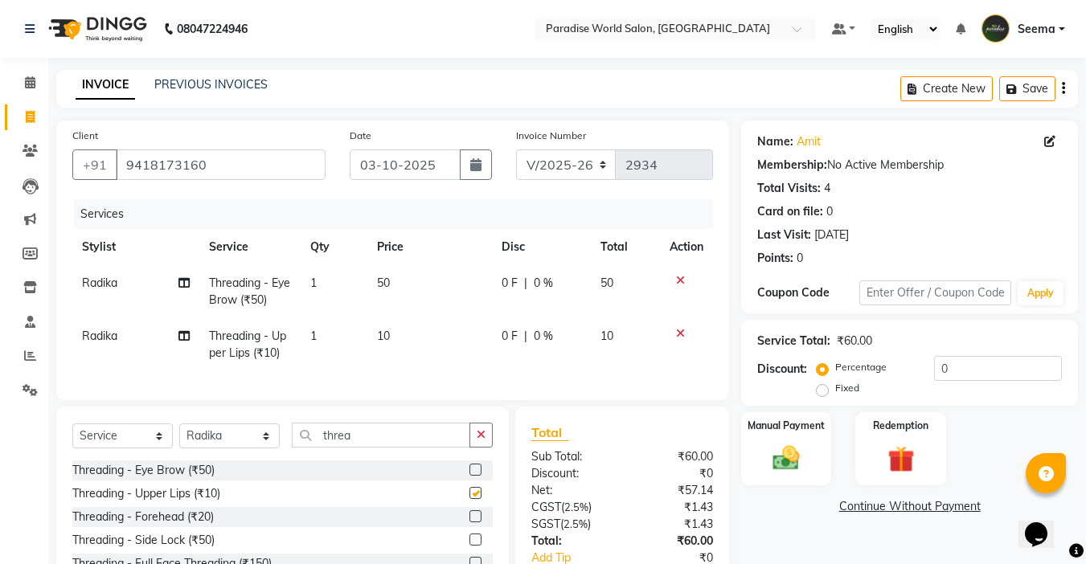
checkbox input "false"
click at [816, 456] on div "Manual Payment" at bounding box center [786, 449] width 94 height 76
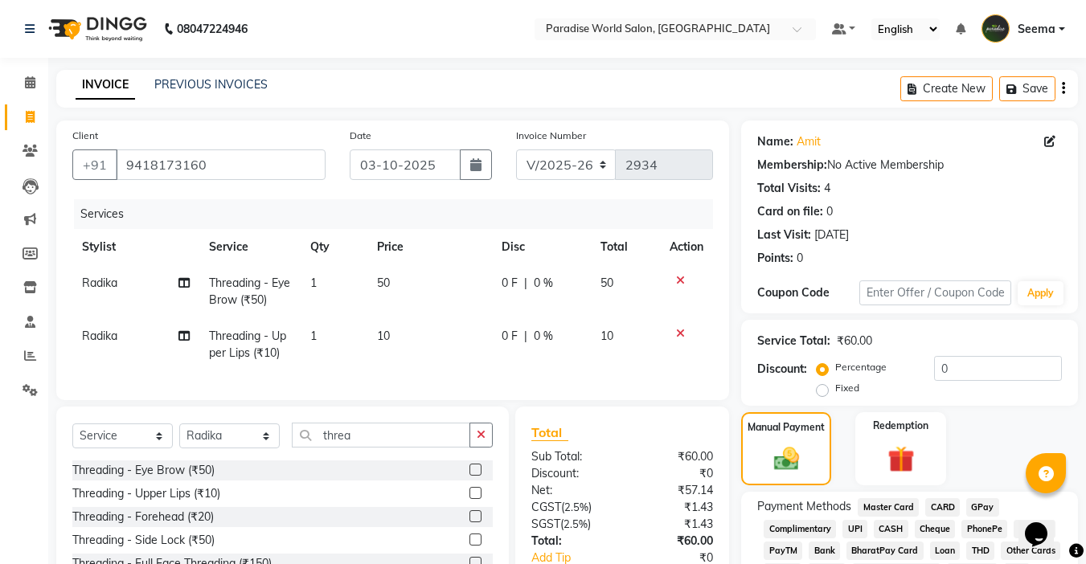
scroll to position [128, 0]
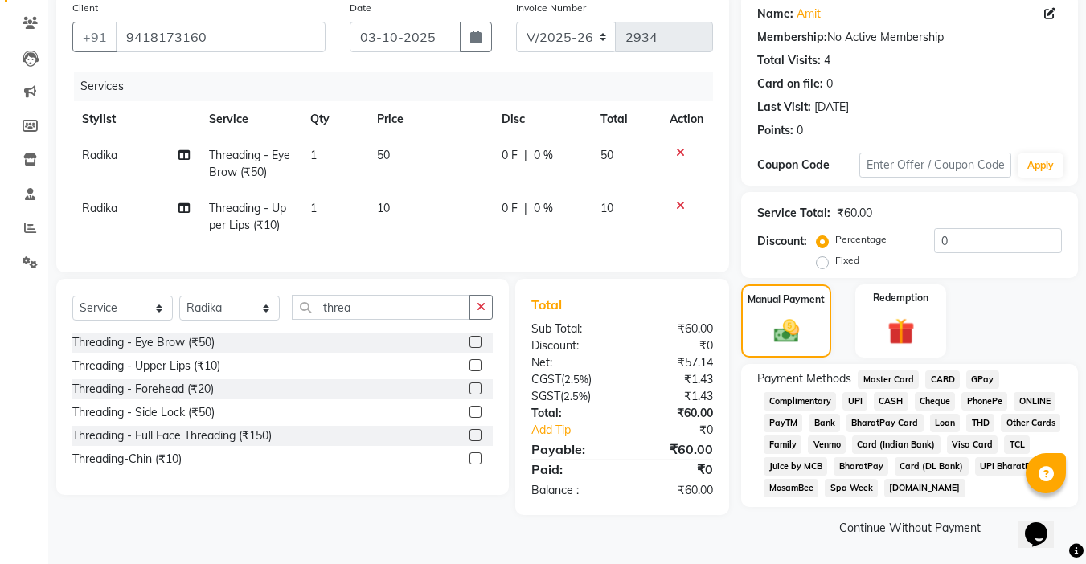
click at [880, 403] on span "CASH" at bounding box center [891, 401] width 35 height 18
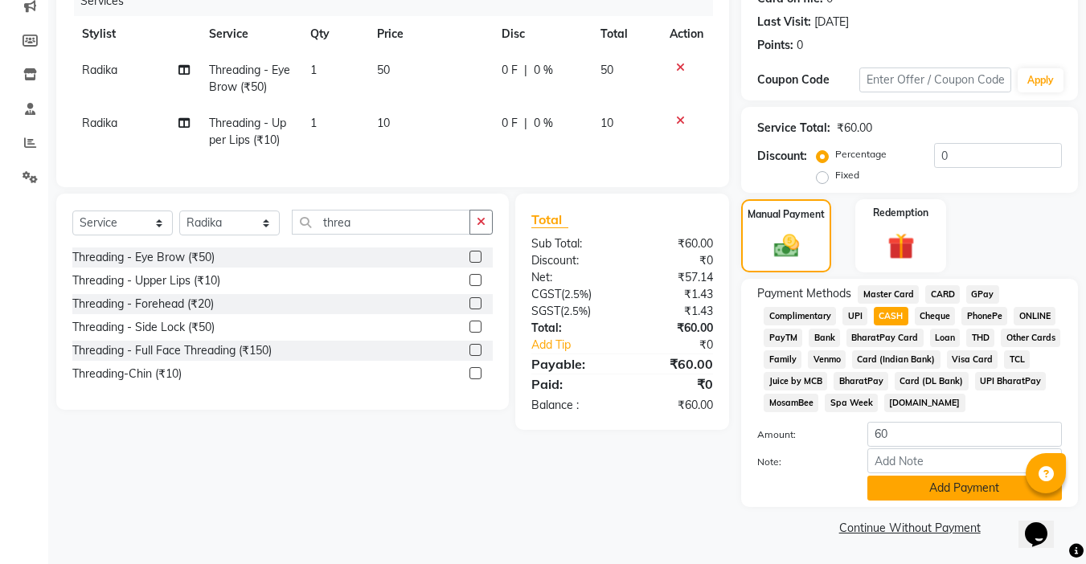
click at [960, 488] on button "Add Payment" at bounding box center [964, 488] width 195 height 25
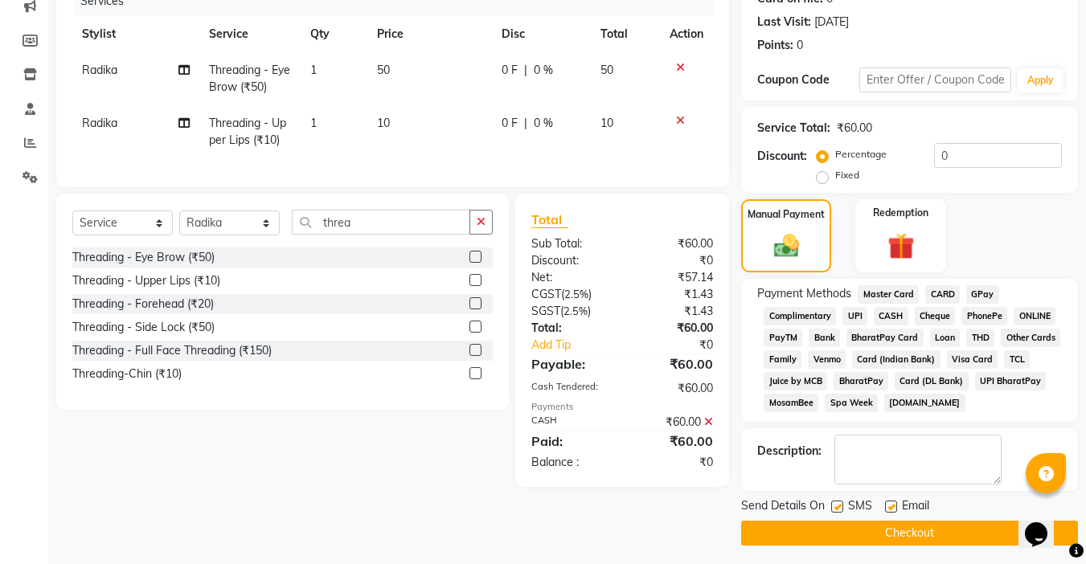
click at [889, 504] on label at bounding box center [891, 507] width 12 height 12
click at [889, 504] on input "checkbox" at bounding box center [890, 507] width 10 height 10
checkbox input "false"
click at [842, 506] on label at bounding box center [837, 507] width 12 height 12
click at [842, 506] on input "checkbox" at bounding box center [836, 507] width 10 height 10
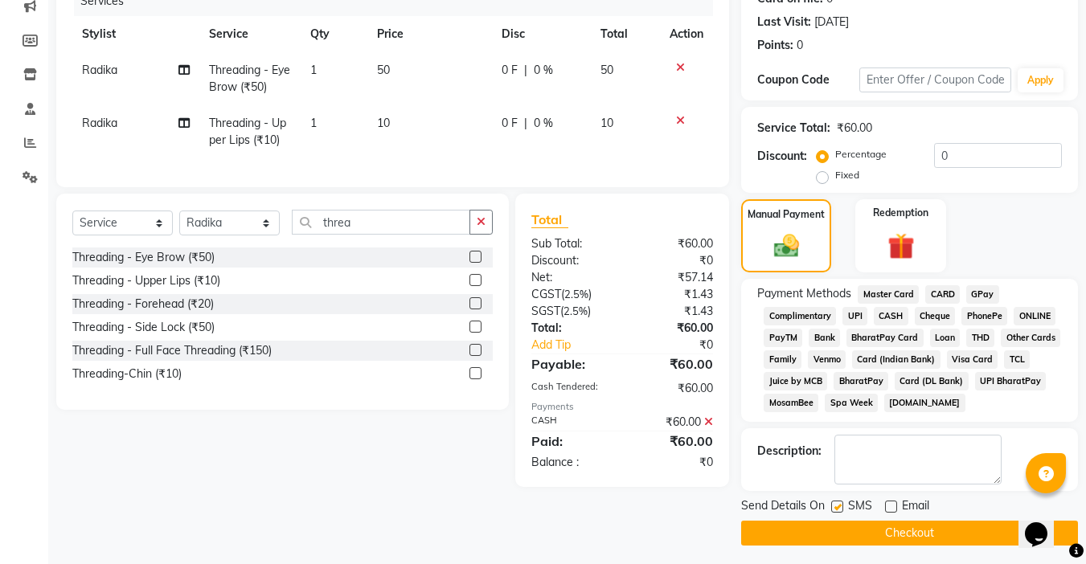
checkbox input "false"
click at [882, 527] on button "Checkout" at bounding box center [909, 533] width 337 height 25
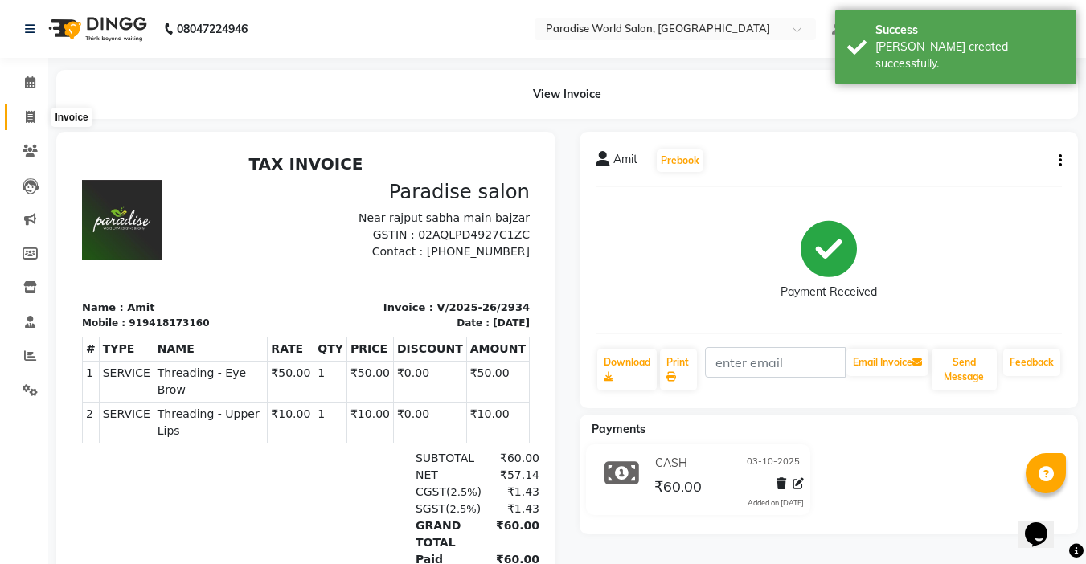
click at [34, 121] on icon at bounding box center [30, 117] width 9 height 12
select select "service"
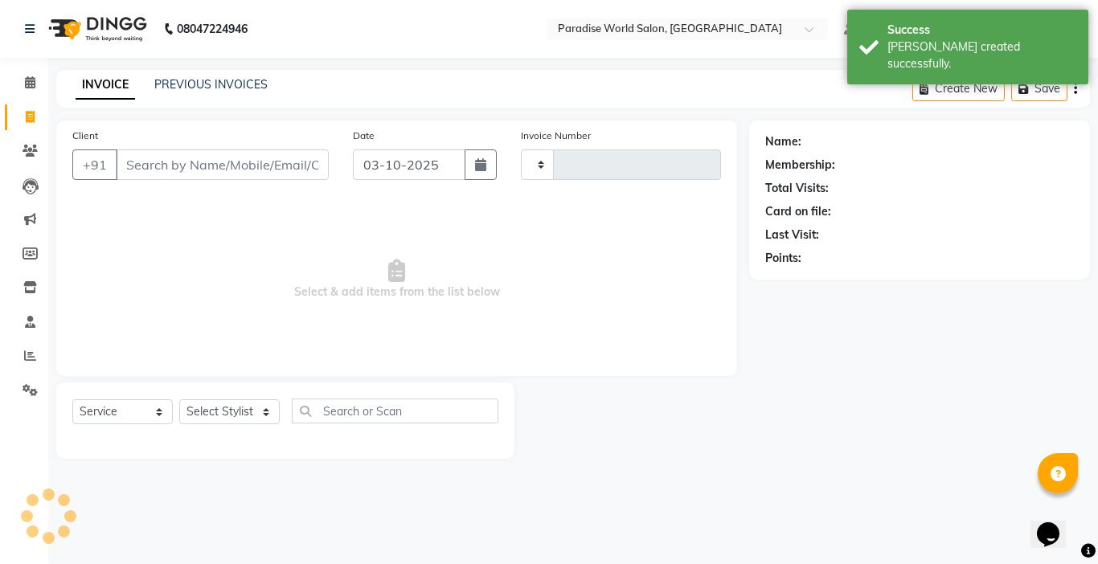
type input "2935"
select select "4451"
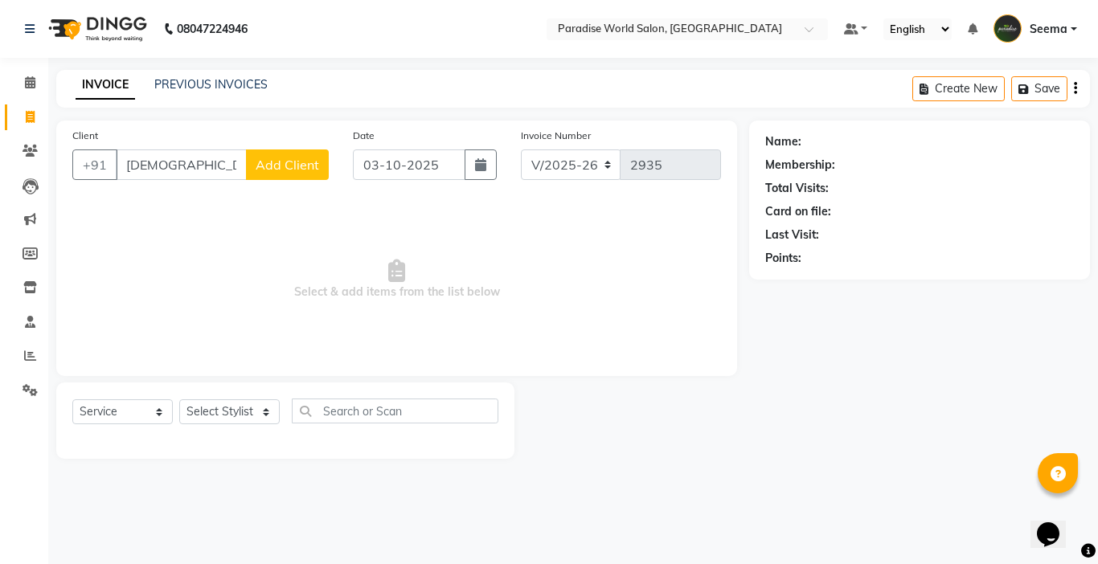
drag, startPoint x: 207, startPoint y: 174, endPoint x: 161, endPoint y: 170, distance: 46.0
click at [161, 170] on input "[DEMOGRAPHIC_DATA][PERSON_NAME]" at bounding box center [181, 165] width 131 height 31
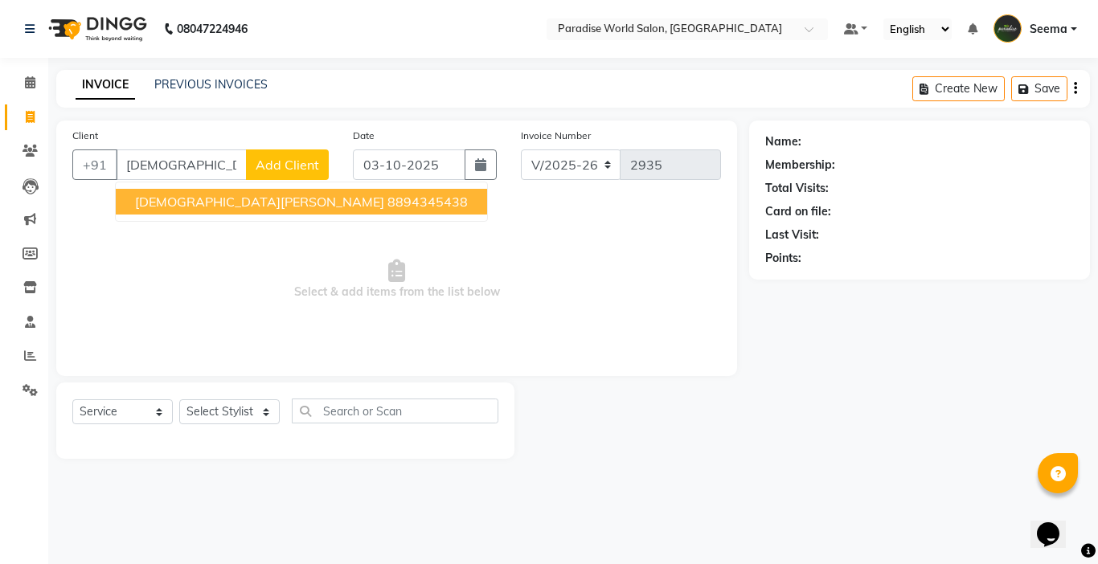
click at [227, 204] on span "[DEMOGRAPHIC_DATA][PERSON_NAME]" at bounding box center [259, 202] width 249 height 16
type input "8894345438"
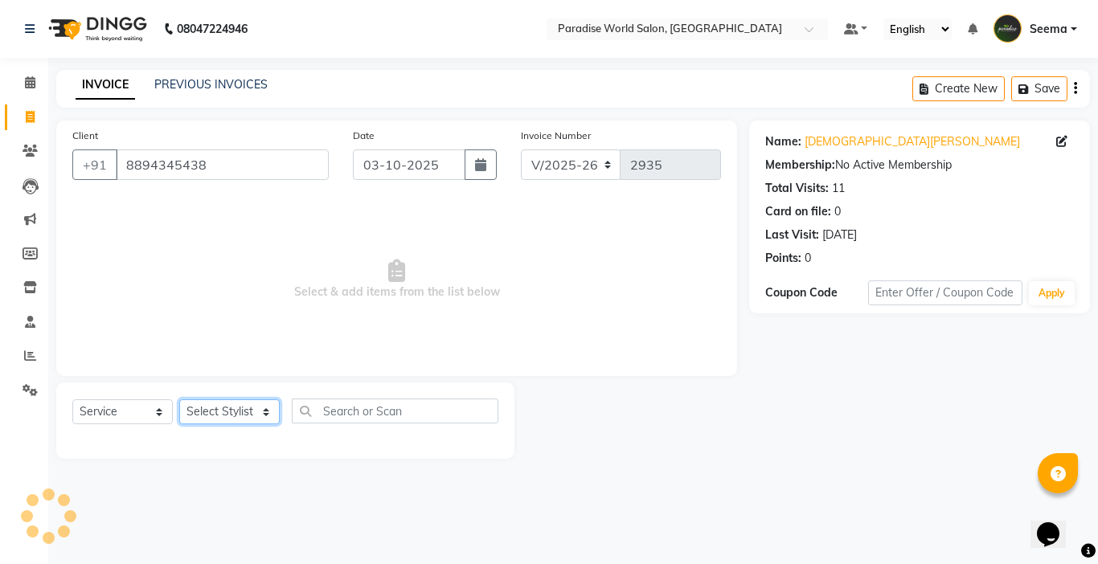
click at [225, 409] on select "Select Stylist [PERSON_NAME] [PERSON_NAME] [PERSON_NAME] company Deepak [PERSON…" at bounding box center [229, 411] width 100 height 25
select select "58495"
click at [179, 399] on select "Select Stylist [PERSON_NAME] [PERSON_NAME] [PERSON_NAME] company Deepak [PERSON…" at bounding box center [229, 411] width 100 height 25
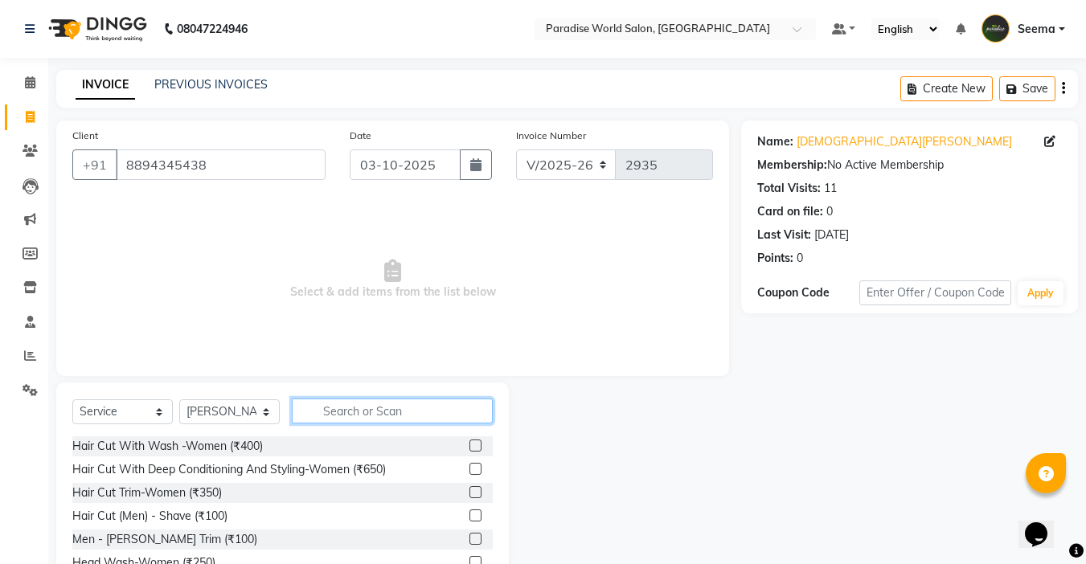
click at [377, 418] on input "text" at bounding box center [392, 411] width 201 height 25
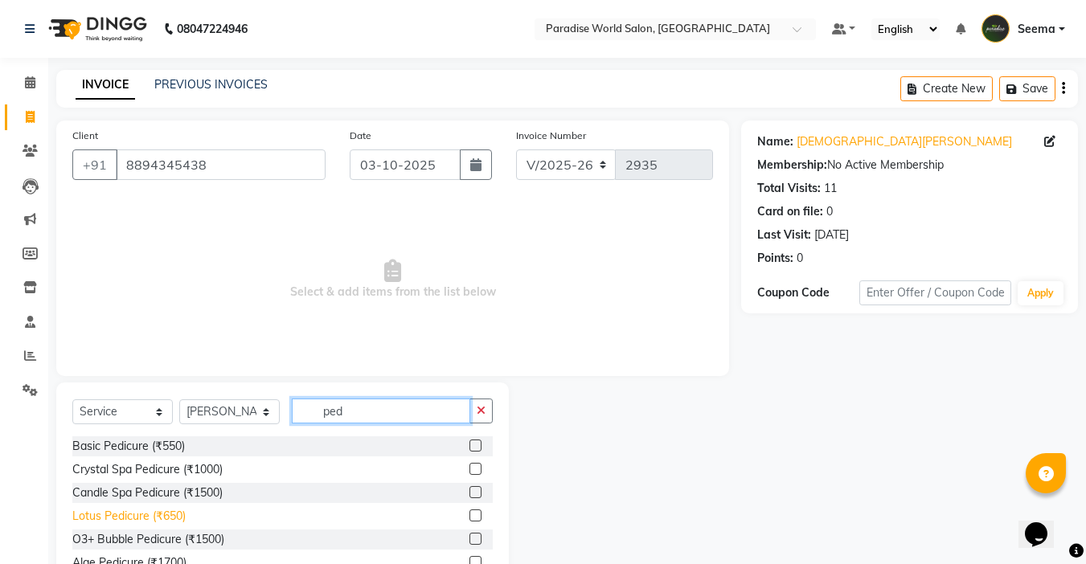
type input "ped"
click at [176, 518] on div "Lotus Pedicure (₹650)" at bounding box center [128, 516] width 113 height 17
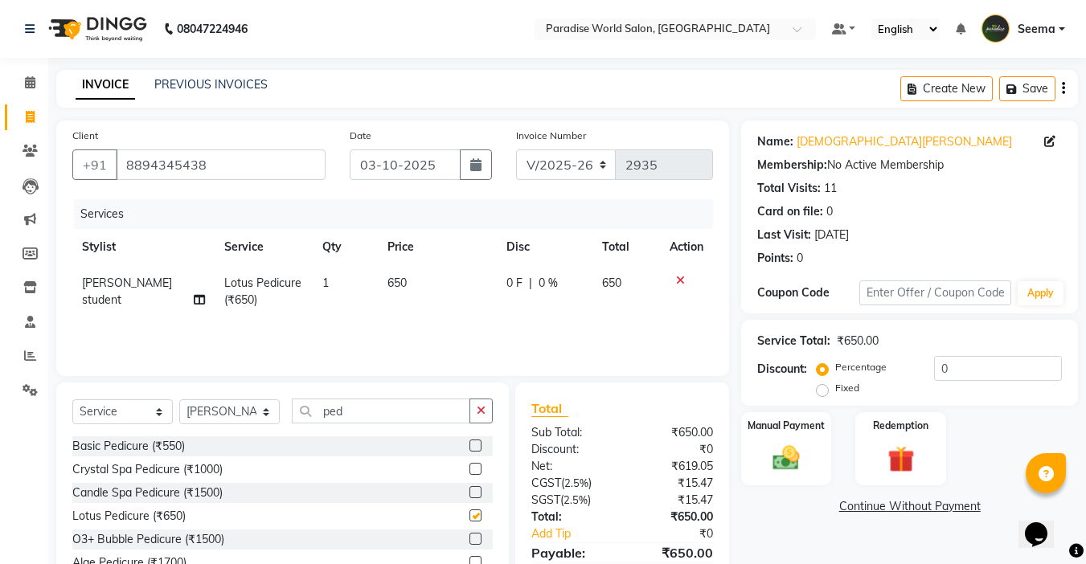
checkbox input "false"
click at [267, 421] on select "Select Stylist [PERSON_NAME] [PERSON_NAME] [PERSON_NAME] company Deepak [PERSON…" at bounding box center [229, 411] width 100 height 25
select select "57181"
click at [179, 399] on select "Select Stylist [PERSON_NAME] [PERSON_NAME] [PERSON_NAME] company Deepak [PERSON…" at bounding box center [229, 411] width 100 height 25
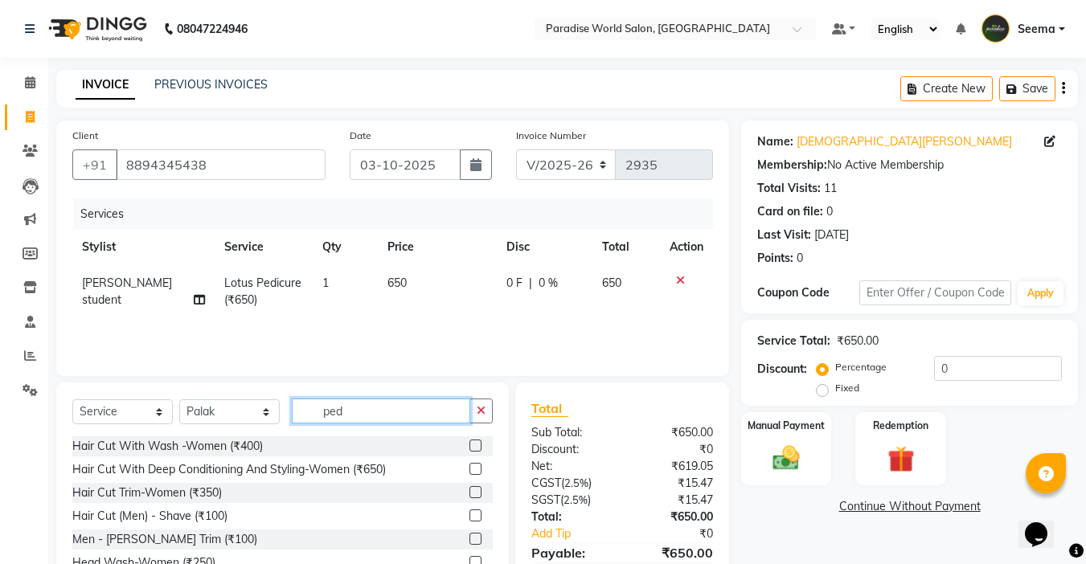
drag, startPoint x: 373, startPoint y: 409, endPoint x: 256, endPoint y: 411, distance: 117.4
click at [256, 411] on div "Select Service Product Membership Package Voucher Prepaid Gift Card Select Styl…" at bounding box center [282, 418] width 420 height 38
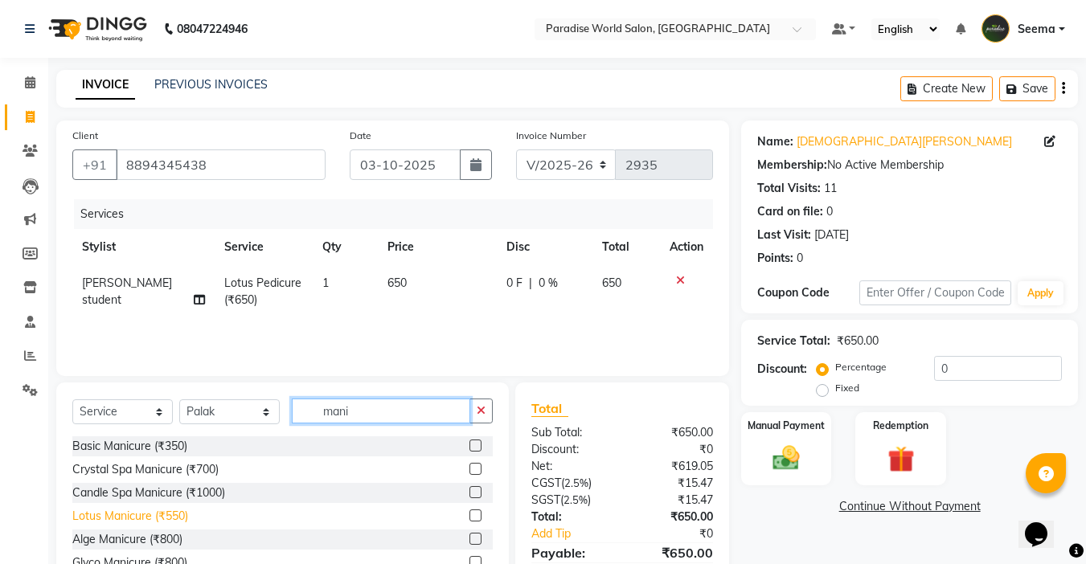
type input "mani"
click at [166, 518] on div "Lotus Manicure (₹550)" at bounding box center [130, 516] width 116 height 17
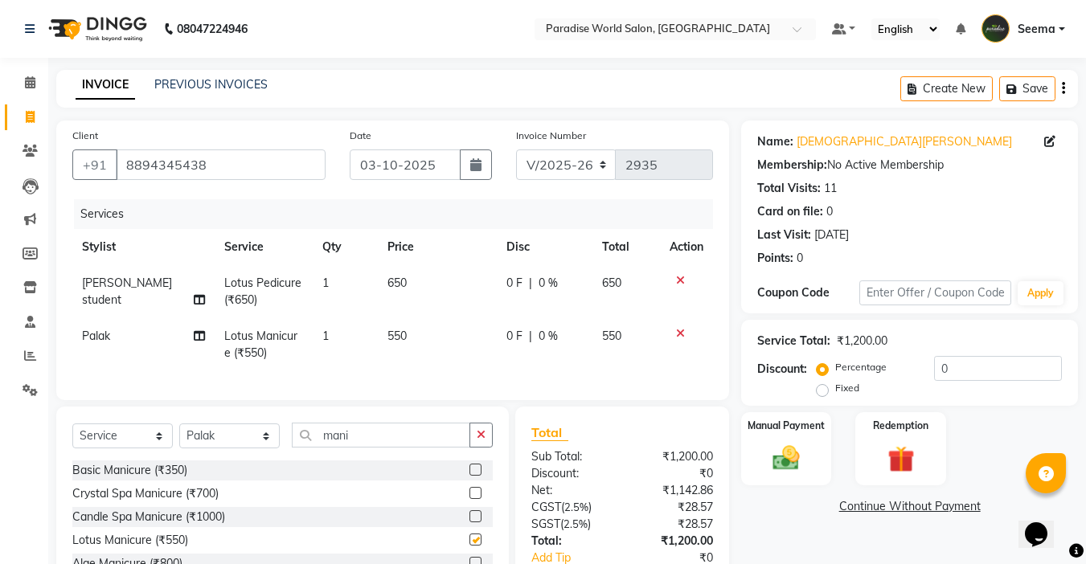
checkbox input "false"
drag, startPoint x: 366, startPoint y: 455, endPoint x: 289, endPoint y: 449, distance: 77.4
click at [289, 449] on div "Select Service Product Membership Package Voucher Prepaid Gift Card Select Styl…" at bounding box center [282, 442] width 420 height 38
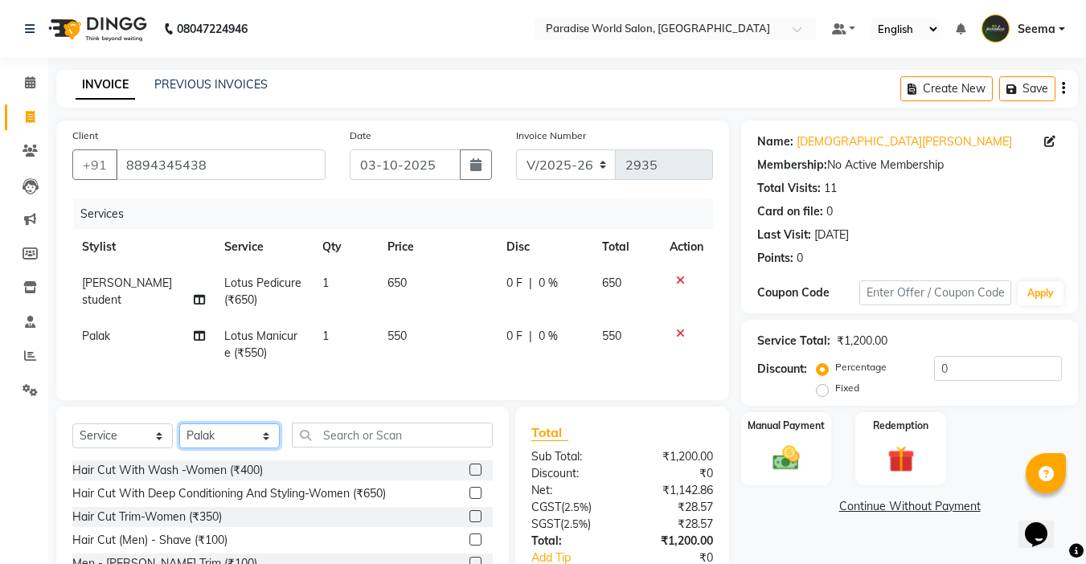
click at [252, 441] on select "Select Stylist [PERSON_NAME] [PERSON_NAME] [PERSON_NAME] company Deepak [PERSON…" at bounding box center [229, 436] width 100 height 25
select select "24938"
click at [179, 436] on select "Select Stylist [PERSON_NAME] [PERSON_NAME] [PERSON_NAME] company Deepak [PERSON…" at bounding box center [229, 436] width 100 height 25
click at [329, 445] on input "text" at bounding box center [392, 435] width 201 height 25
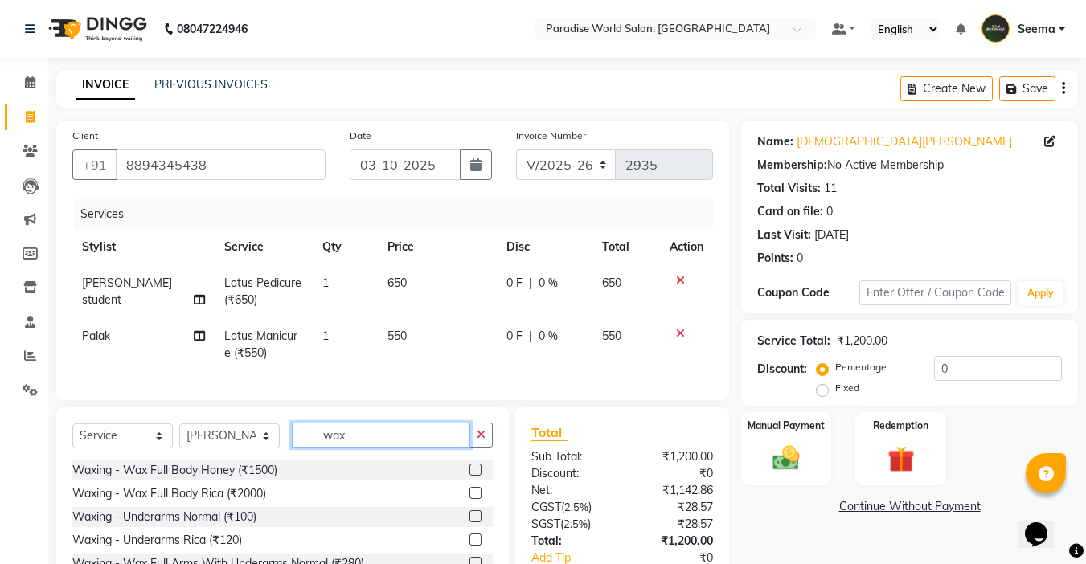
scroll to position [116, 0]
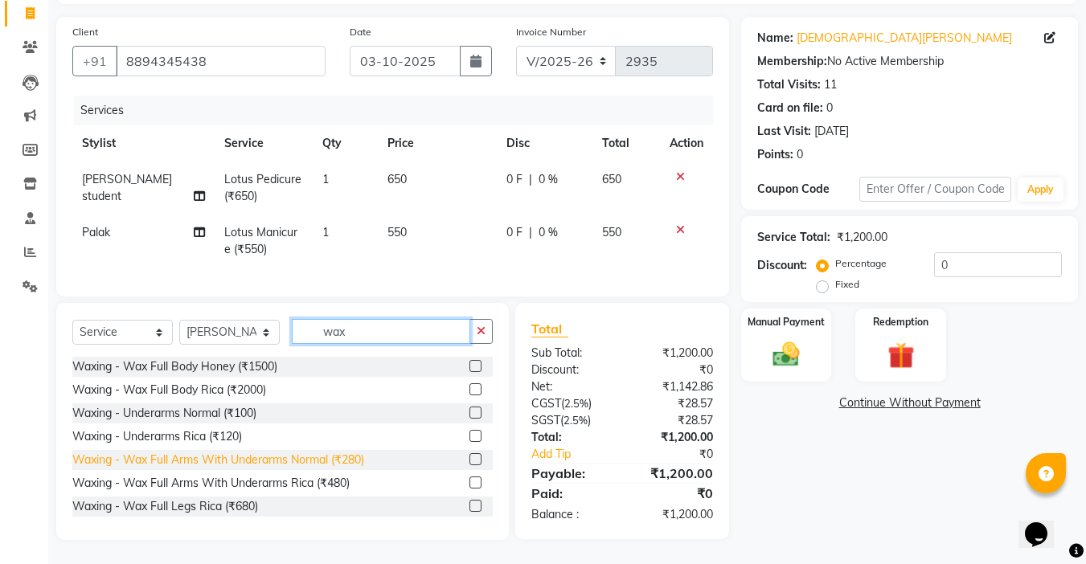
type input "wax"
click at [344, 458] on div "Waxing - Wax Full Arms With Underarms Normal (₹280)" at bounding box center [218, 460] width 292 height 17
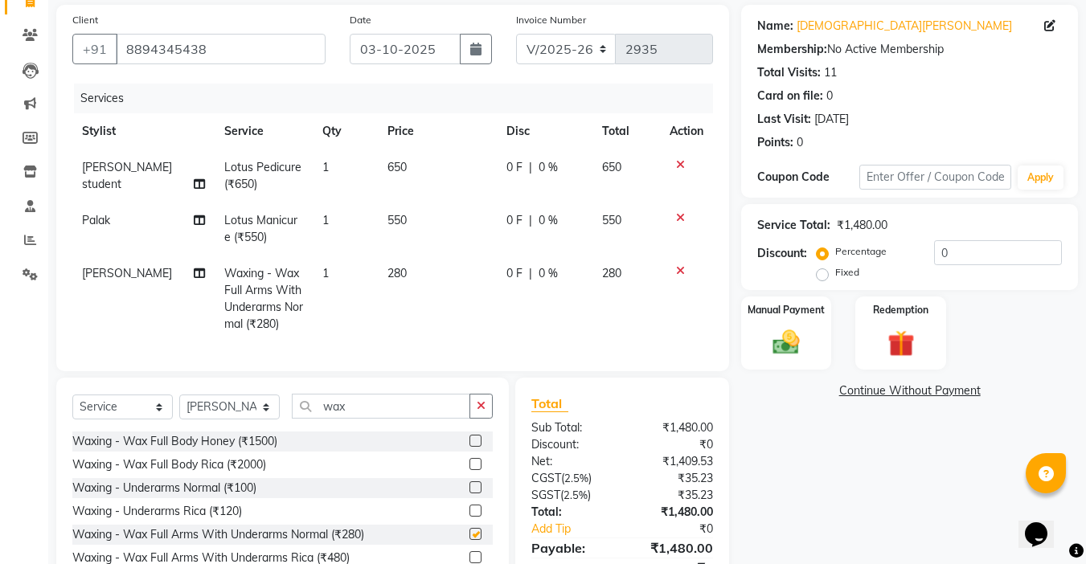
checkbox input "false"
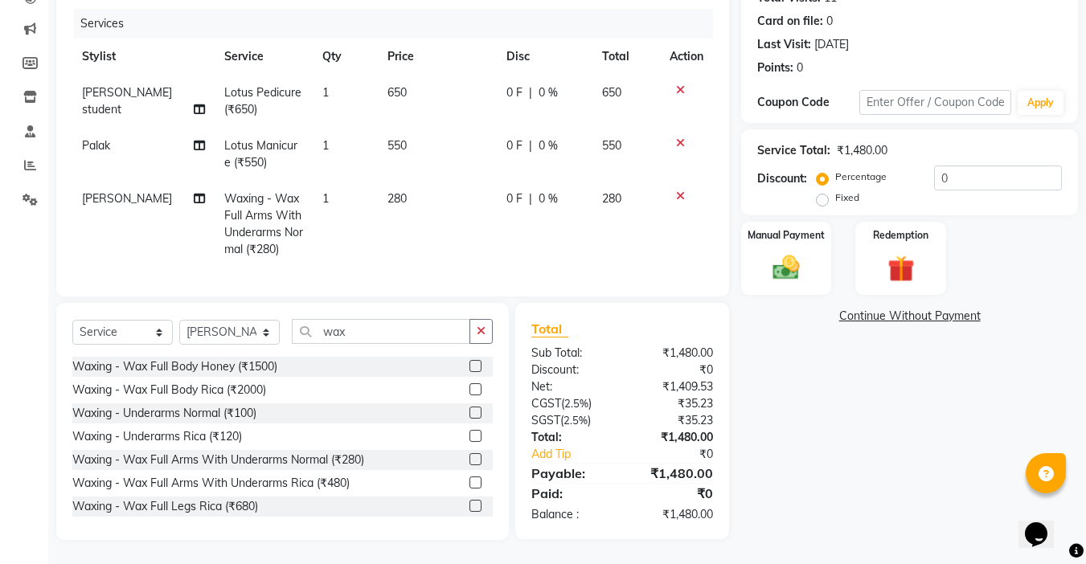
click at [362, 349] on div "Select Service Product Membership Package Voucher Prepaid Gift Card Select Styl…" at bounding box center [282, 338] width 420 height 38
click at [362, 327] on input "wax" at bounding box center [381, 331] width 178 height 25
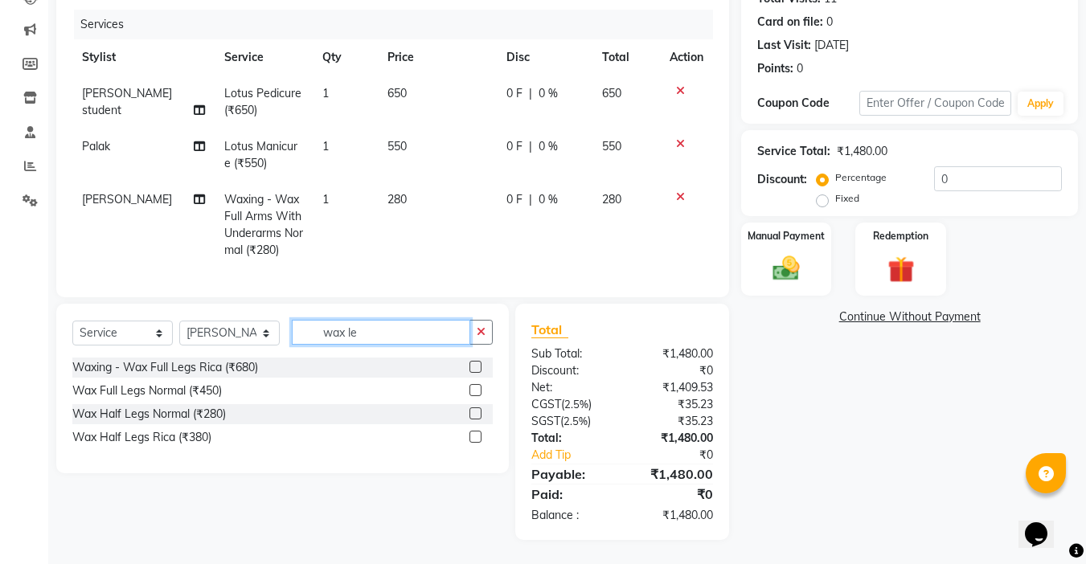
scroll to position [202, 0]
type input "wax le"
click at [184, 388] on div "Wax Full Legs Normal (₹450)" at bounding box center [147, 391] width 150 height 17
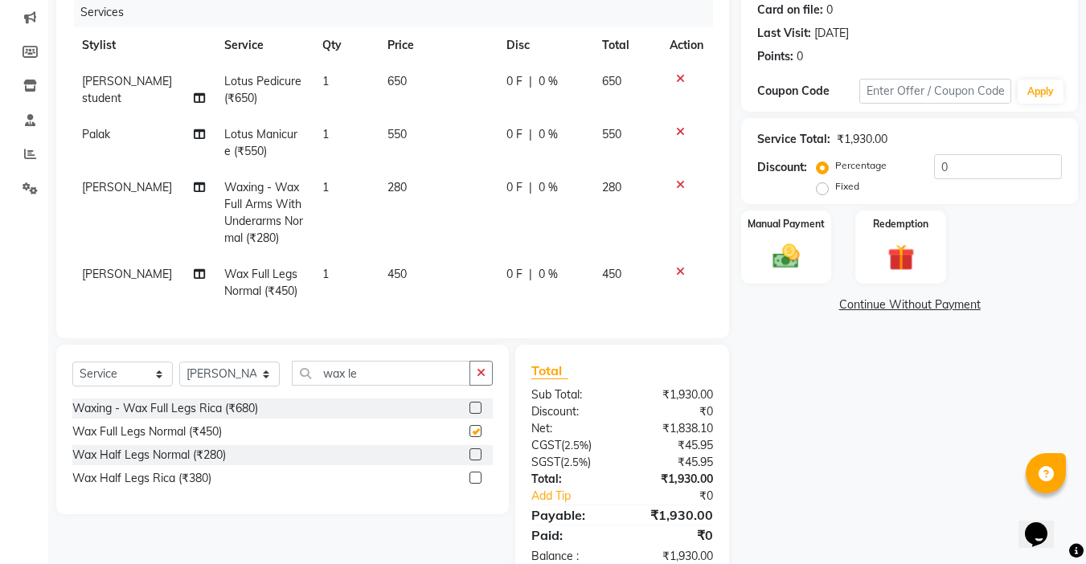
checkbox input "false"
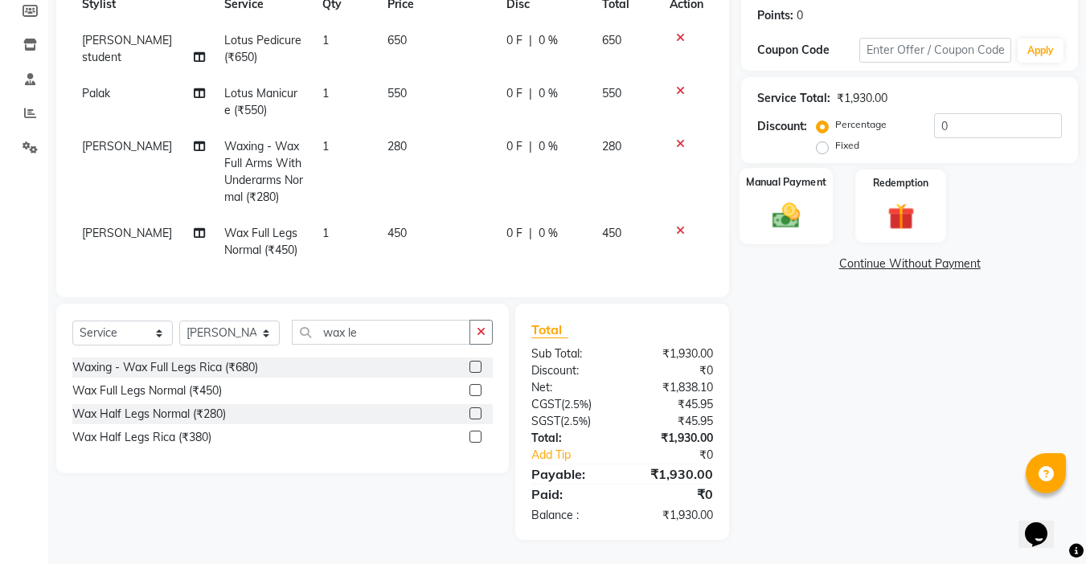
click at [810, 192] on div "Manual Payment" at bounding box center [786, 206] width 94 height 76
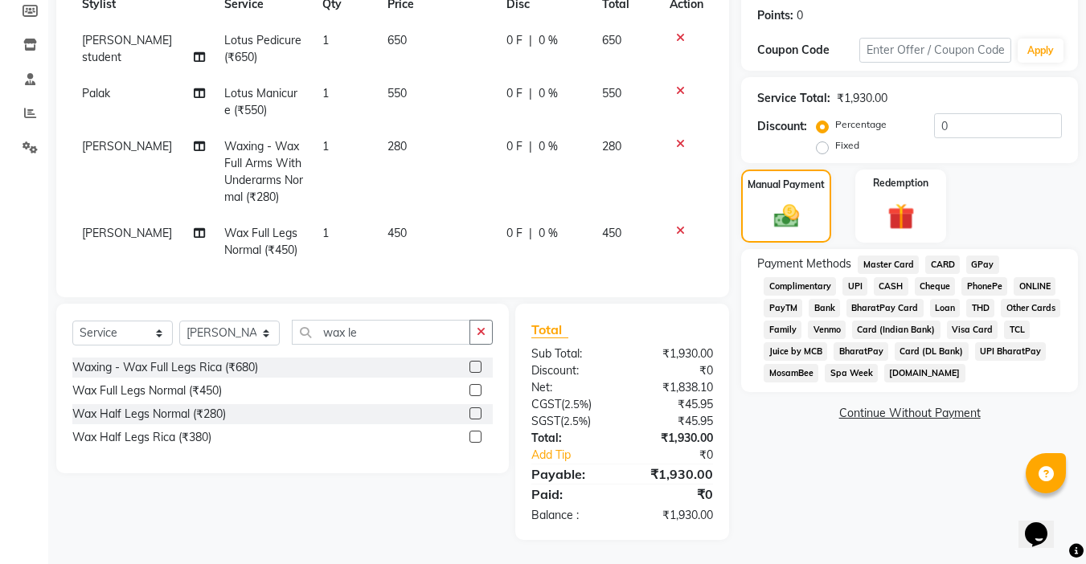
click at [897, 277] on span "CASH" at bounding box center [891, 286] width 35 height 18
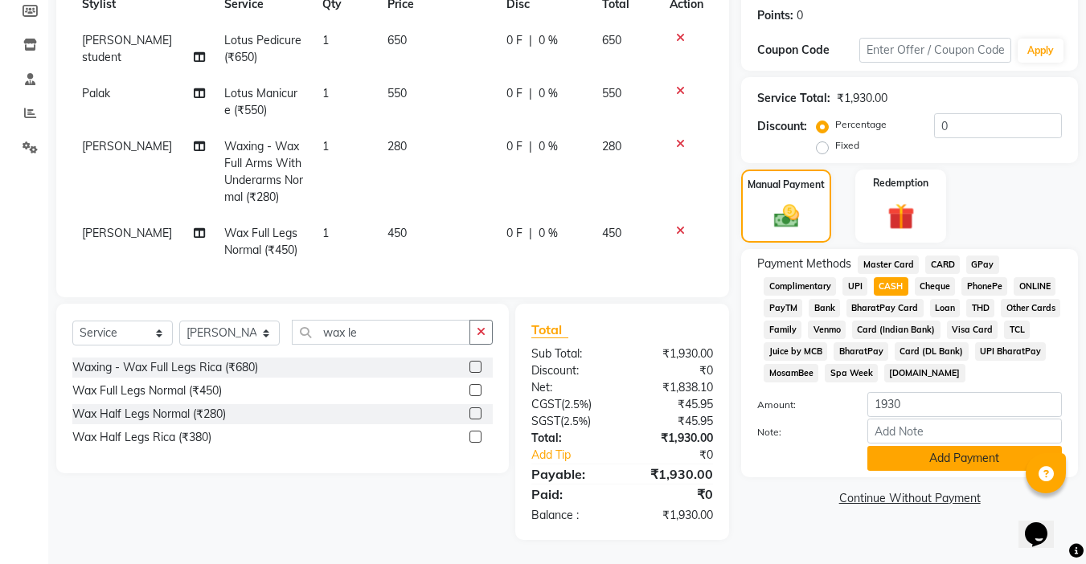
click at [967, 446] on button "Add Payment" at bounding box center [964, 458] width 195 height 25
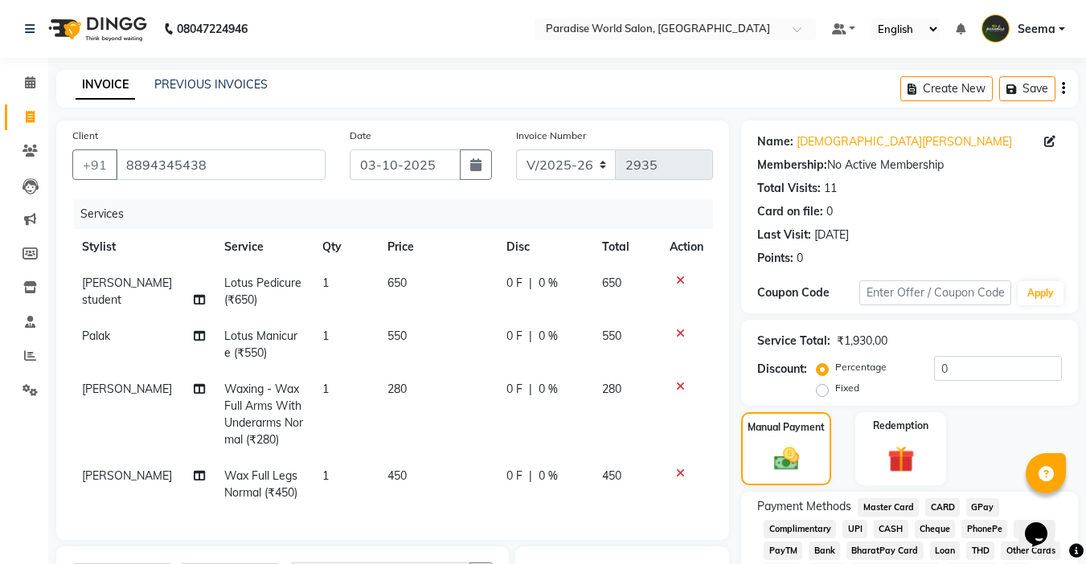
scroll to position [312, 0]
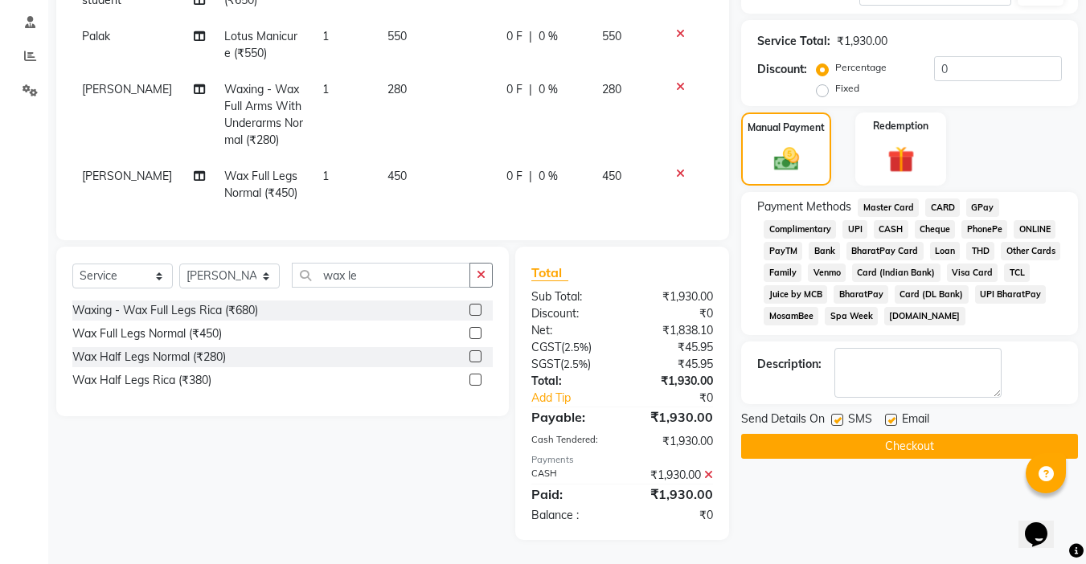
click at [896, 414] on label at bounding box center [891, 420] width 12 height 12
click at [895, 416] on input "checkbox" at bounding box center [890, 421] width 10 height 10
checkbox input "false"
click at [833, 414] on label at bounding box center [837, 420] width 12 height 12
click at [833, 416] on input "checkbox" at bounding box center [836, 421] width 10 height 10
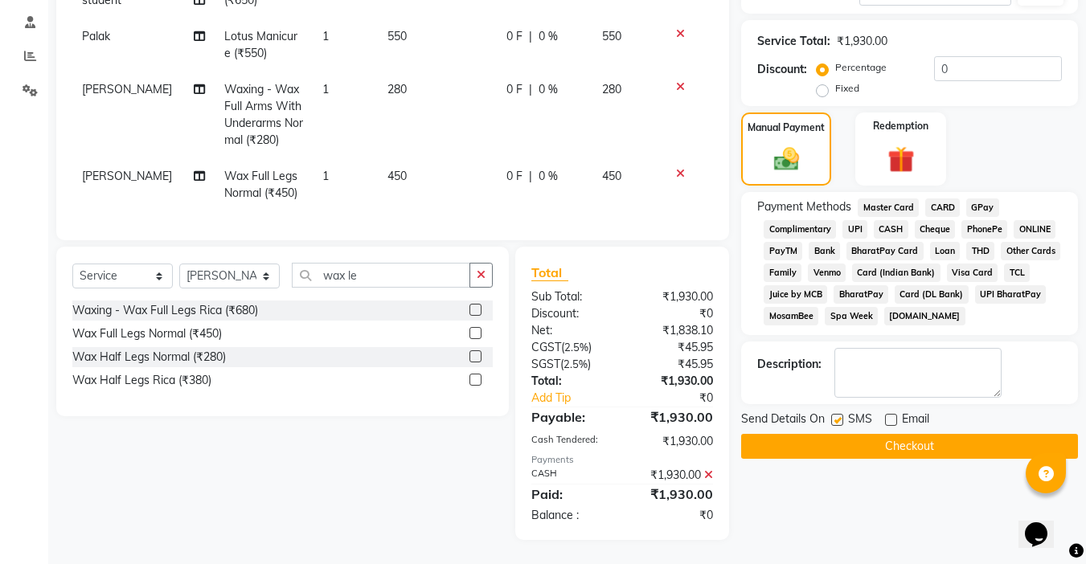
checkbox input "false"
click at [930, 441] on button "Checkout" at bounding box center [909, 446] width 337 height 25
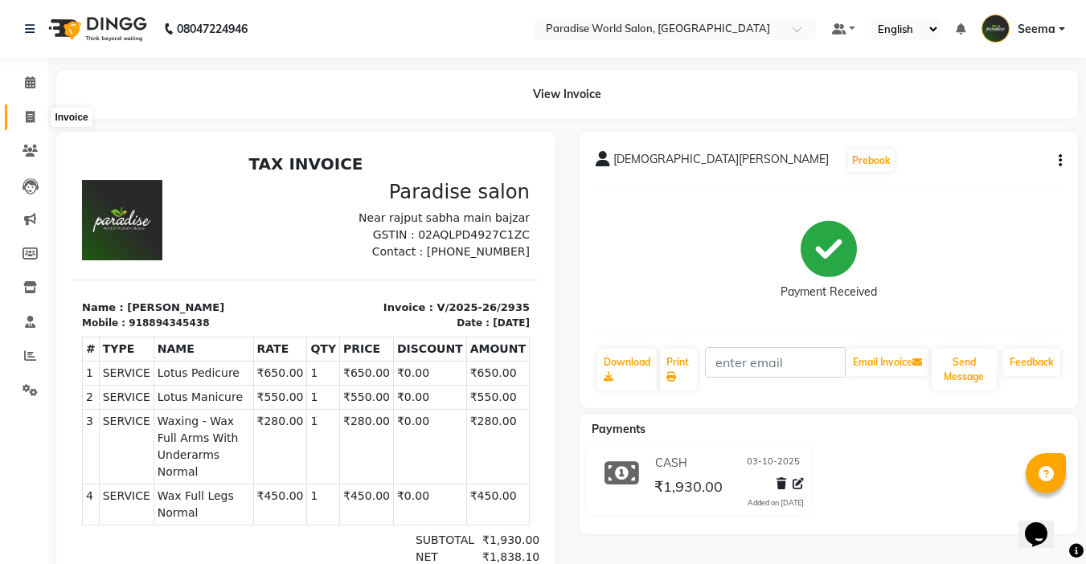
click at [31, 114] on icon at bounding box center [30, 117] width 9 height 12
select select "service"
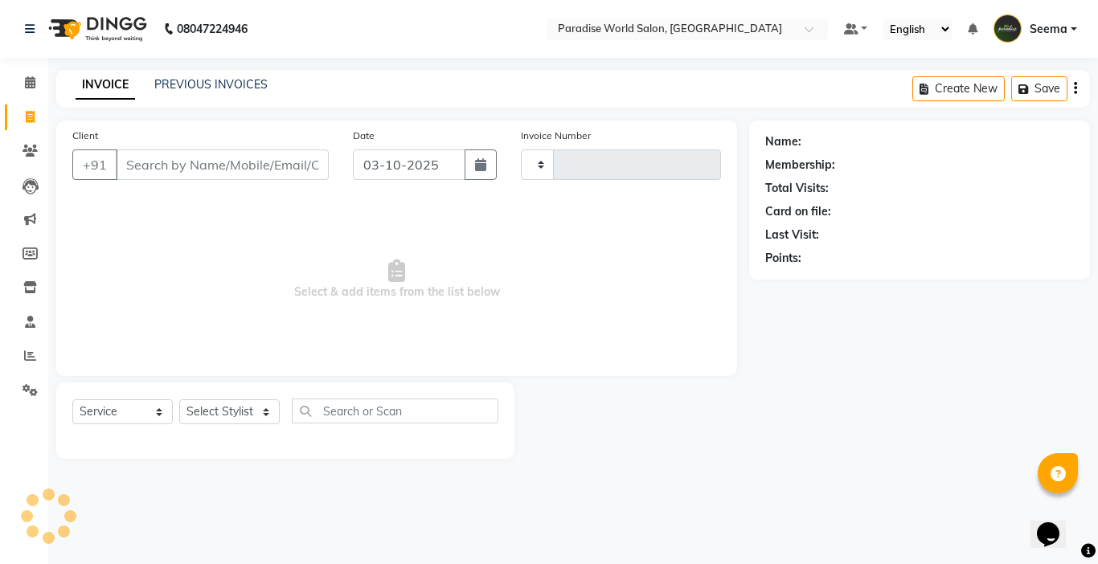
type input "2936"
select select "4451"
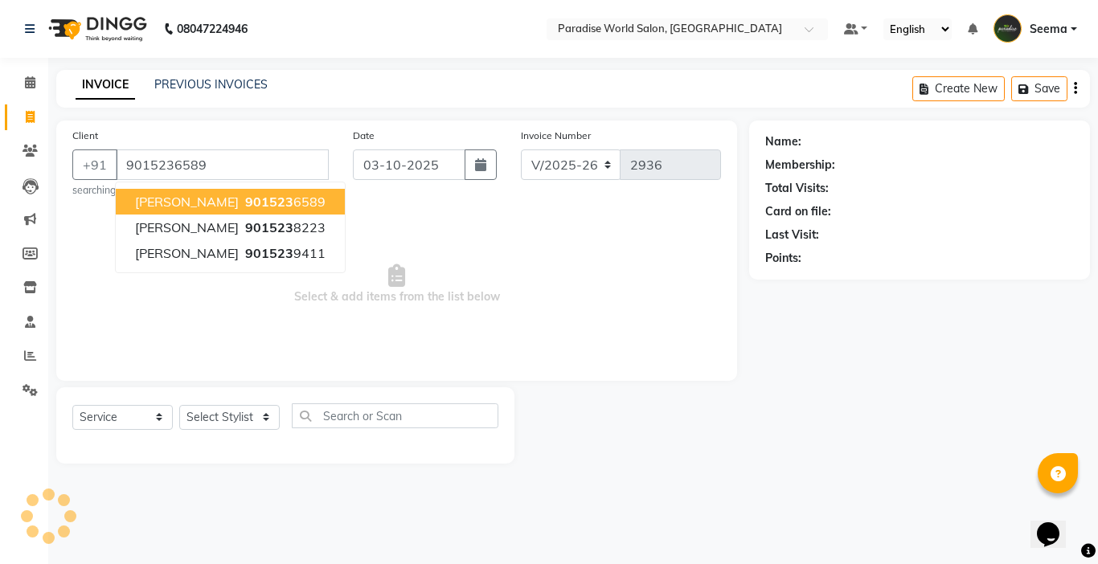
type input "9015236589"
click at [227, 420] on select "Select Stylist [PERSON_NAME] [PERSON_NAME] [PERSON_NAME] company Deepak [PERSON…" at bounding box center [229, 417] width 100 height 25
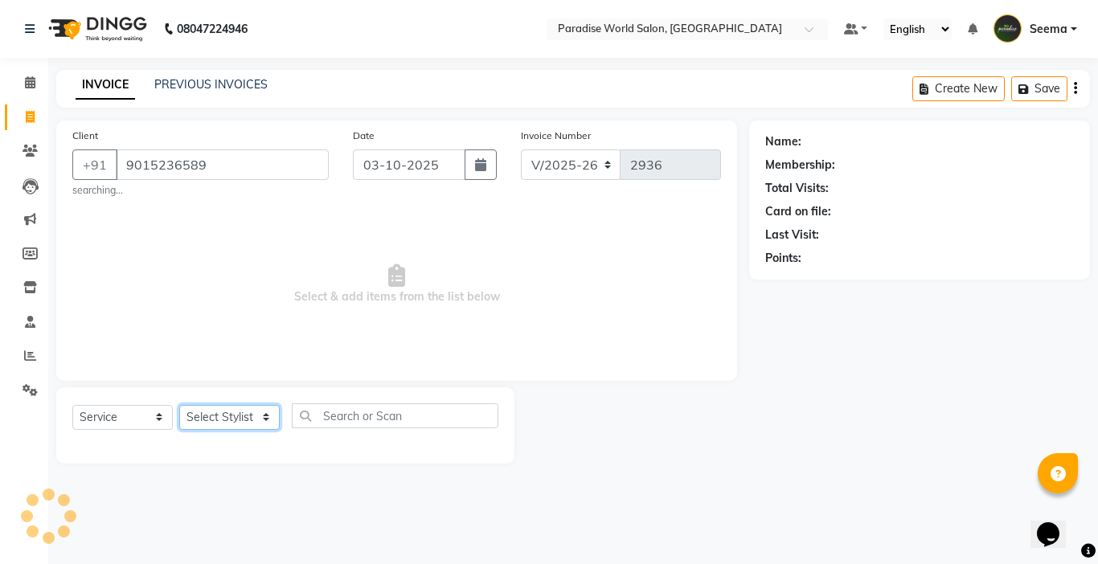
select select "24938"
click at [179, 405] on select "Select Stylist [PERSON_NAME] [PERSON_NAME] [PERSON_NAME] company Deepak [PERSON…" at bounding box center [229, 417] width 100 height 25
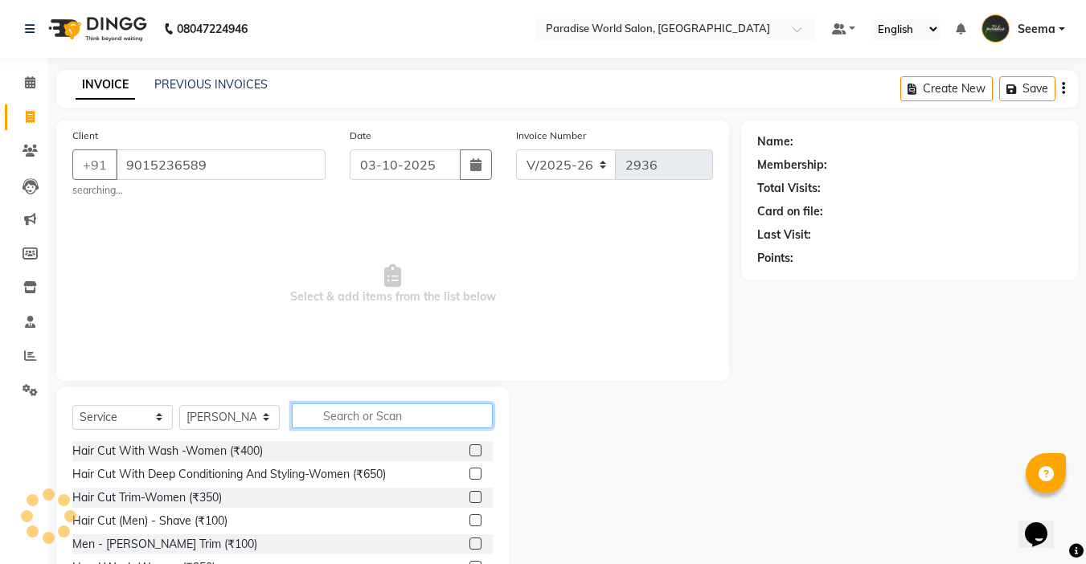
click at [338, 409] on input "text" at bounding box center [392, 415] width 201 height 25
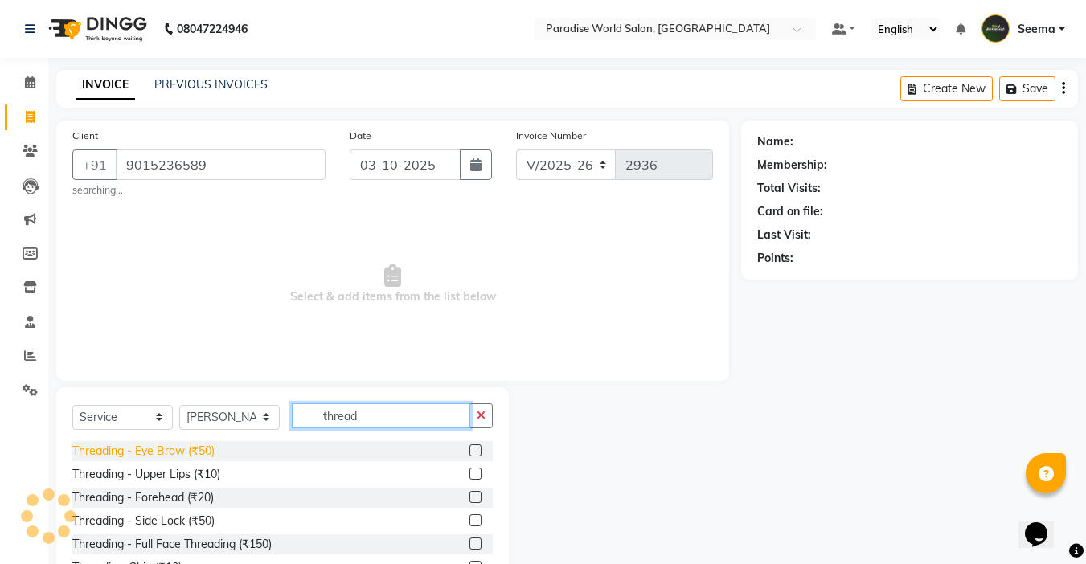
type input "thread"
click at [207, 457] on div "Threading - Eye Brow (₹50)" at bounding box center [143, 451] width 142 height 17
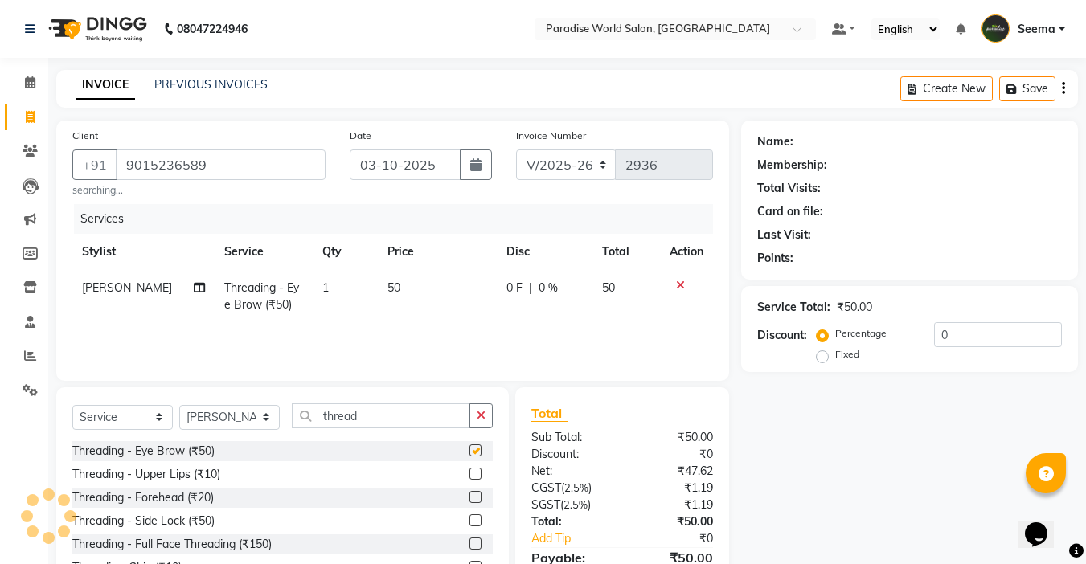
checkbox input "false"
click at [206, 473] on div "Threading - Upper Lips (₹10)" at bounding box center [146, 474] width 148 height 17
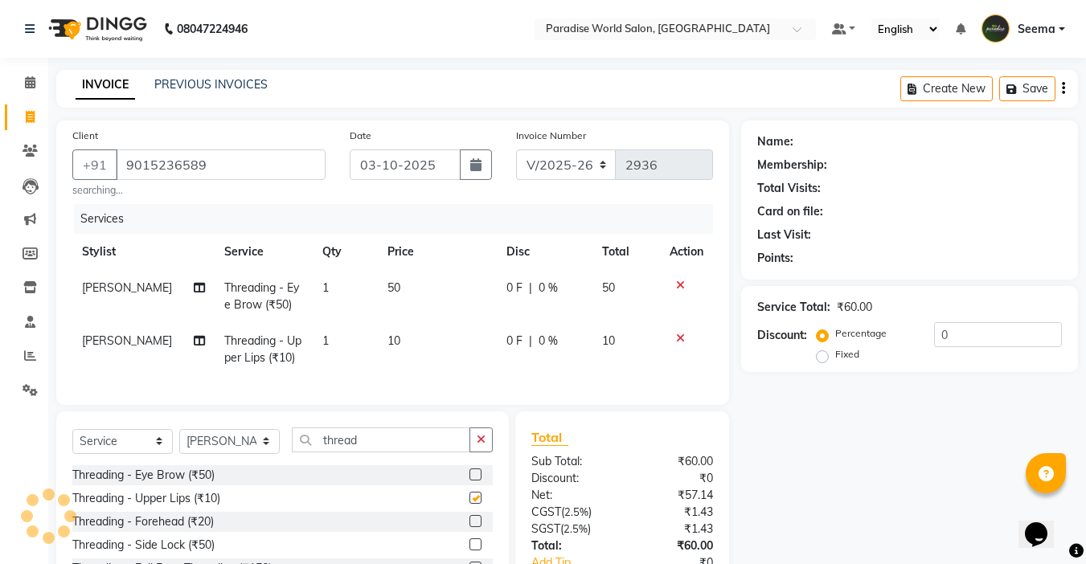
checkbox input "false"
click at [195, 530] on div "Threading - Forehead (₹20)" at bounding box center [142, 522] width 141 height 17
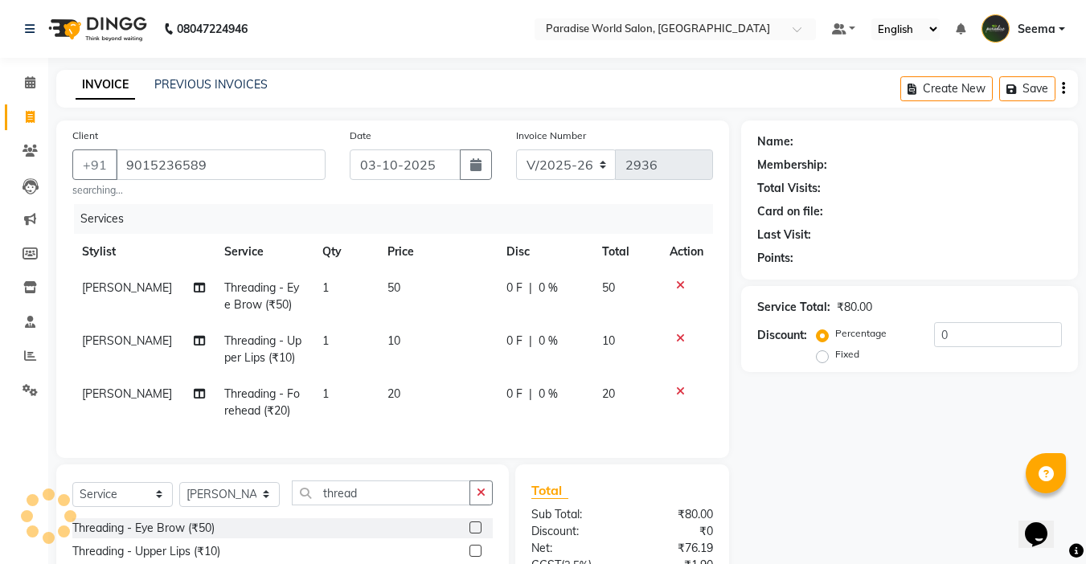
checkbox input "false"
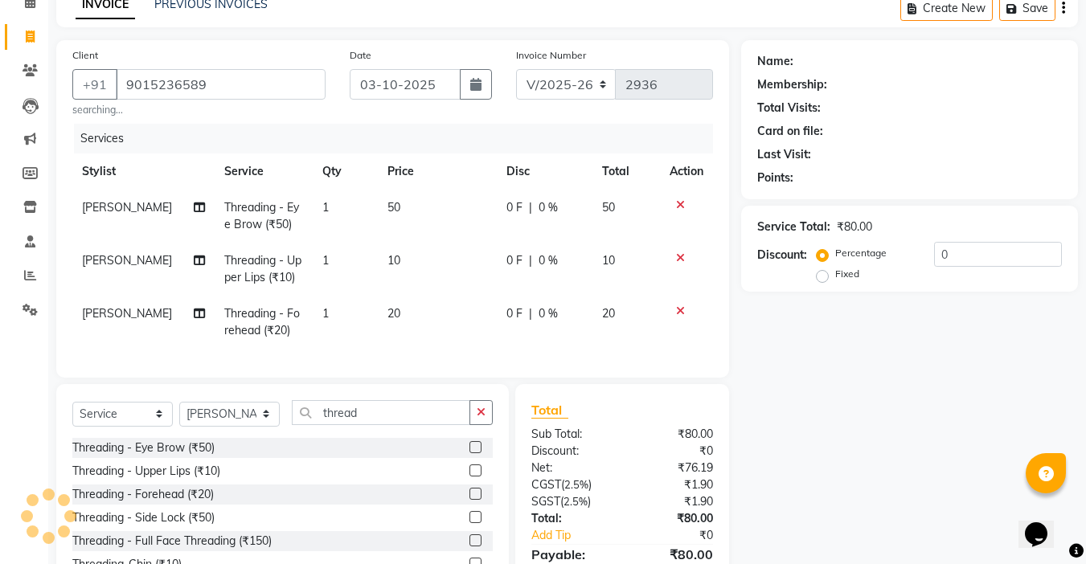
scroll to position [161, 0]
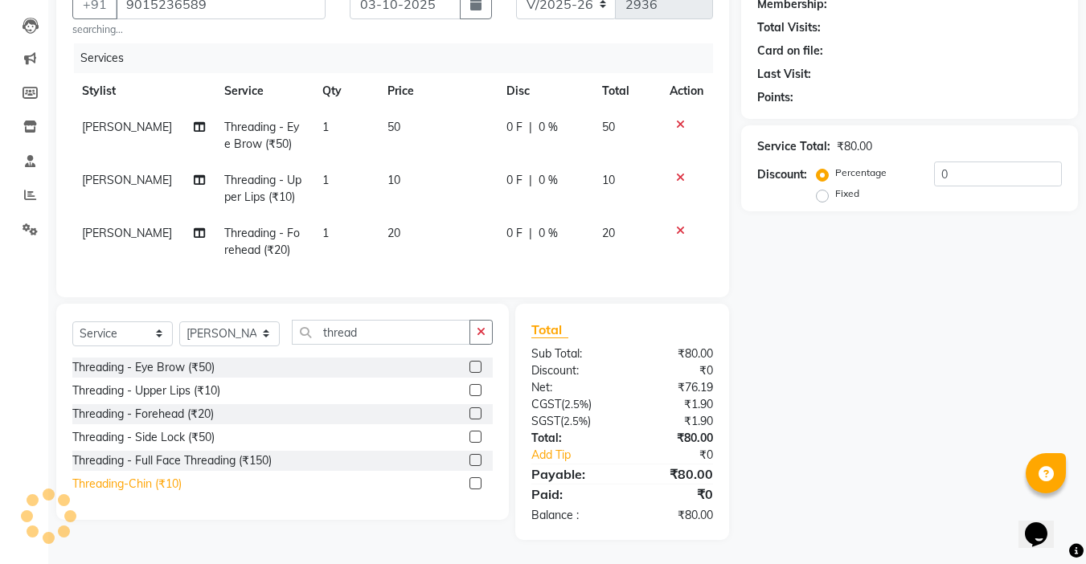
click at [152, 493] on div "Threading-Chin (₹10)" at bounding box center [126, 484] width 109 height 17
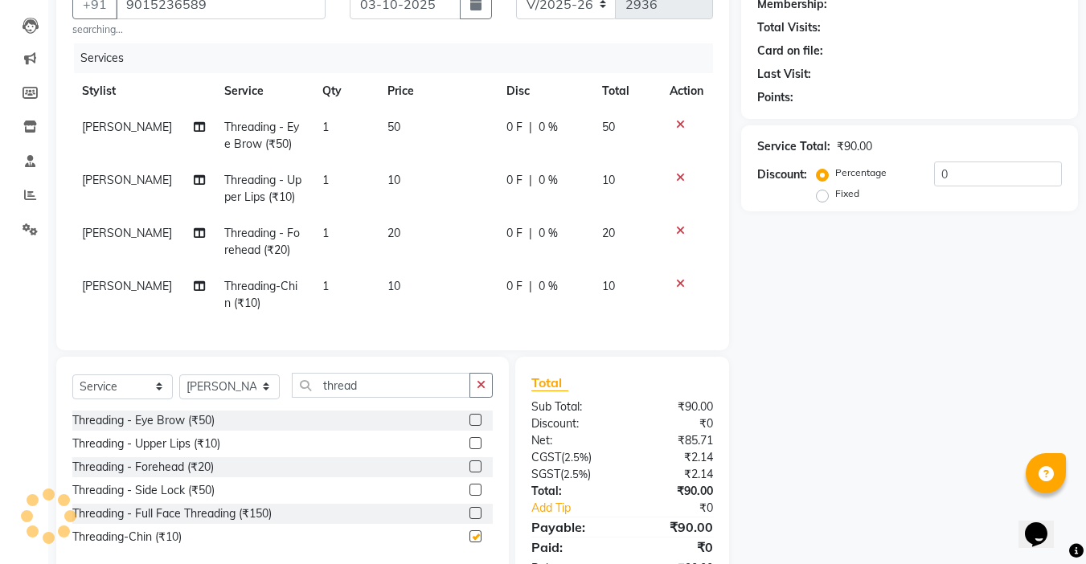
checkbox input "false"
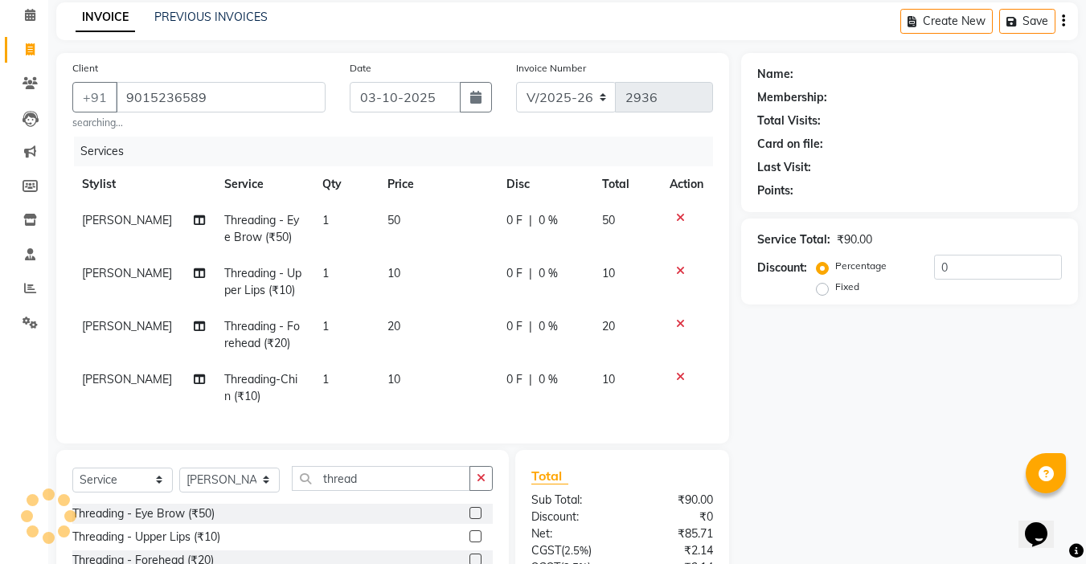
scroll to position [0, 0]
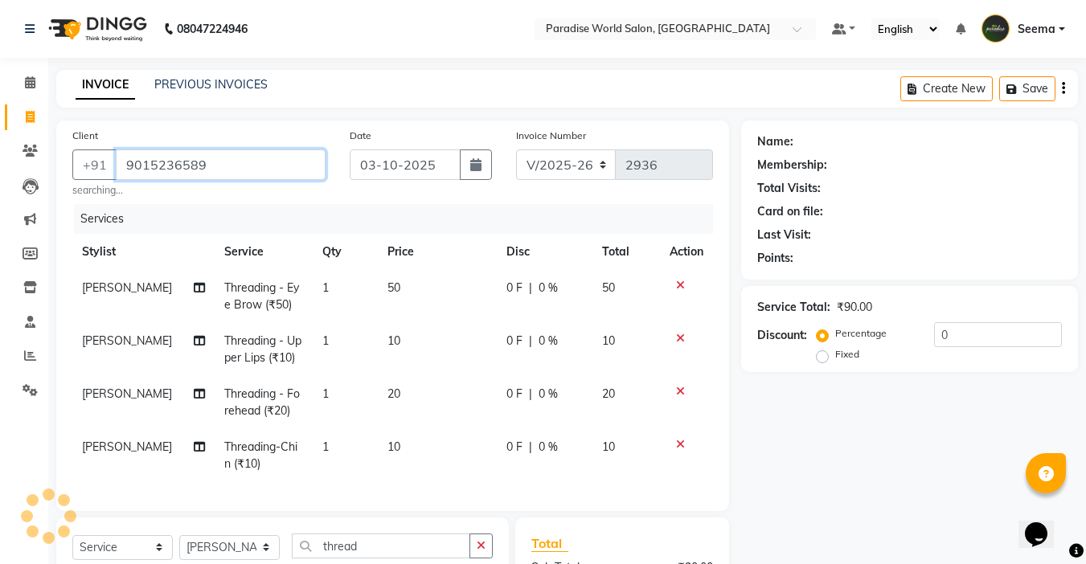
click at [217, 162] on input "9015236589" at bounding box center [221, 165] width 210 height 31
type input "9015236589"
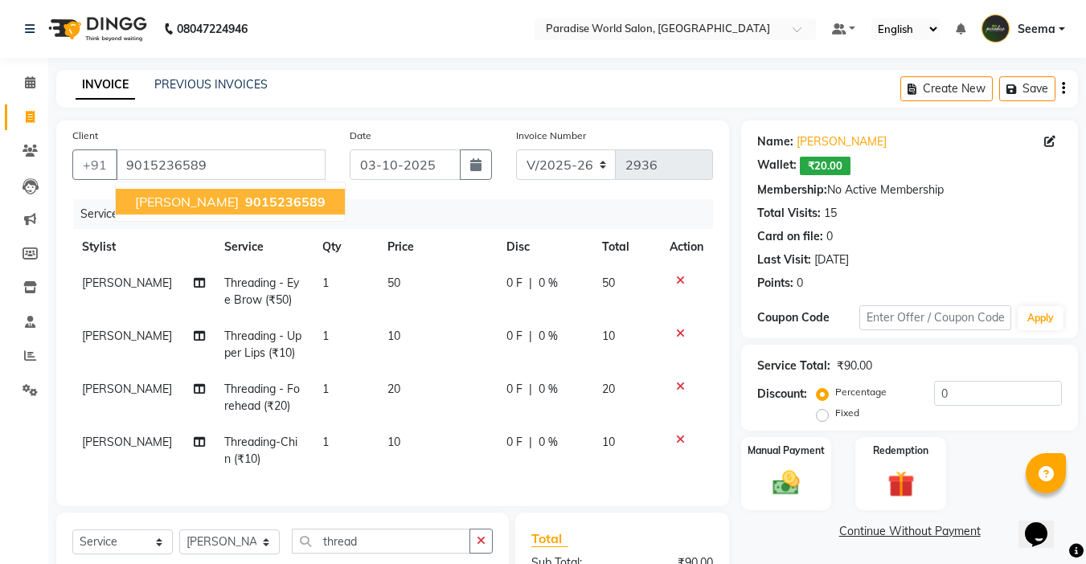
click at [245, 202] on span "9015236589" at bounding box center [285, 202] width 80 height 16
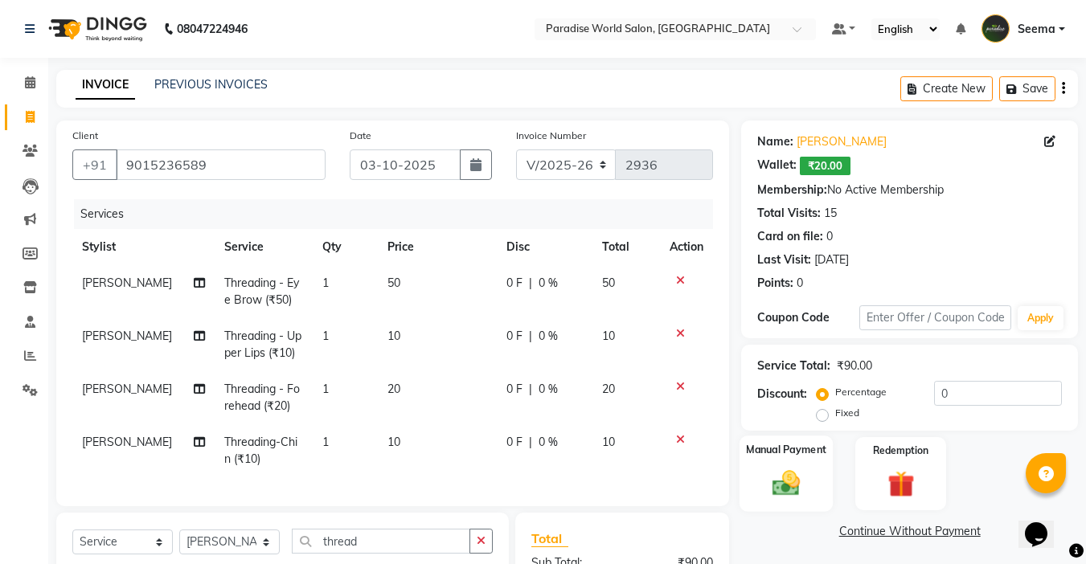
click at [791, 477] on img at bounding box center [786, 483] width 45 height 32
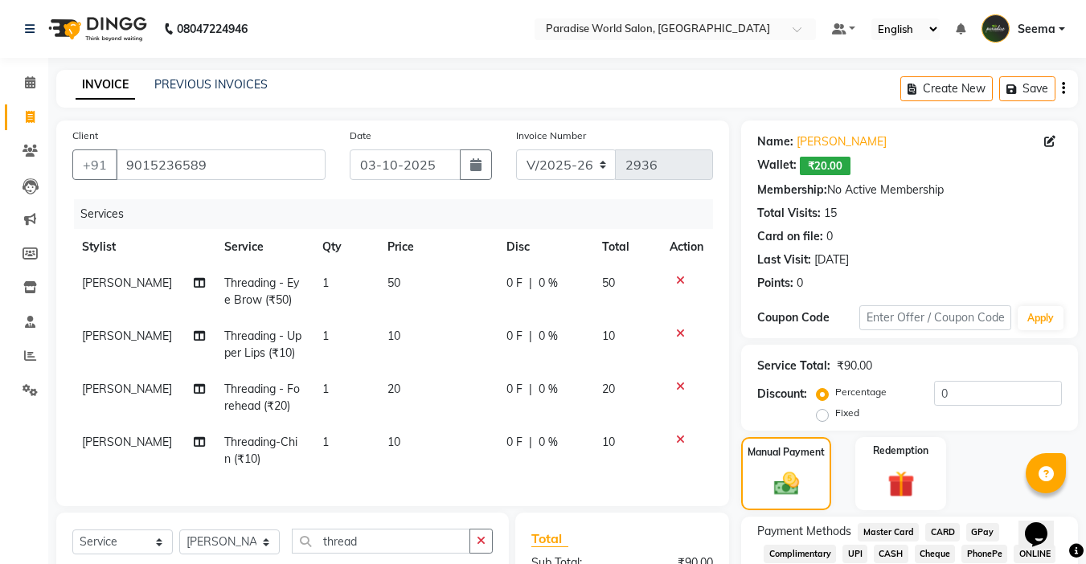
scroll to position [221, 0]
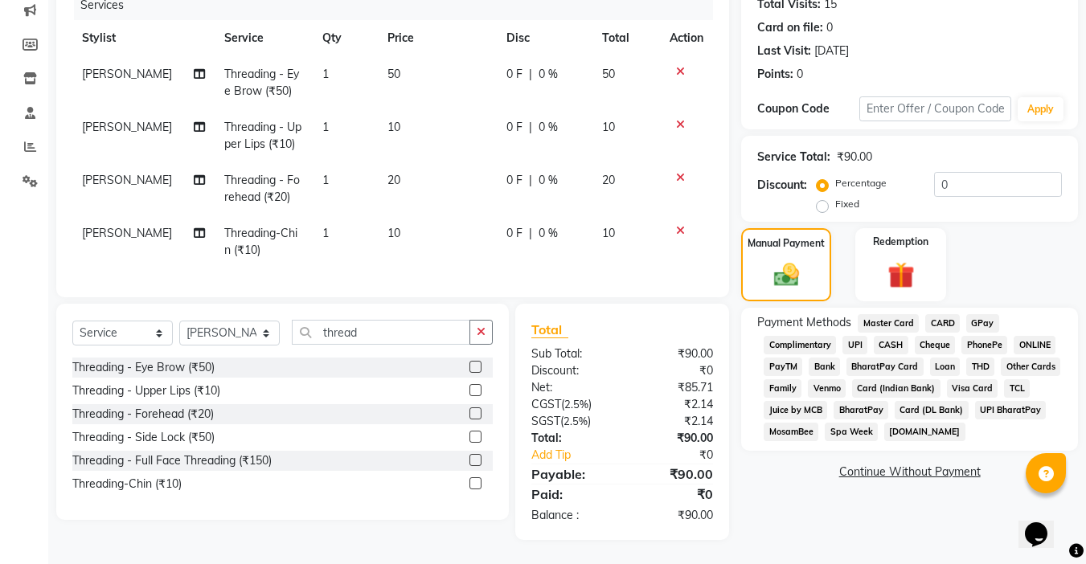
click at [861, 336] on span "UPI" at bounding box center [854, 345] width 25 height 18
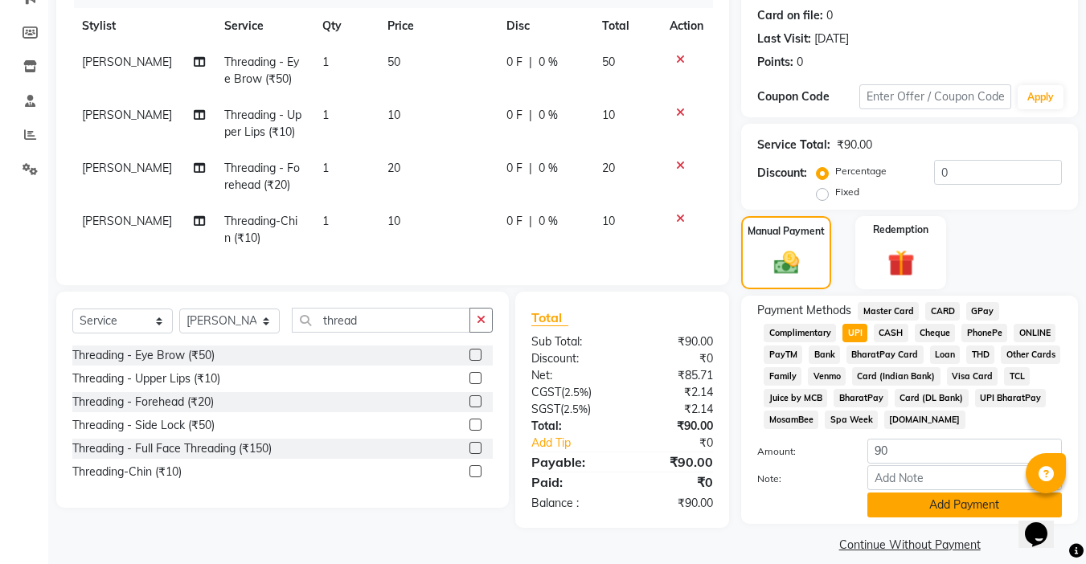
scroll to position [238, 0]
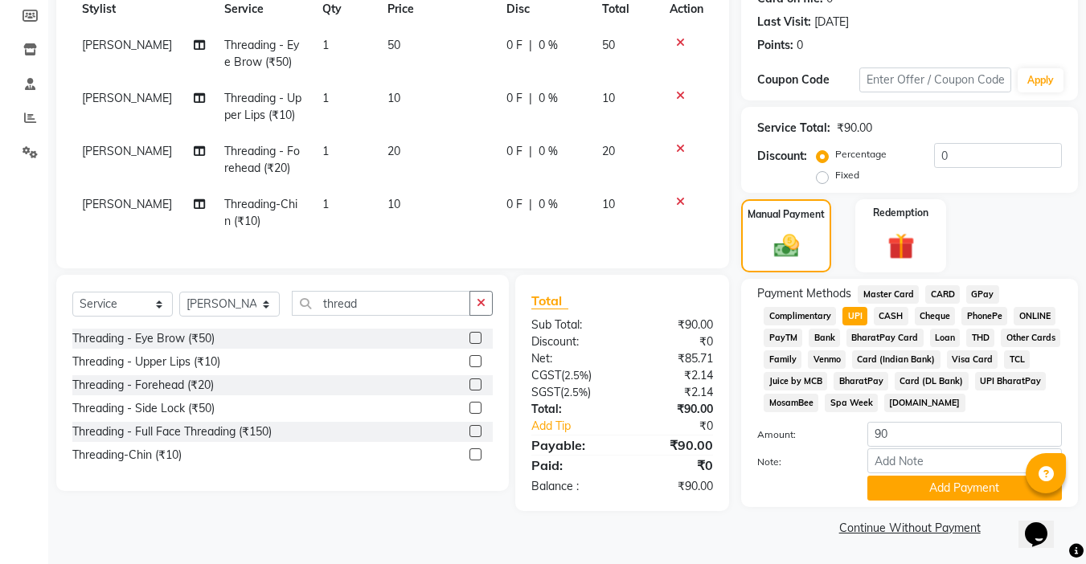
click at [919, 502] on div "Payment Methods Master Card CARD GPay Complimentary UPI CASH Cheque PhonePe ONL…" at bounding box center [909, 393] width 337 height 228
click at [932, 491] on button "Add Payment" at bounding box center [964, 488] width 195 height 25
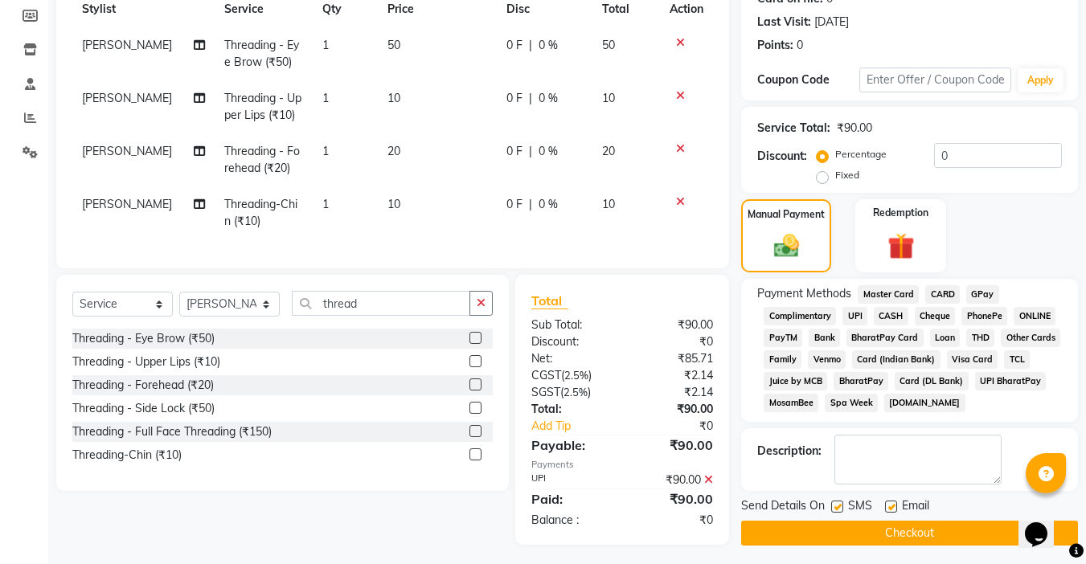
click at [894, 540] on button "Checkout" at bounding box center [909, 533] width 337 height 25
